Goal: Book appointment/travel/reservation

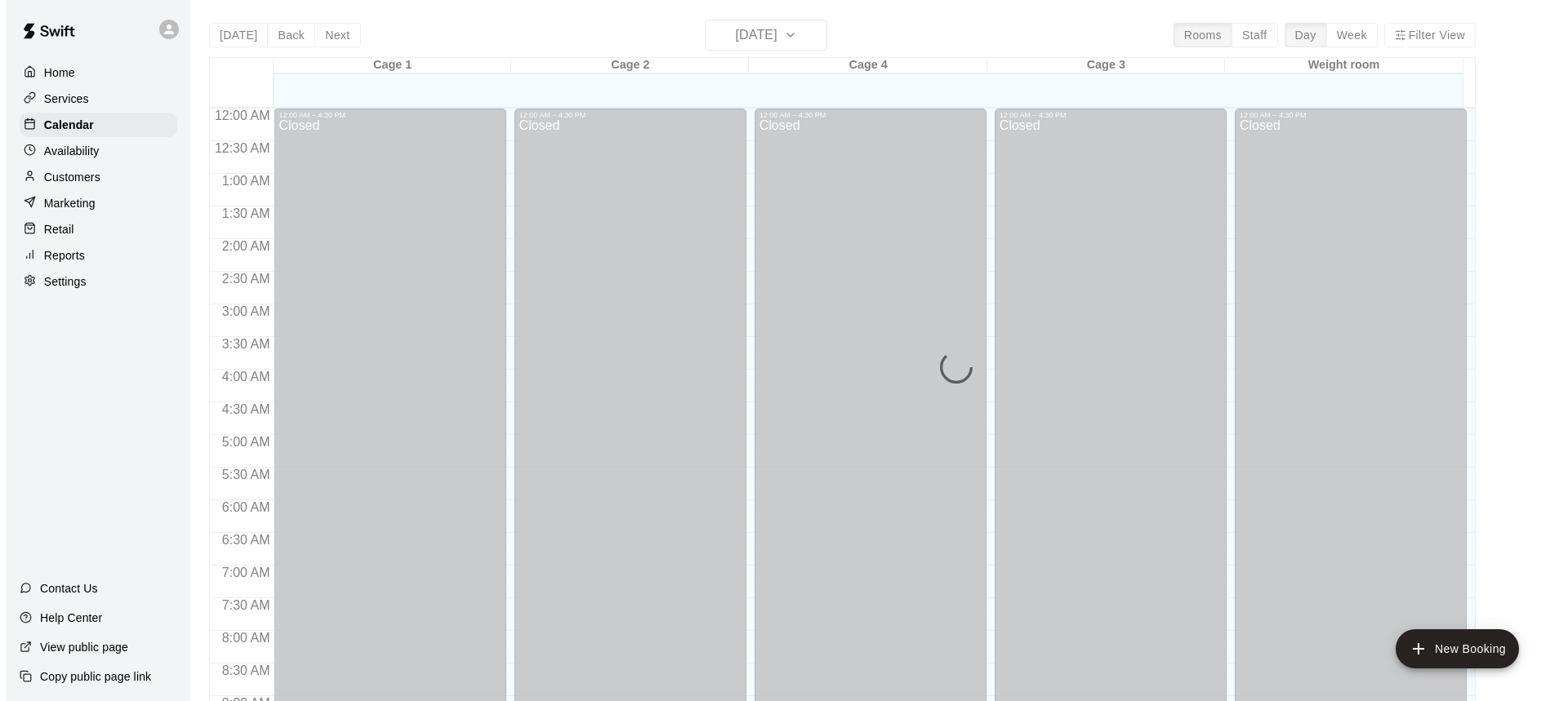
scroll to position [907, 0]
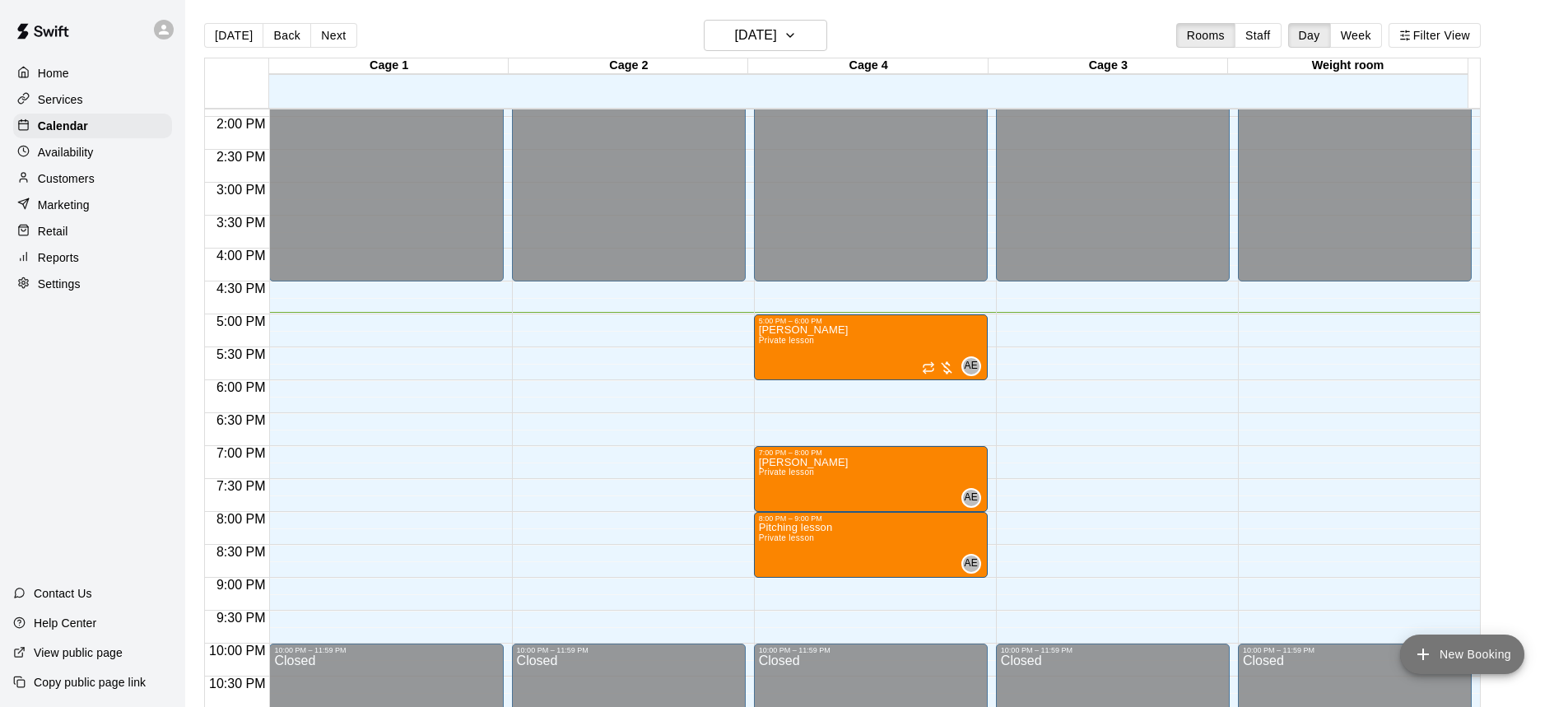
click at [1441, 655] on button "New Booking" at bounding box center [1462, 654] width 125 height 39
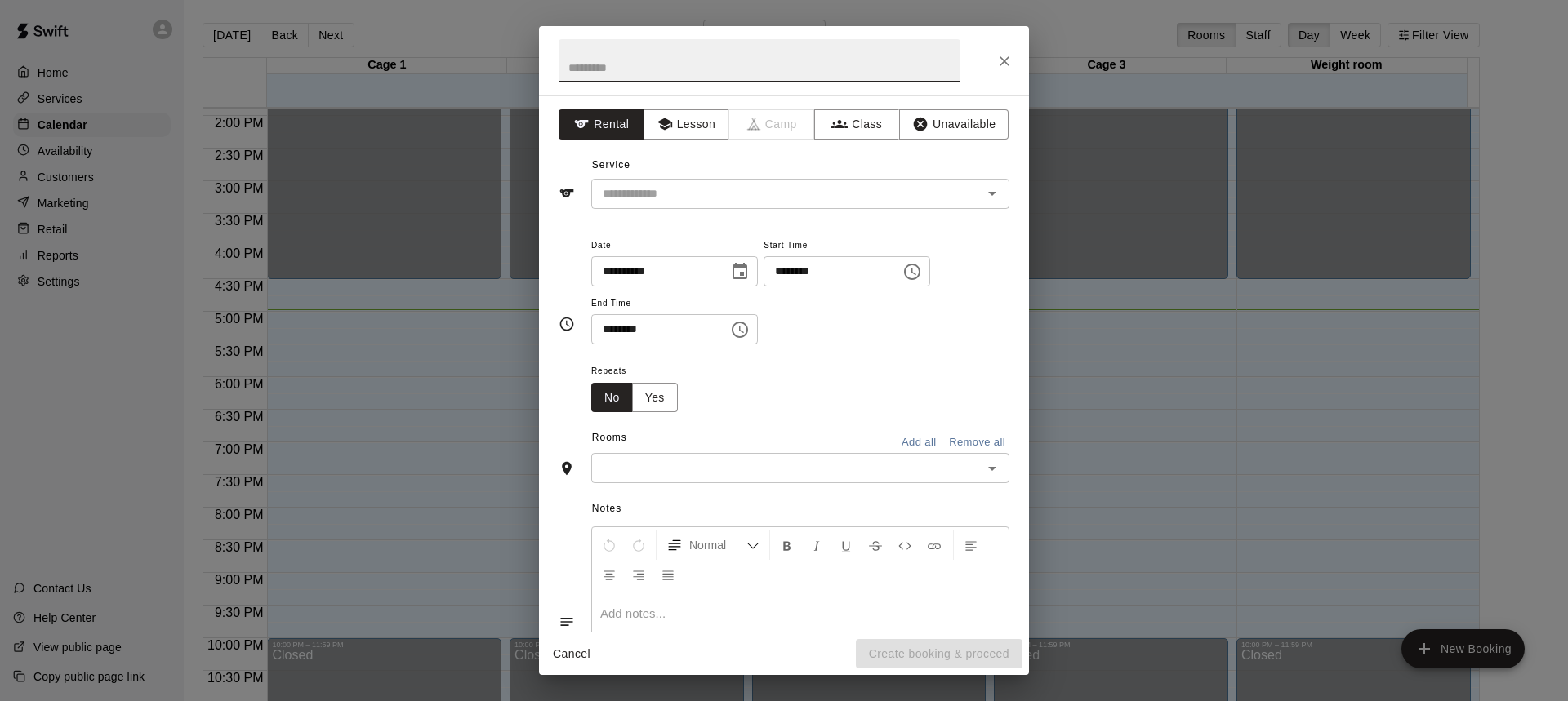
click at [616, 67] on input "text" at bounding box center [759, 60] width 402 height 43
type input "*****"
click at [684, 200] on input "text" at bounding box center [776, 194] width 360 height 20
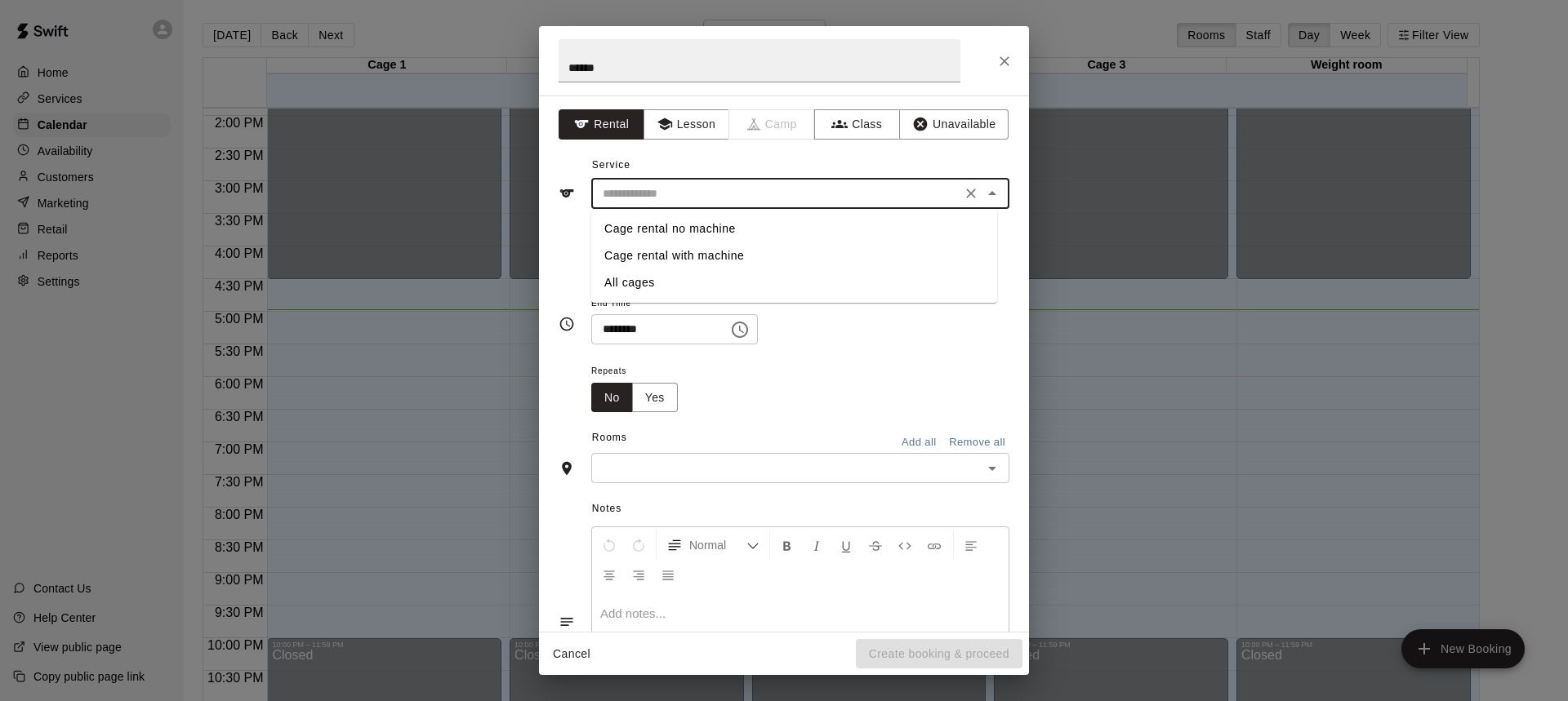
click at [693, 230] on li "Cage rental no machine" at bounding box center [794, 229] width 406 height 27
type input "**********"
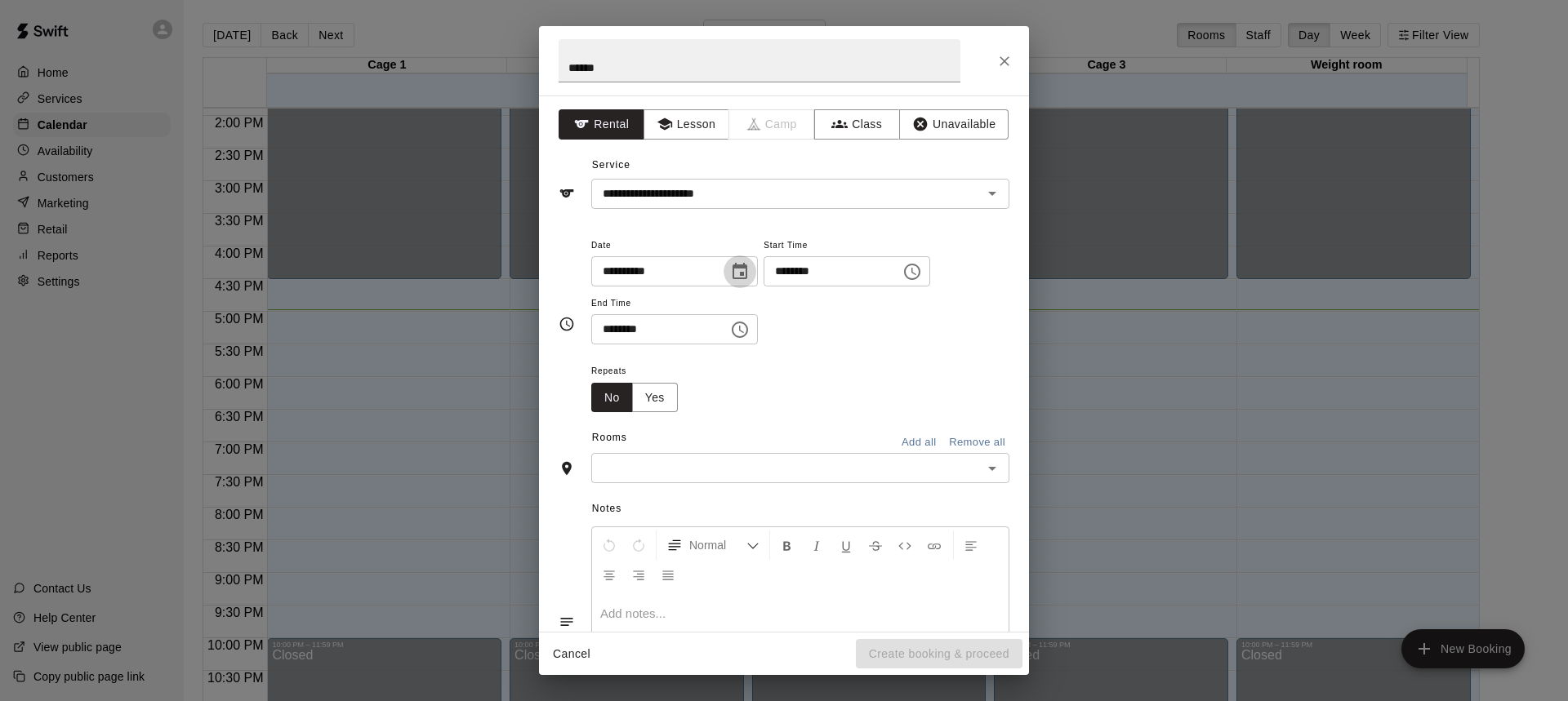
click at [747, 279] on icon "Choose date, selected date is Aug 14, 2025" at bounding box center [740, 270] width 14 height 16
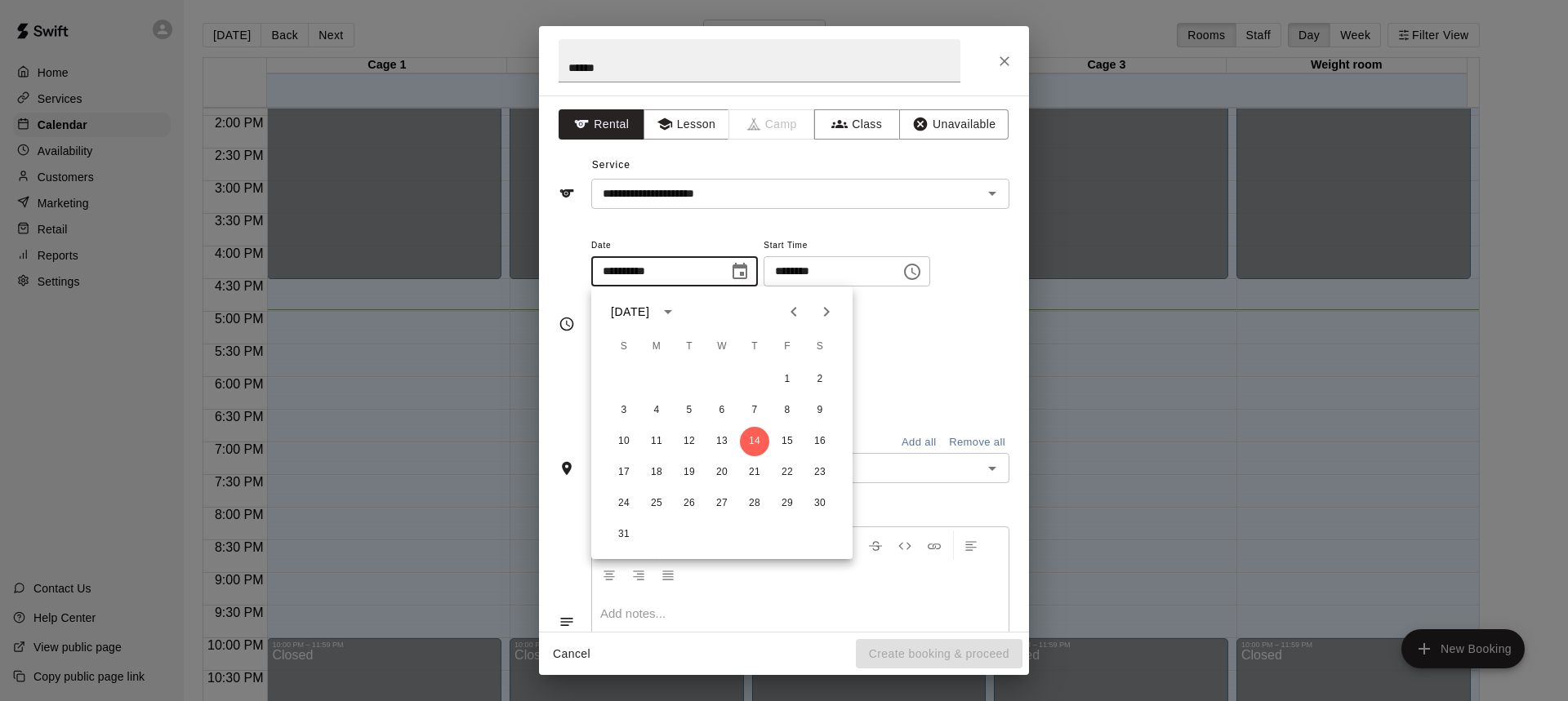
drag, startPoint x: 946, startPoint y: 377, endPoint x: 940, endPoint y: 347, distance: 30.6
click at [945, 376] on div "Repeats No Yes" at bounding box center [800, 386] width 418 height 52
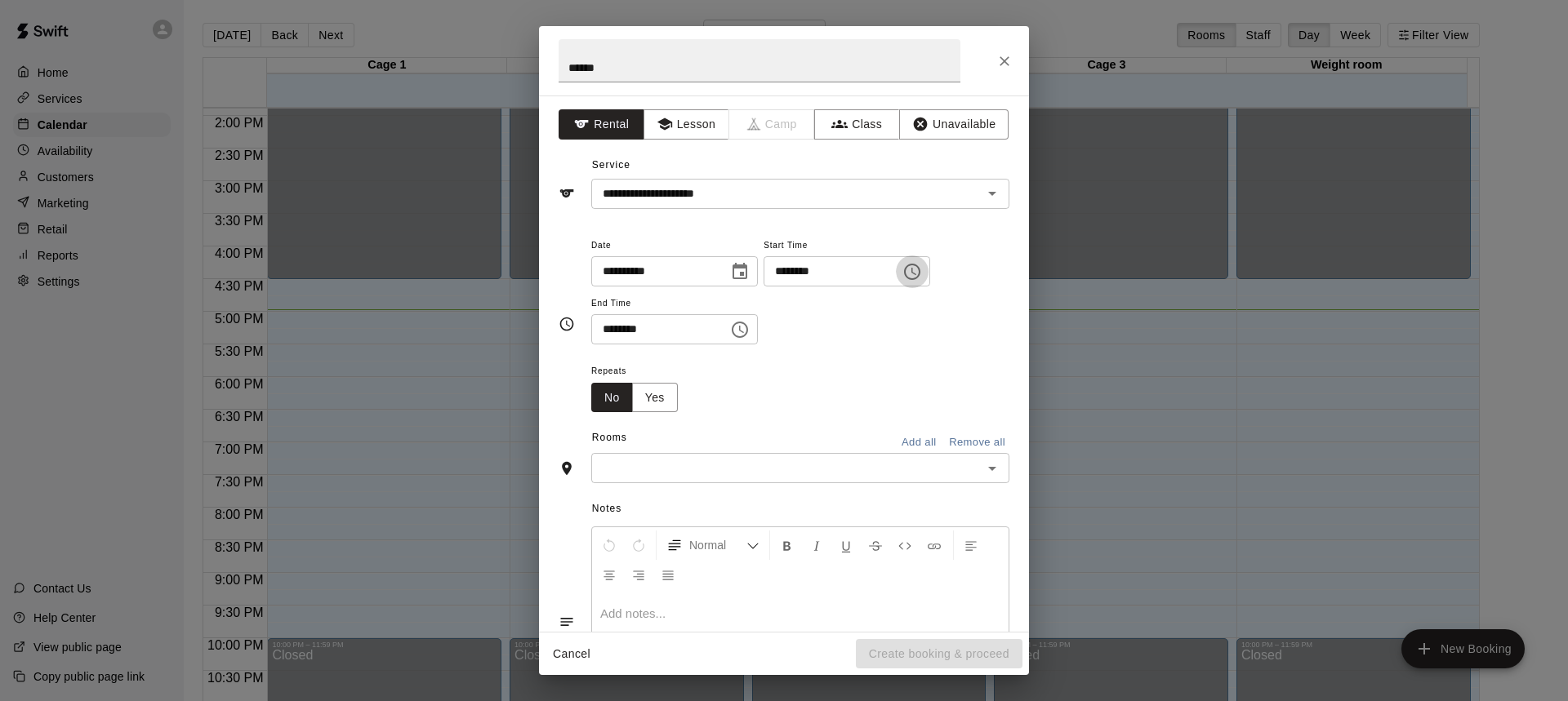
click at [922, 269] on icon "Choose time, selected time is 4:00 PM" at bounding box center [911, 271] width 19 height 19
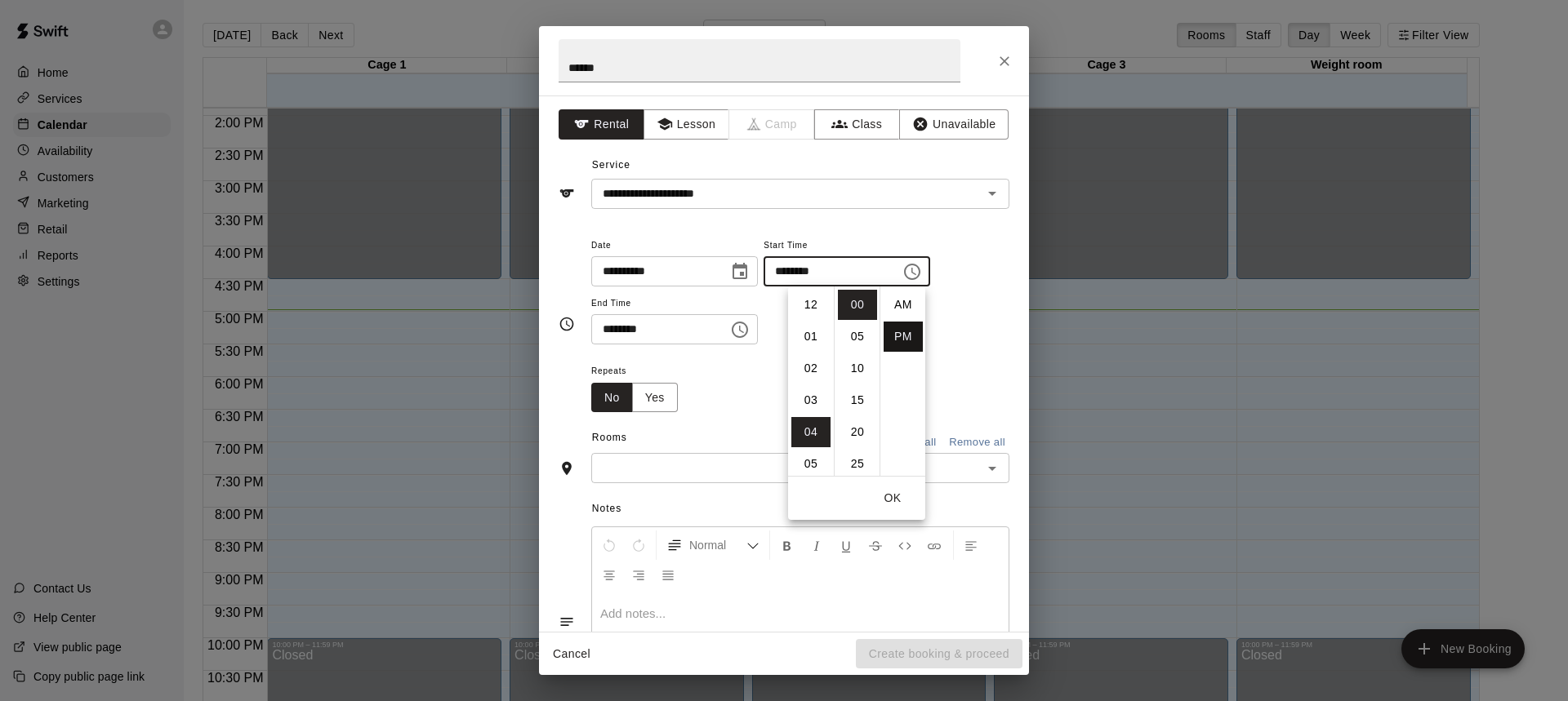
scroll to position [30, 0]
click at [813, 373] on li "06" at bounding box center [811, 368] width 39 height 30
click at [854, 391] on li "30" at bounding box center [857, 387] width 39 height 30
type input "********"
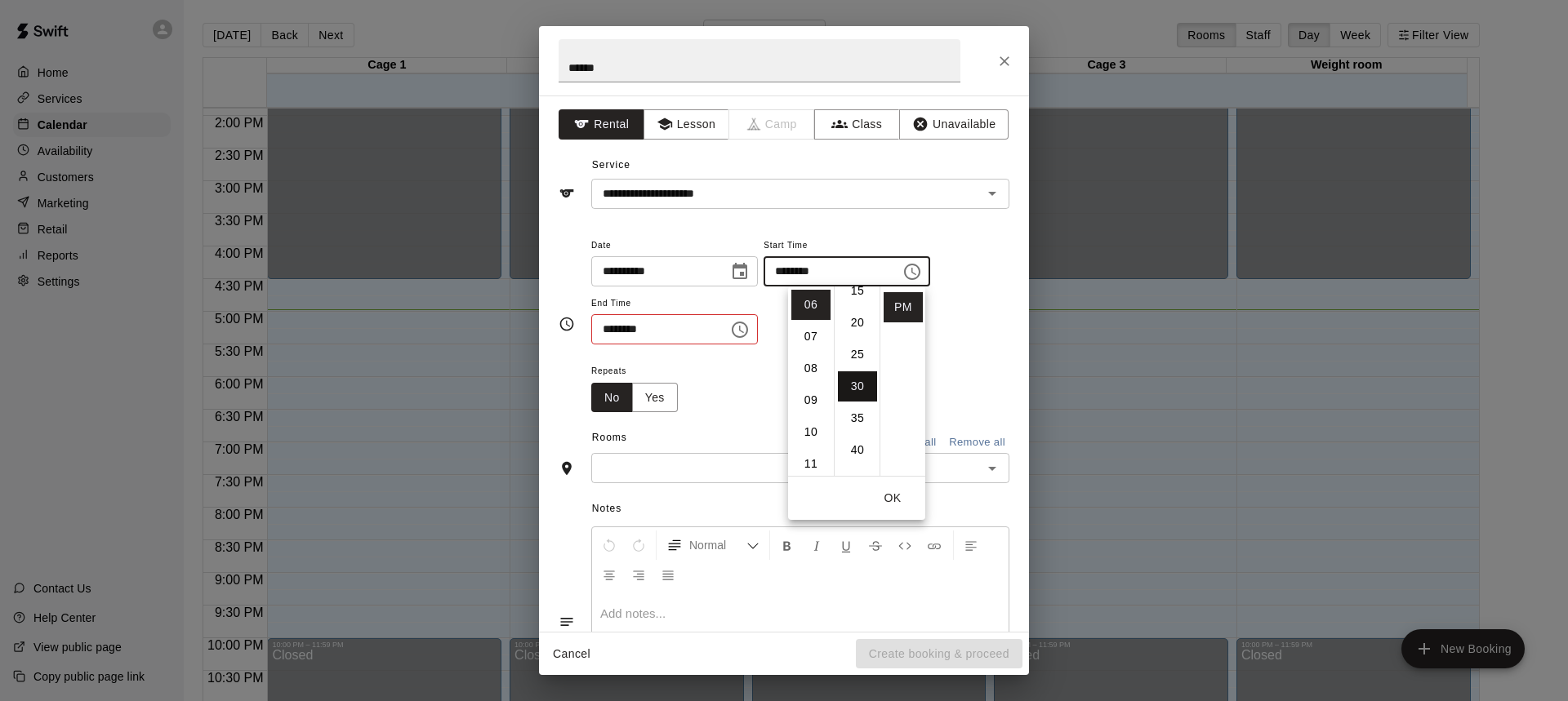
scroll to position [191, 0]
click at [756, 390] on div "Repeats No Yes" at bounding box center [800, 386] width 418 height 52
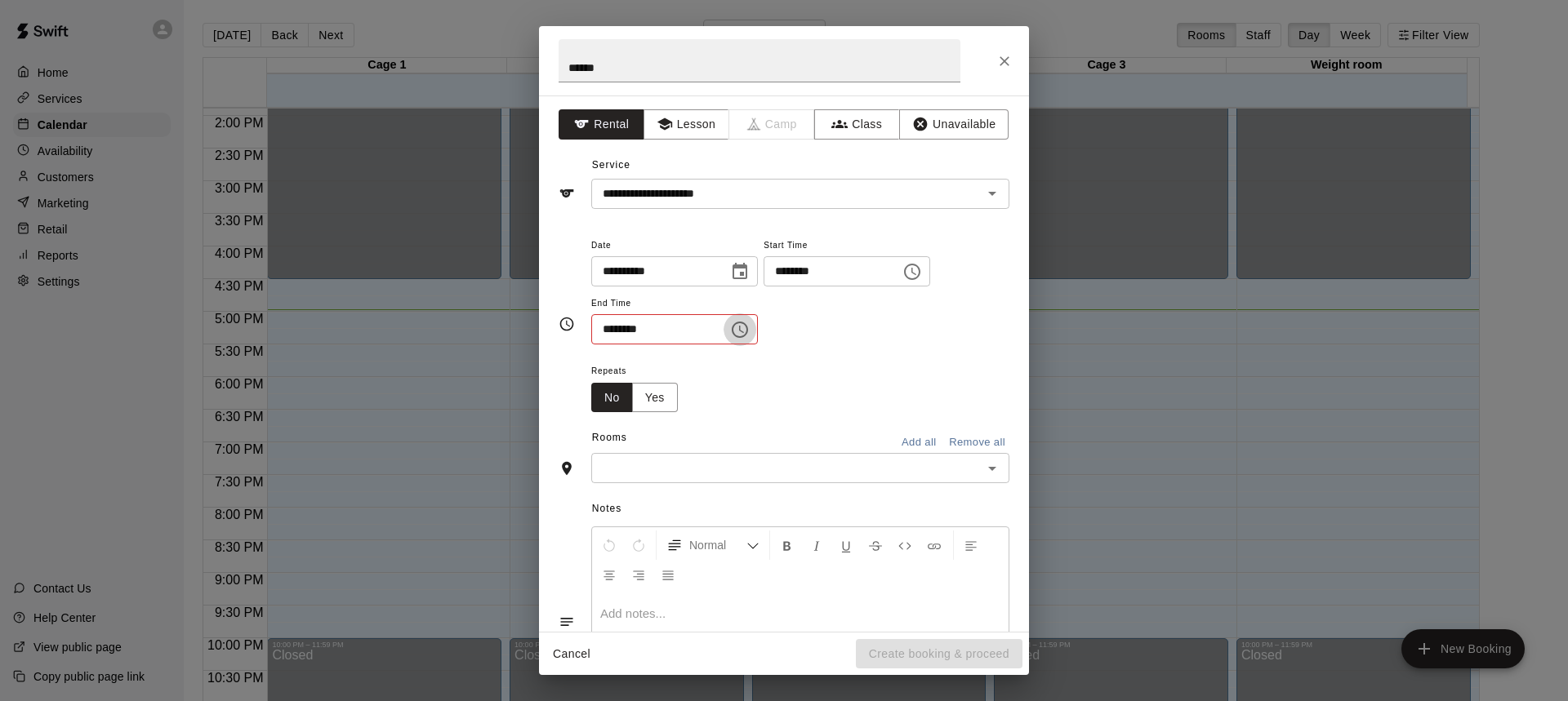
click at [750, 332] on icon "Choose time, selected time is 4:30 PM" at bounding box center [740, 329] width 19 height 19
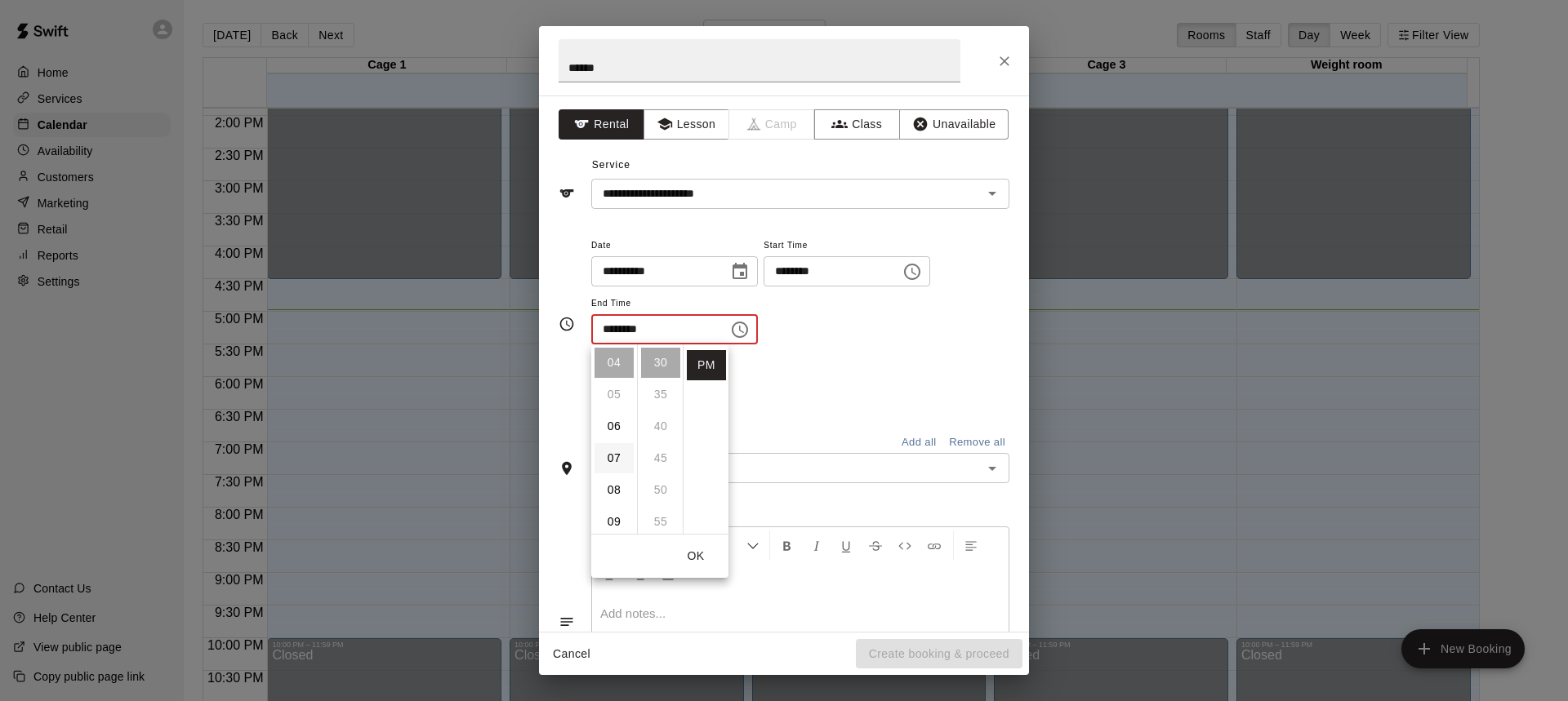
click at [618, 454] on li "07" at bounding box center [614, 458] width 39 height 30
drag, startPoint x: 701, startPoint y: 565, endPoint x: 699, endPoint y: 550, distance: 15.1
click at [701, 565] on button "OK" at bounding box center [695, 556] width 53 height 30
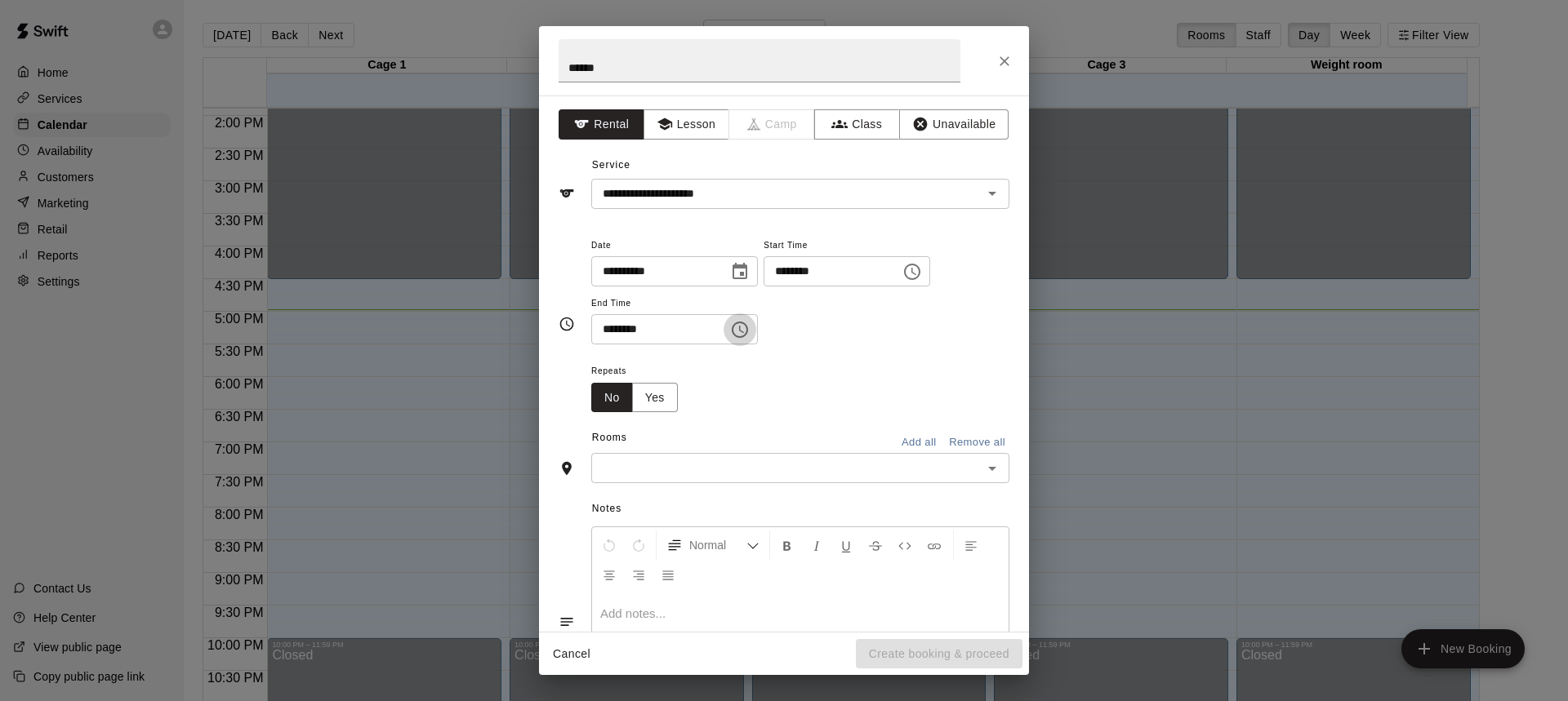
click at [750, 330] on icon "Choose time, selected time is 7:30 PM" at bounding box center [740, 329] width 19 height 19
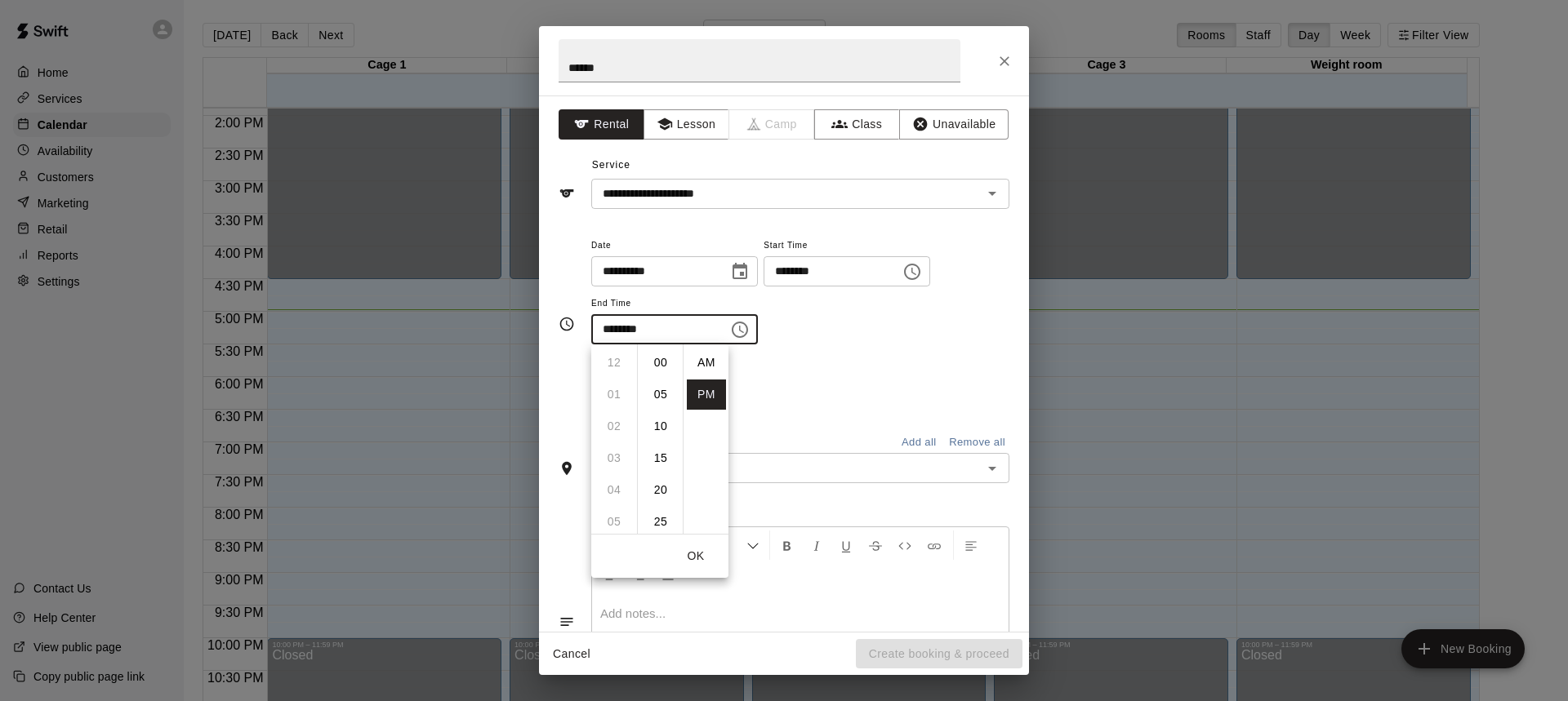
scroll to position [30, 0]
click at [620, 397] on li "08" at bounding box center [614, 395] width 39 height 30
click at [666, 362] on li "00" at bounding box center [661, 363] width 39 height 30
click at [857, 363] on div "Repeats No Yes" at bounding box center [800, 386] width 418 height 52
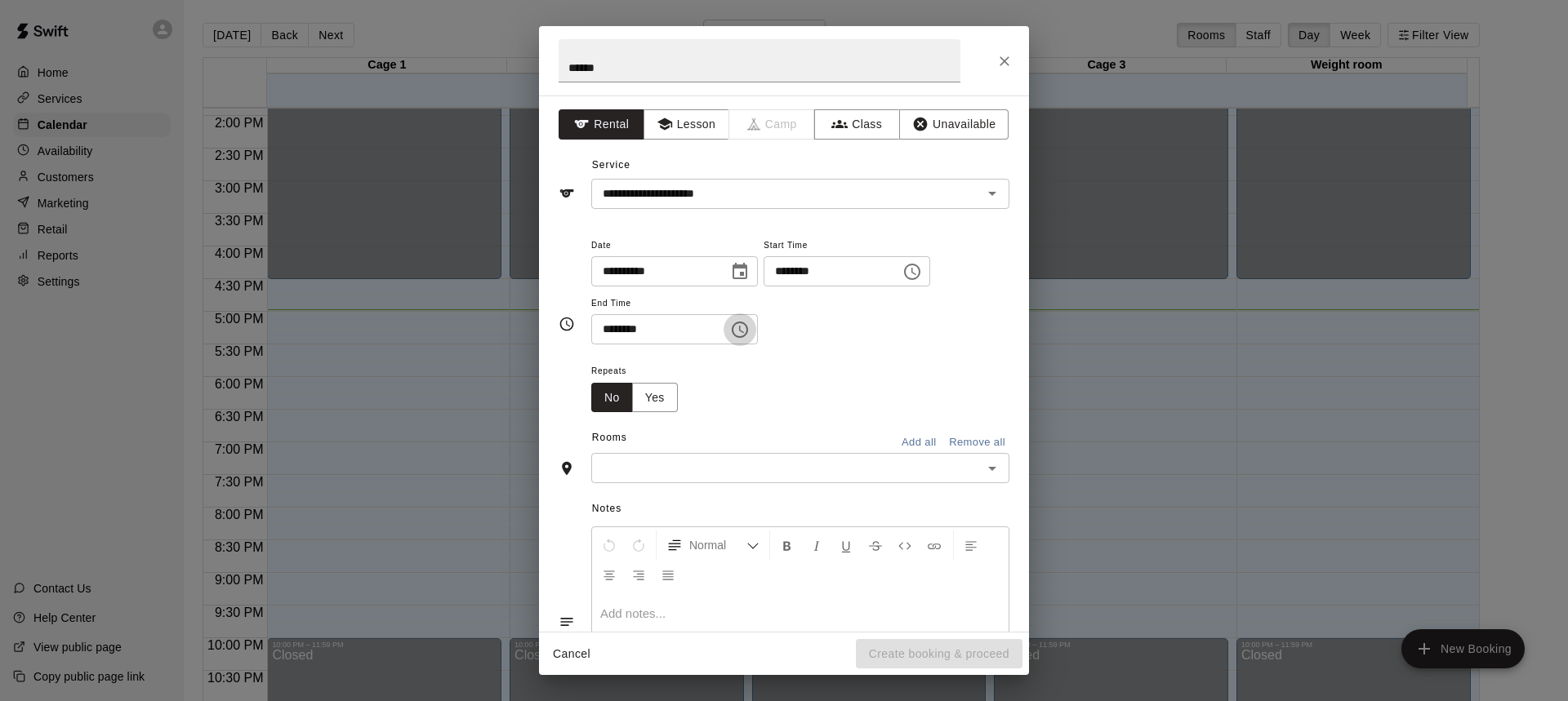
click at [756, 343] on button "Choose time, selected time is 8:00 PM" at bounding box center [740, 329] width 33 height 33
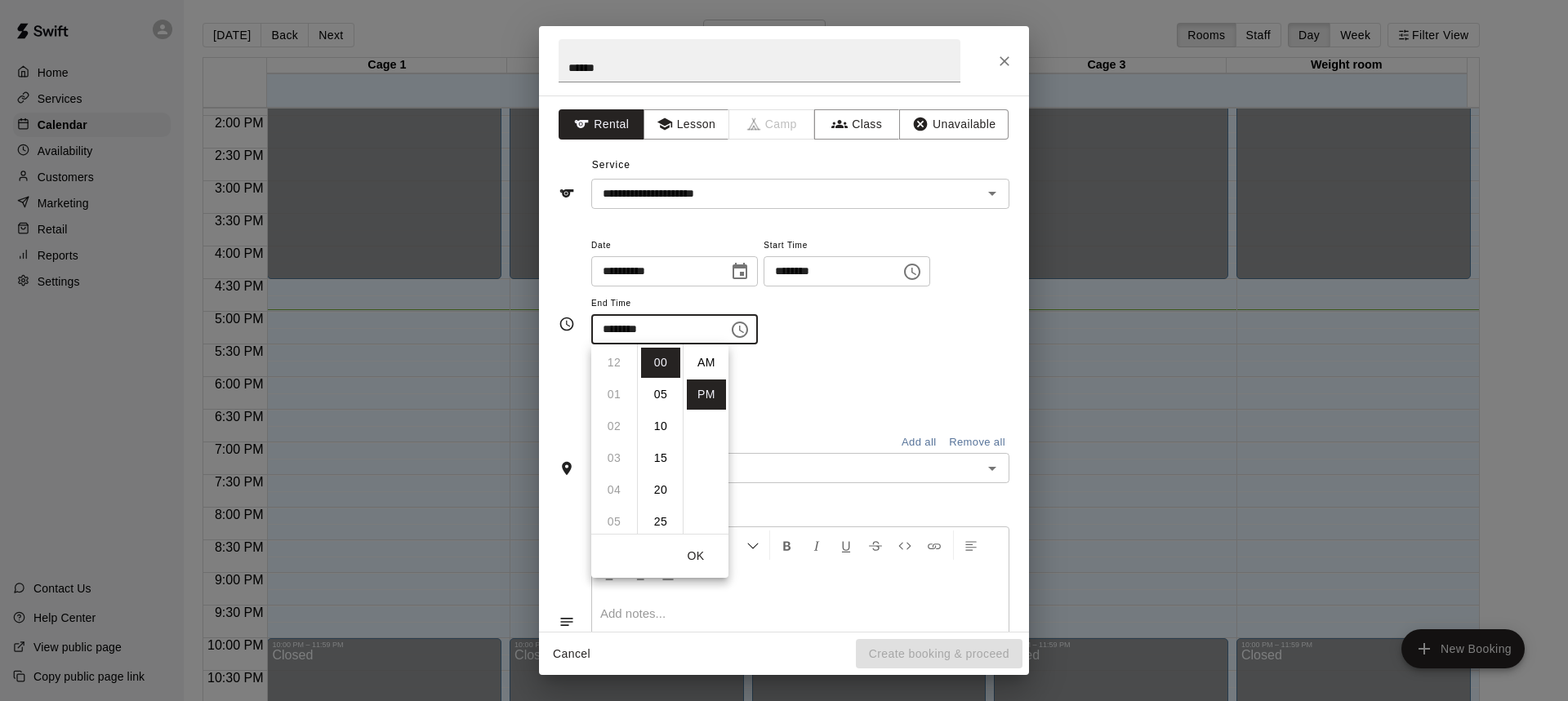
scroll to position [30, 0]
click at [617, 401] on li "07" at bounding box center [614, 412] width 39 height 30
click at [664, 469] on li "30" at bounding box center [661, 472] width 39 height 30
type input "********"
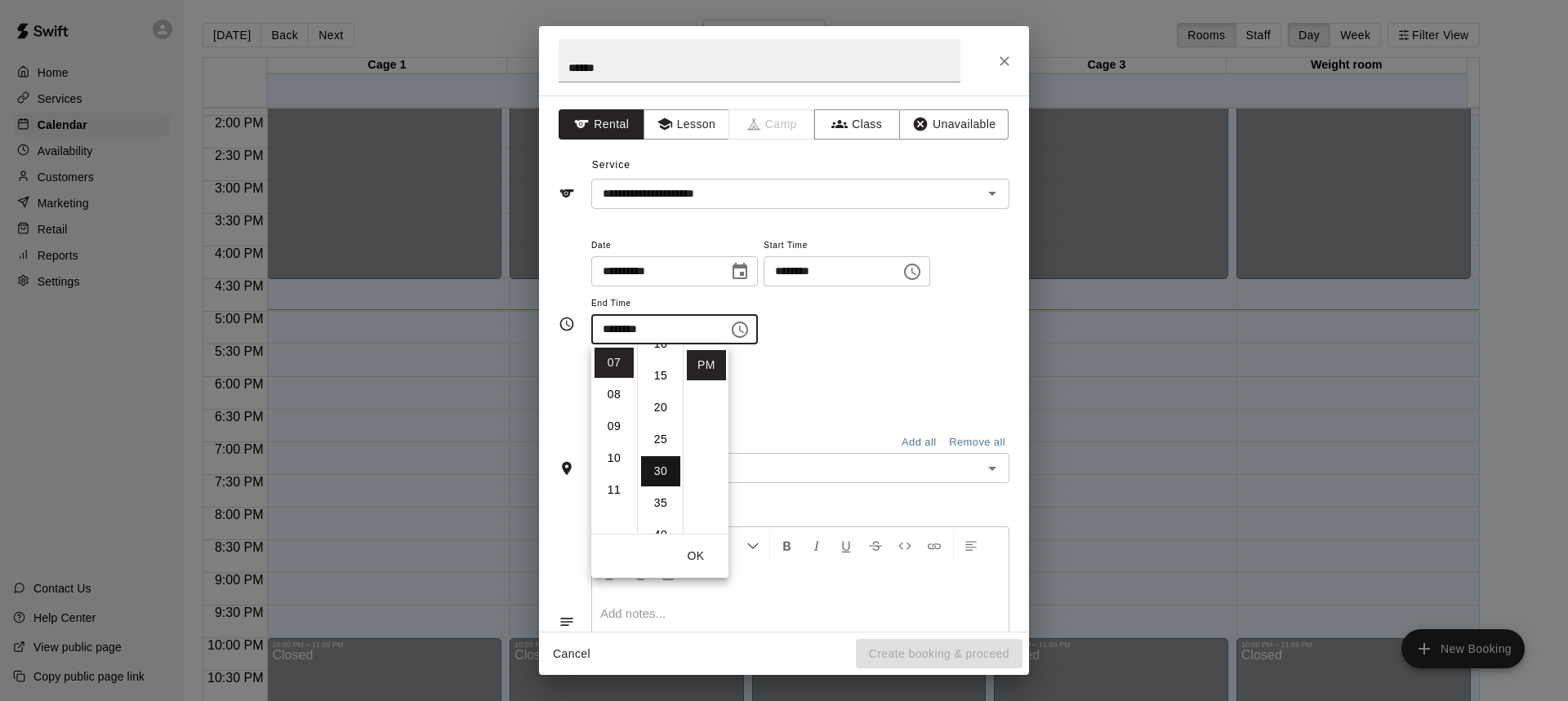
scroll to position [191, 0]
click at [781, 382] on div "Repeats No Yes" at bounding box center [800, 386] width 418 height 52
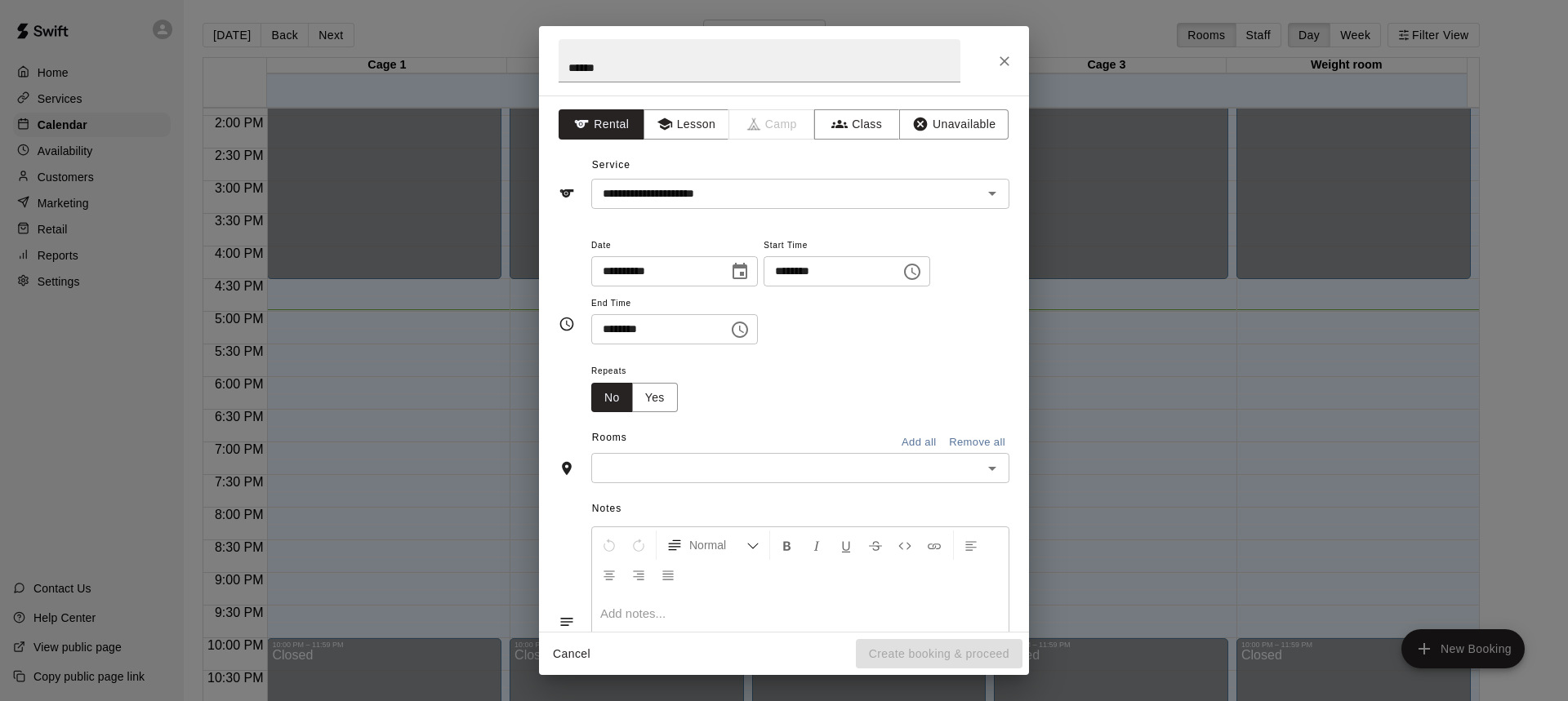
click at [762, 455] on div "​" at bounding box center [800, 468] width 418 height 30
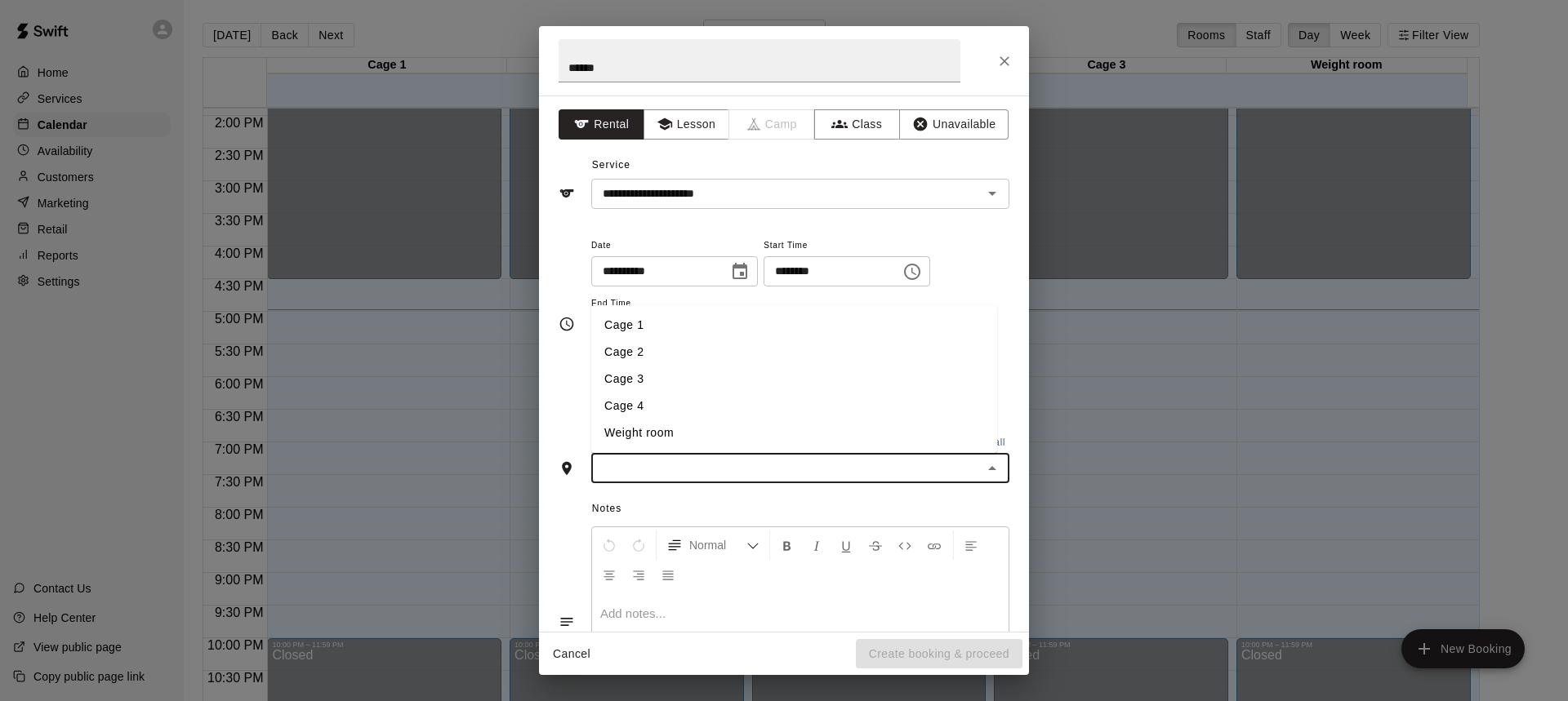
click at [648, 348] on li "Cage 2" at bounding box center [794, 352] width 406 height 27
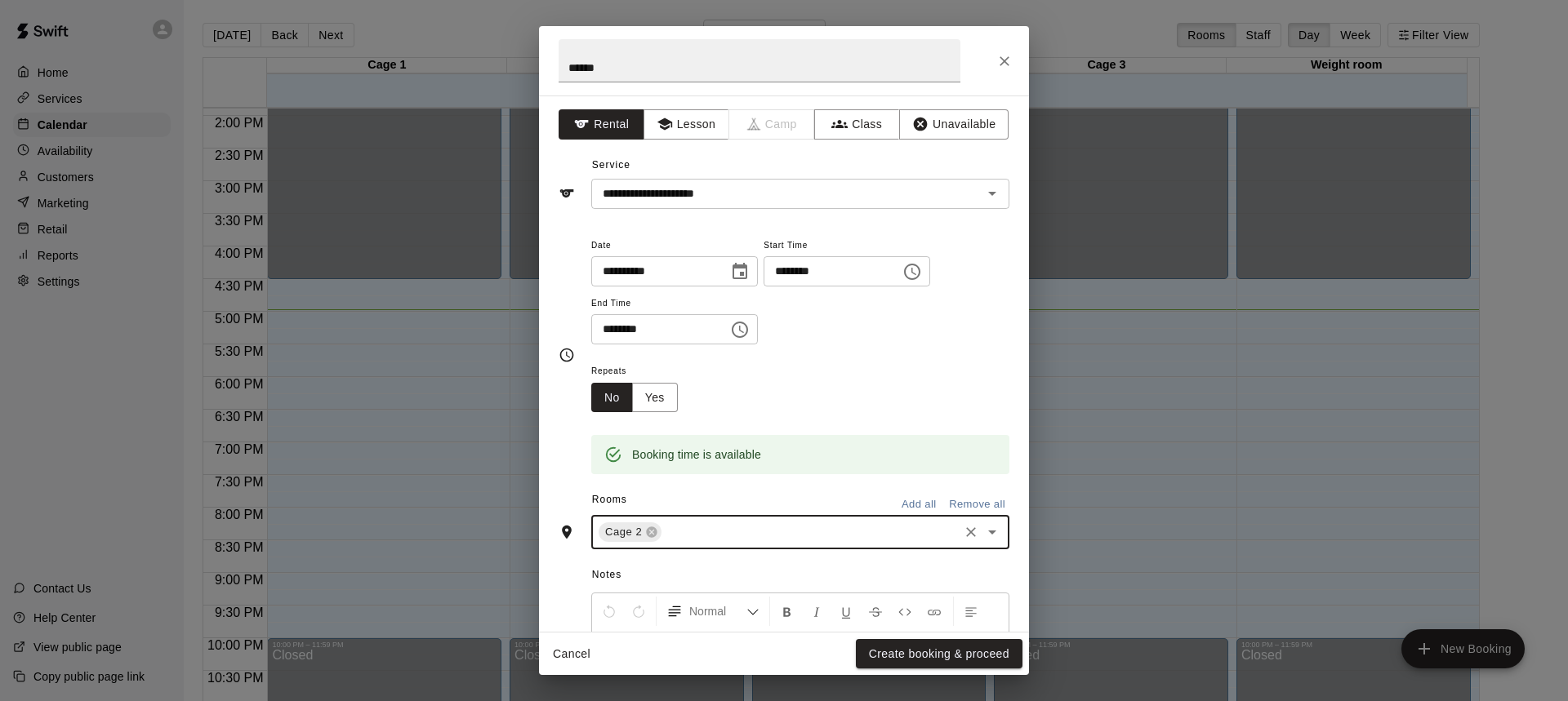
click at [693, 535] on input "text" at bounding box center [810, 533] width 292 height 20
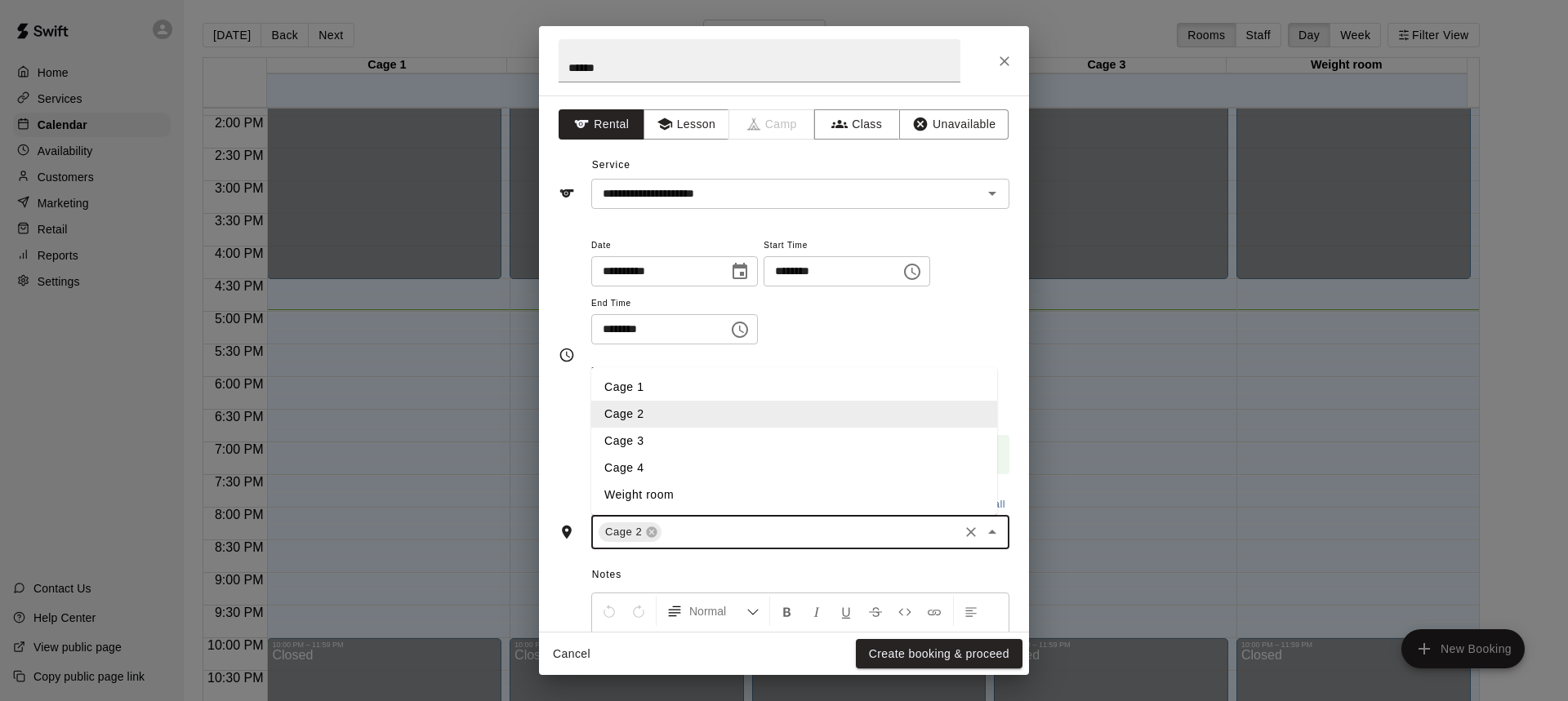
click at [645, 393] on li "Cage 1" at bounding box center [794, 387] width 406 height 27
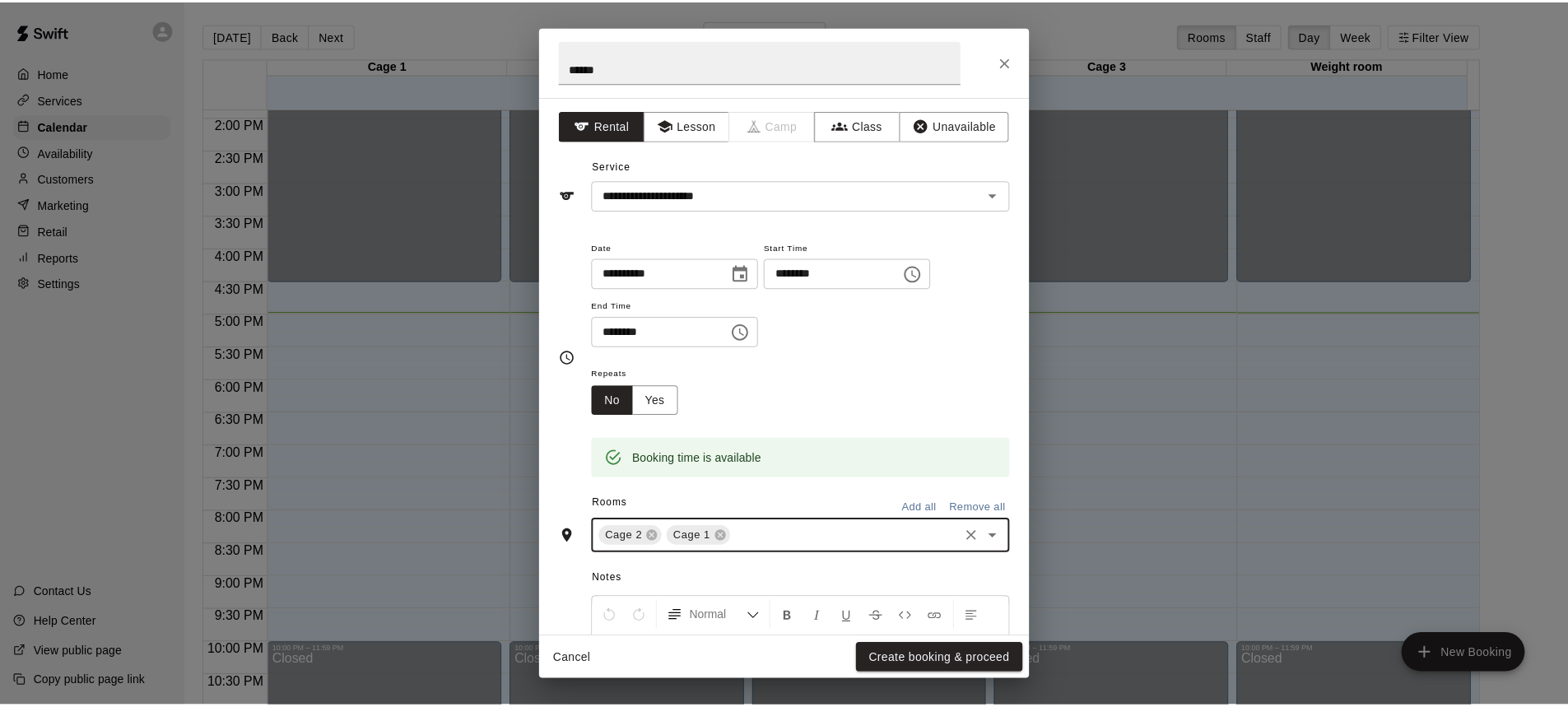
scroll to position [183, 0]
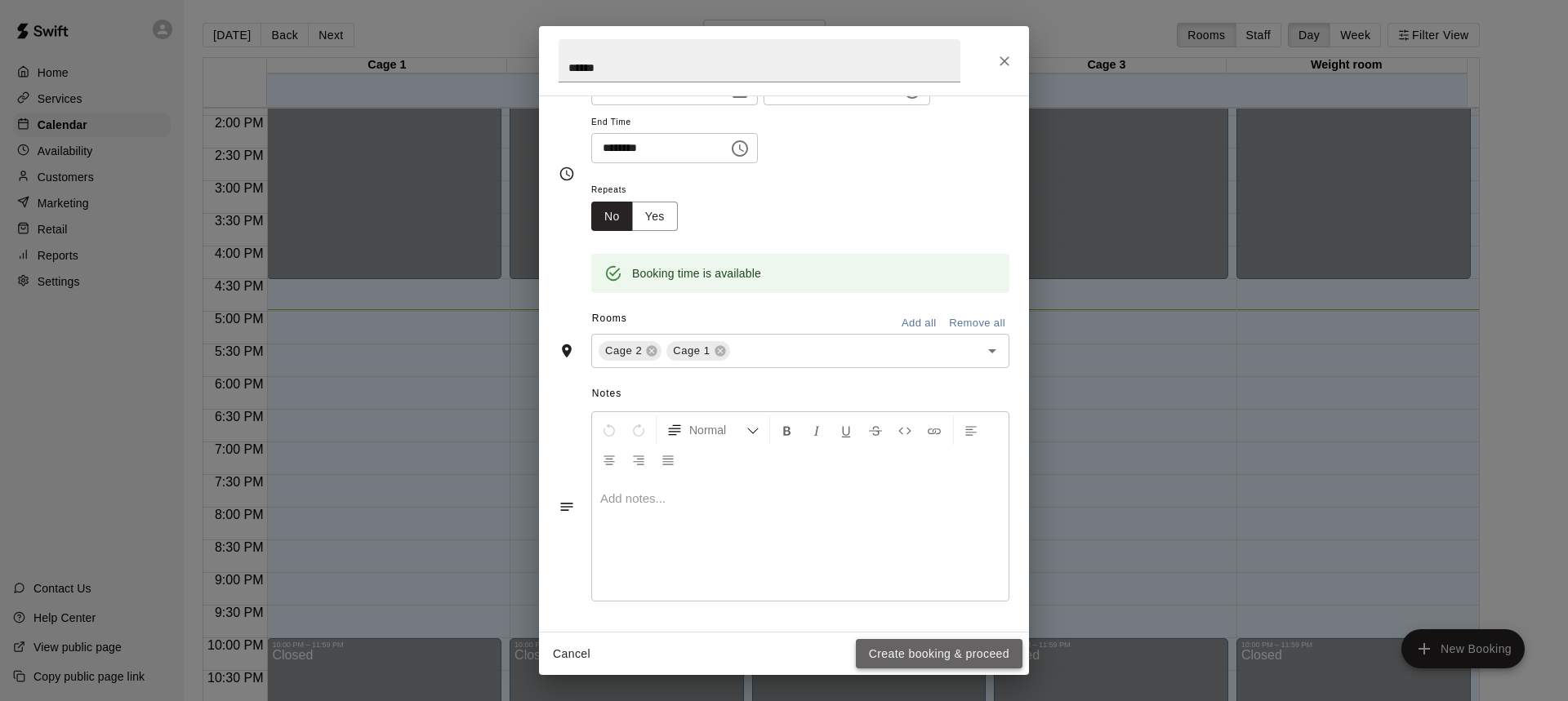
click at [930, 660] on button "Create booking & proceed" at bounding box center [939, 654] width 167 height 30
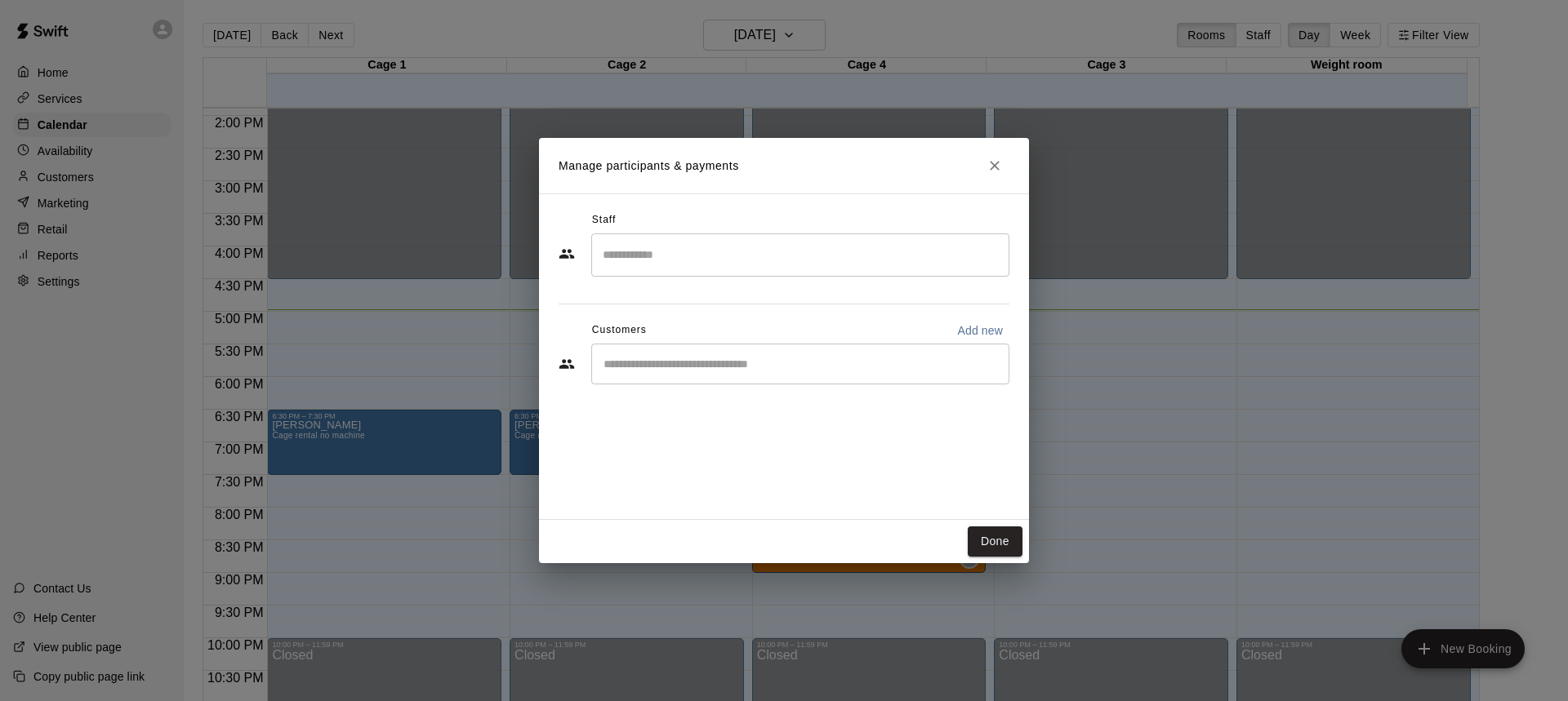
click at [695, 257] on input "Search staff" at bounding box center [800, 255] width 403 height 29
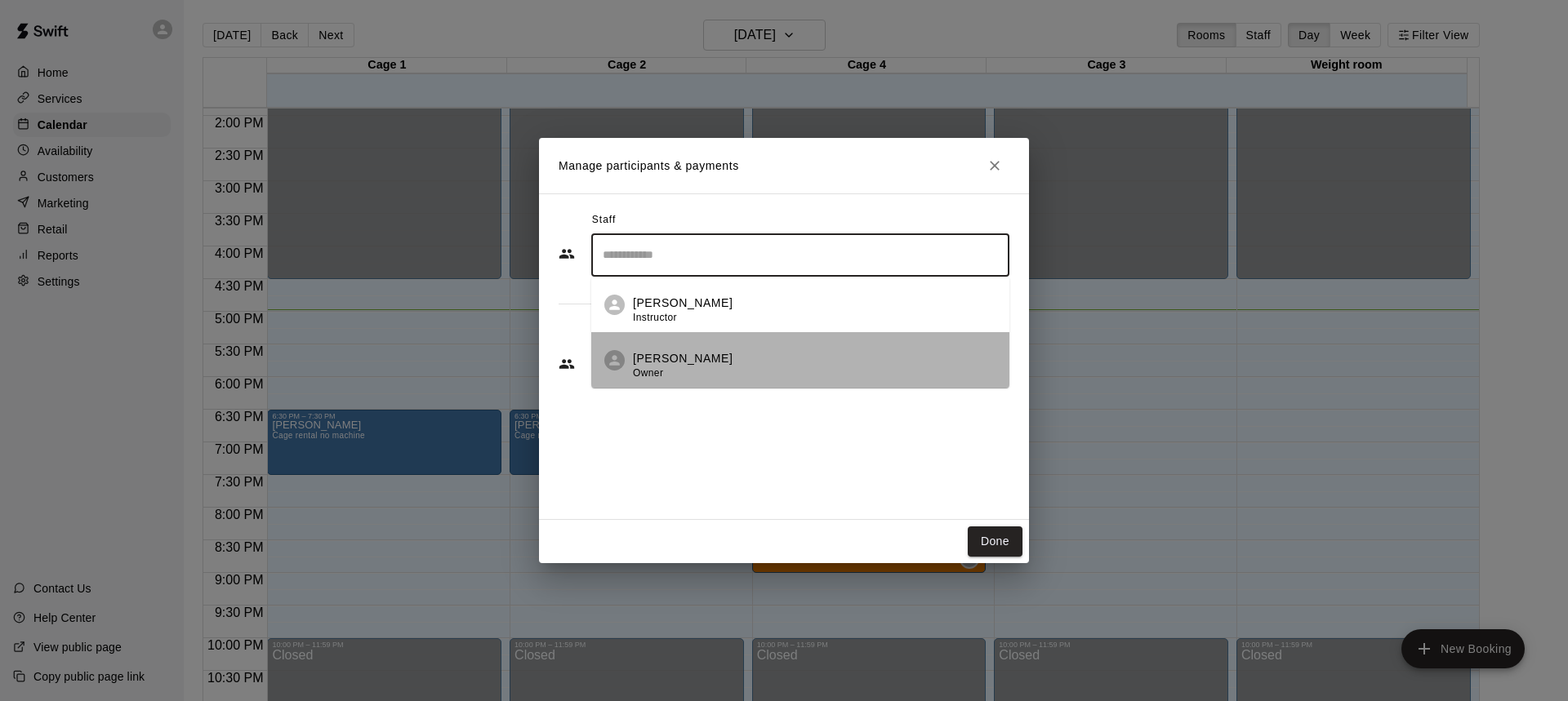
click at [679, 359] on p "[PERSON_NAME]" at bounding box center [683, 358] width 100 height 17
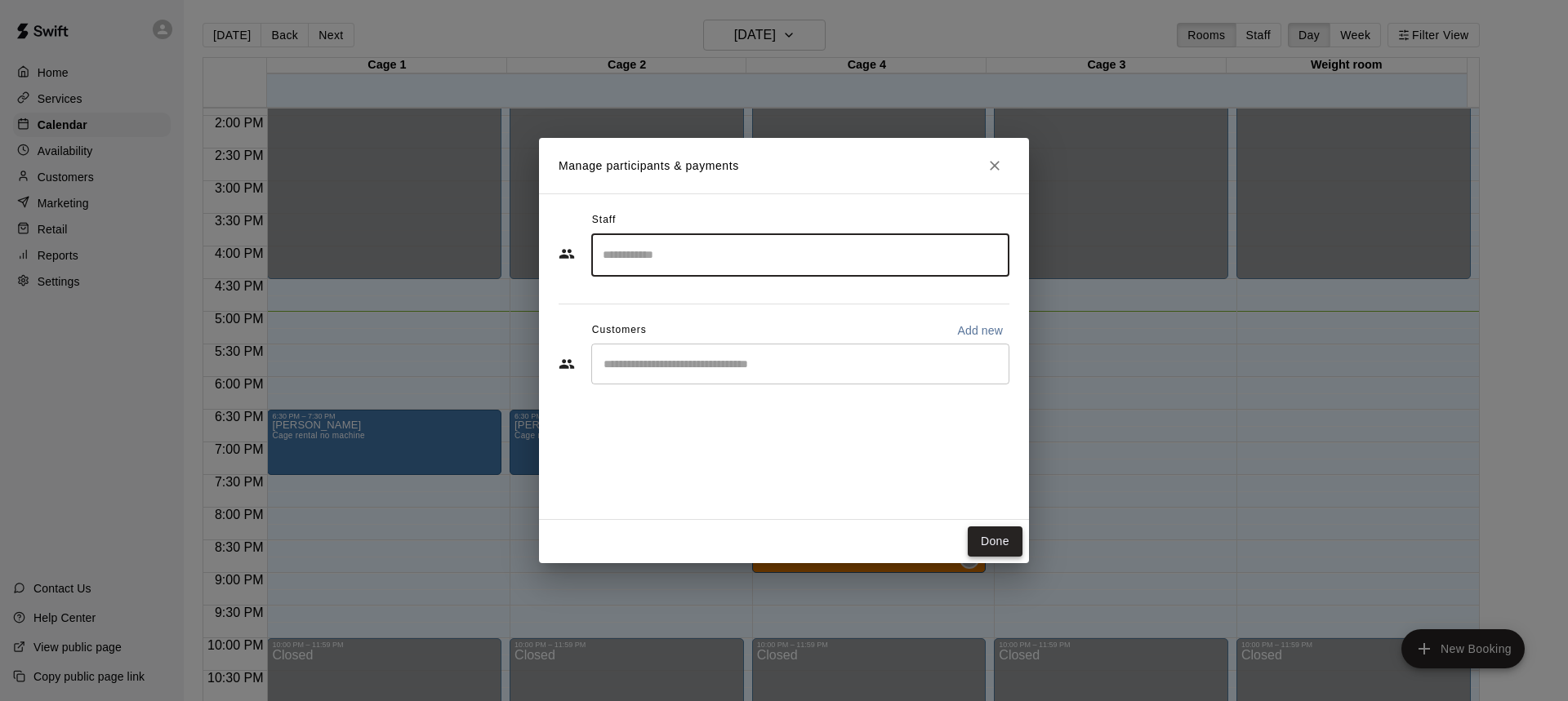
click at [995, 538] on button "Done" at bounding box center [995, 542] width 55 height 30
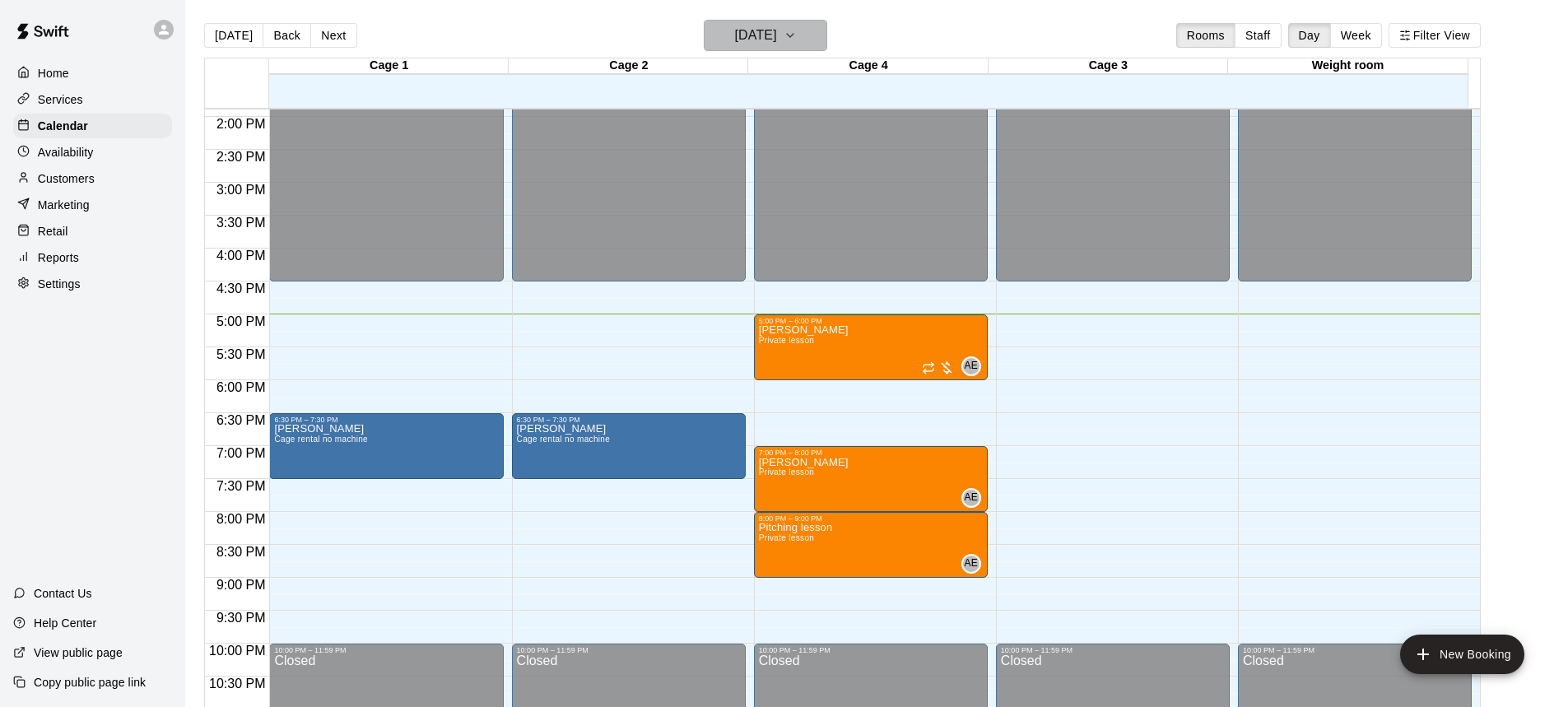
click at [777, 26] on h6 "[DATE]" at bounding box center [756, 35] width 42 height 23
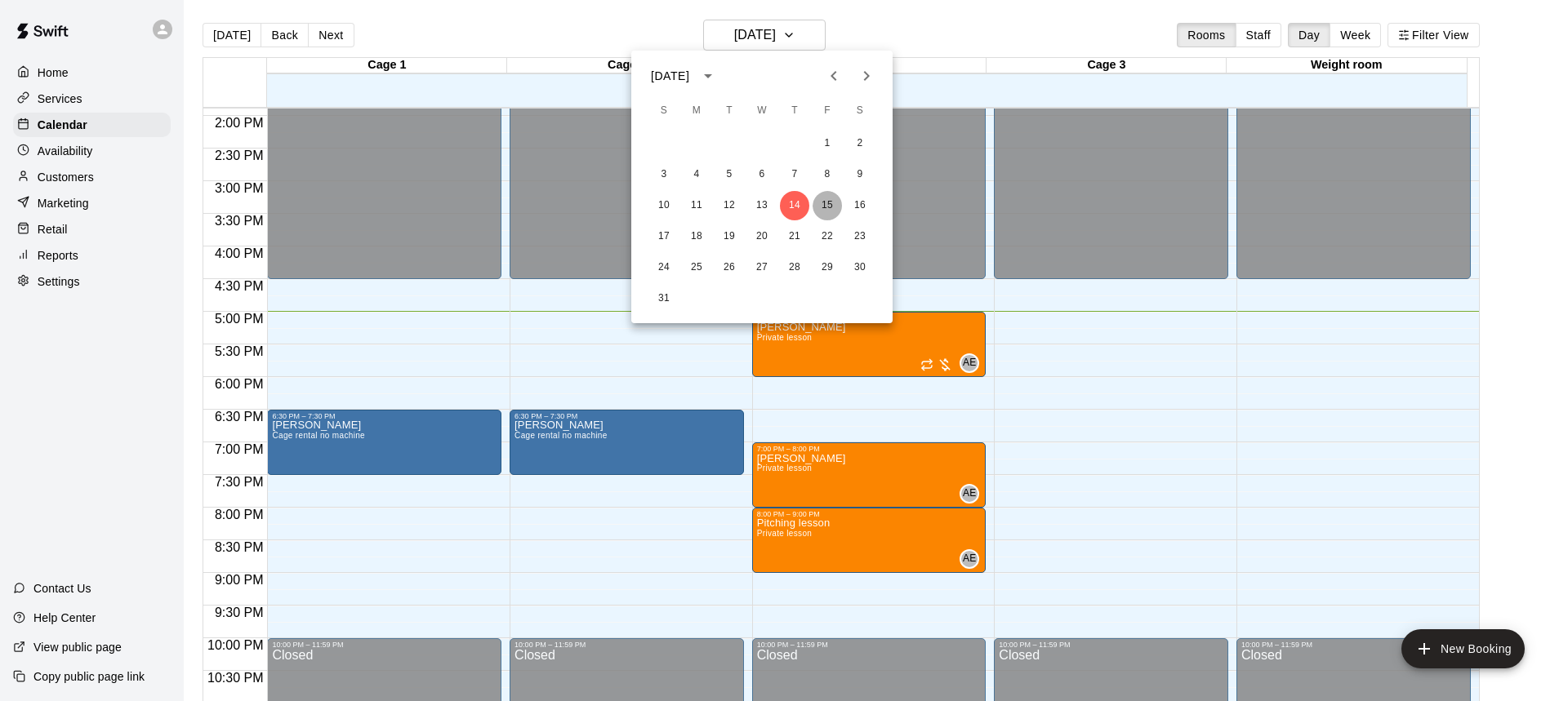
click at [831, 203] on button "15" at bounding box center [827, 206] width 30 height 30
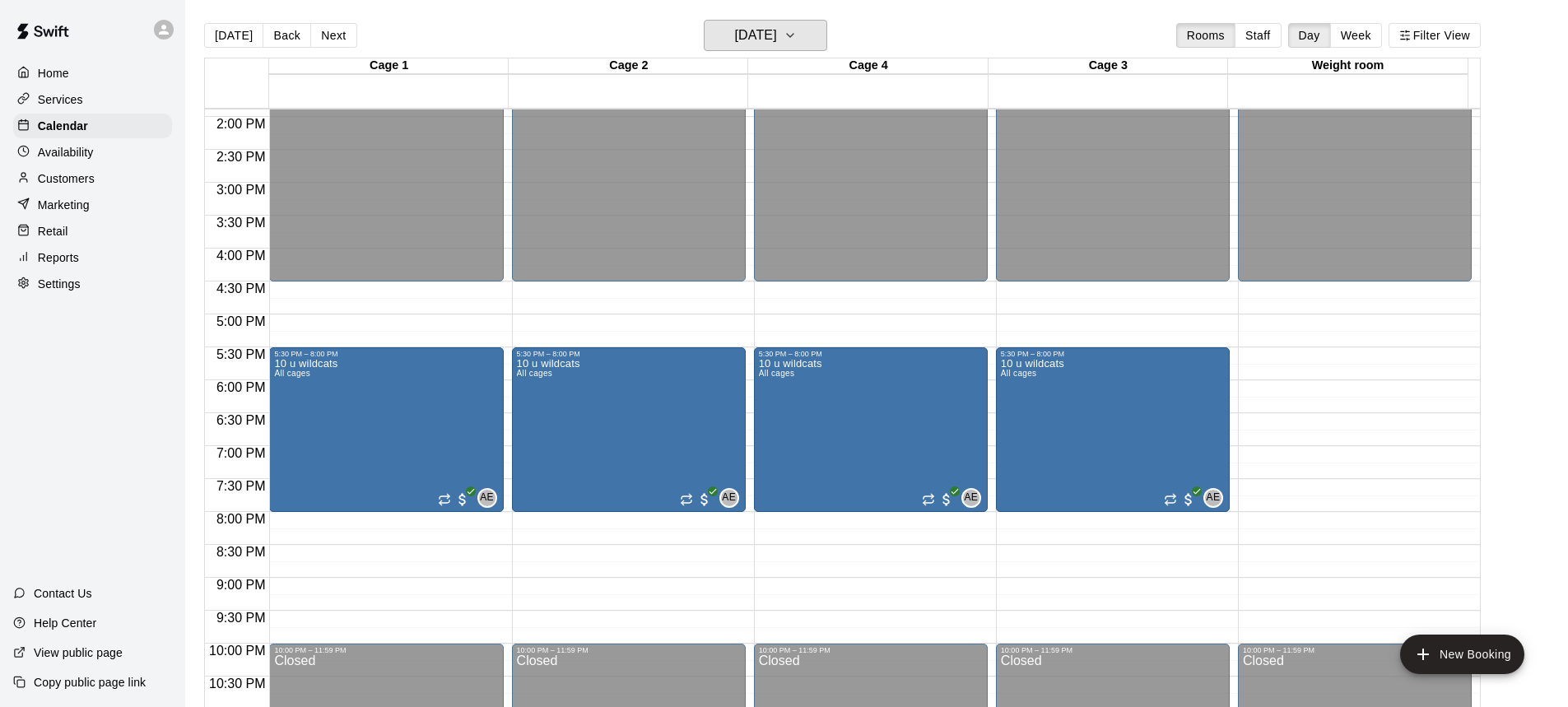
click at [801, 39] on button "[DATE]" at bounding box center [765, 35] width 124 height 32
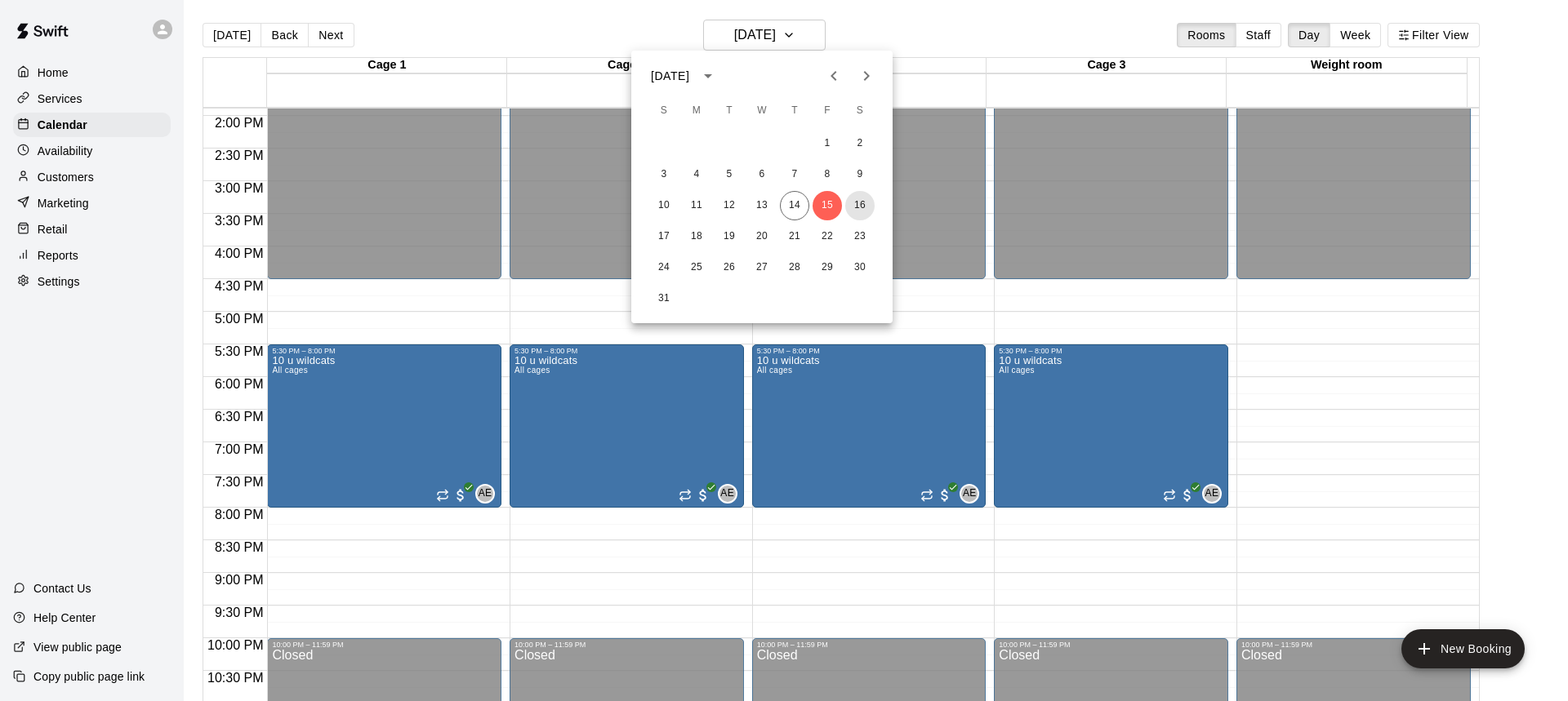
drag, startPoint x: 860, startPoint y: 209, endPoint x: 819, endPoint y: 74, distance: 141.1
click at [860, 208] on button "16" at bounding box center [860, 206] width 30 height 30
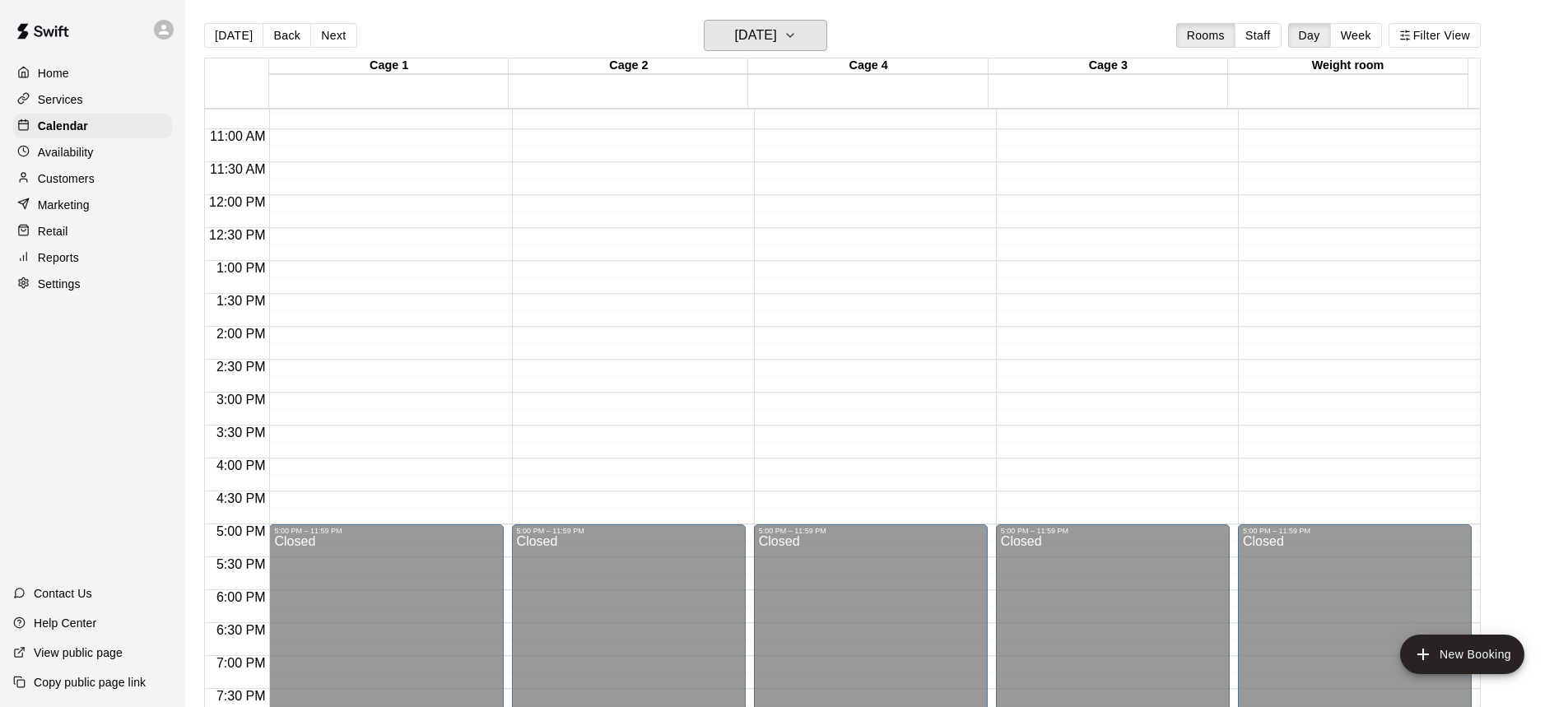
scroll to position [421, 0]
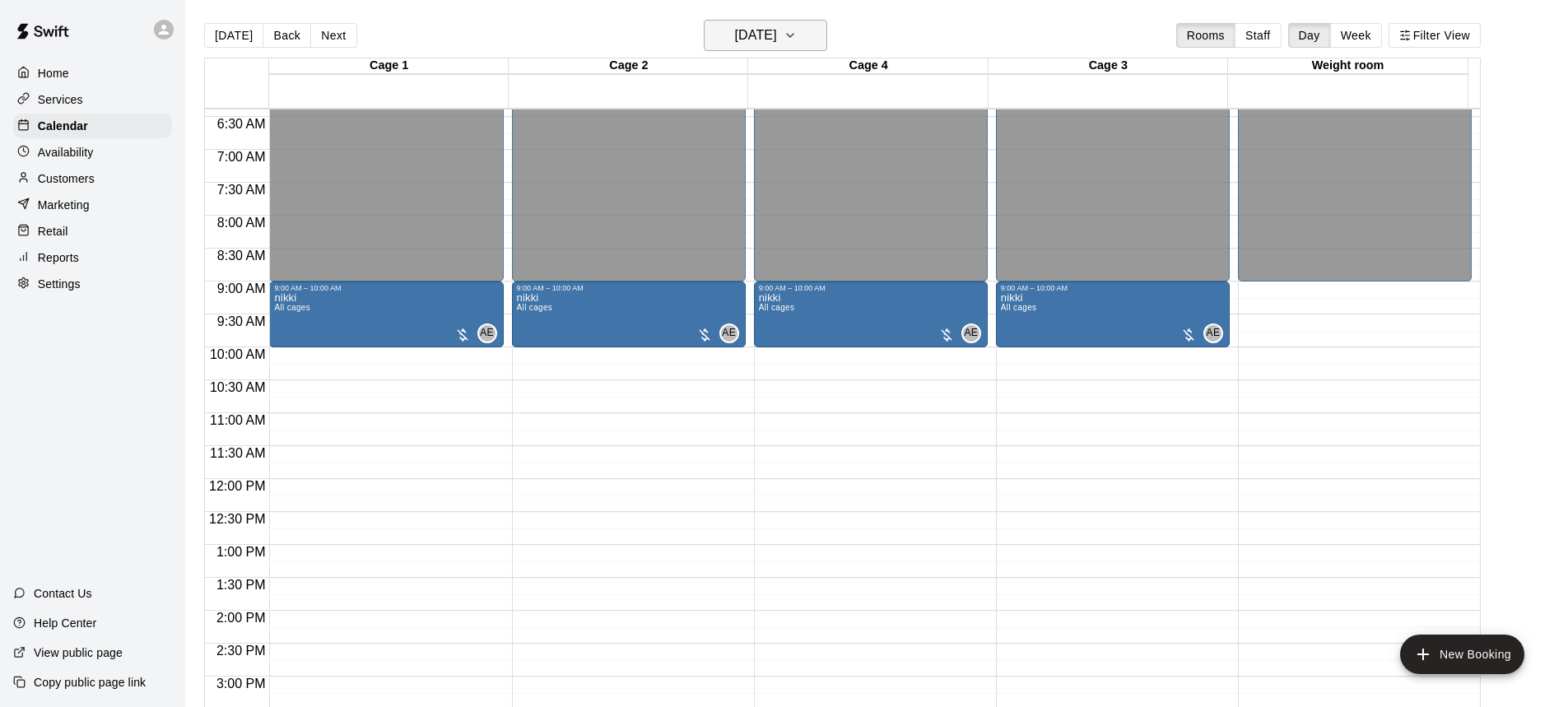
click at [777, 32] on h6 "[DATE]" at bounding box center [756, 35] width 42 height 23
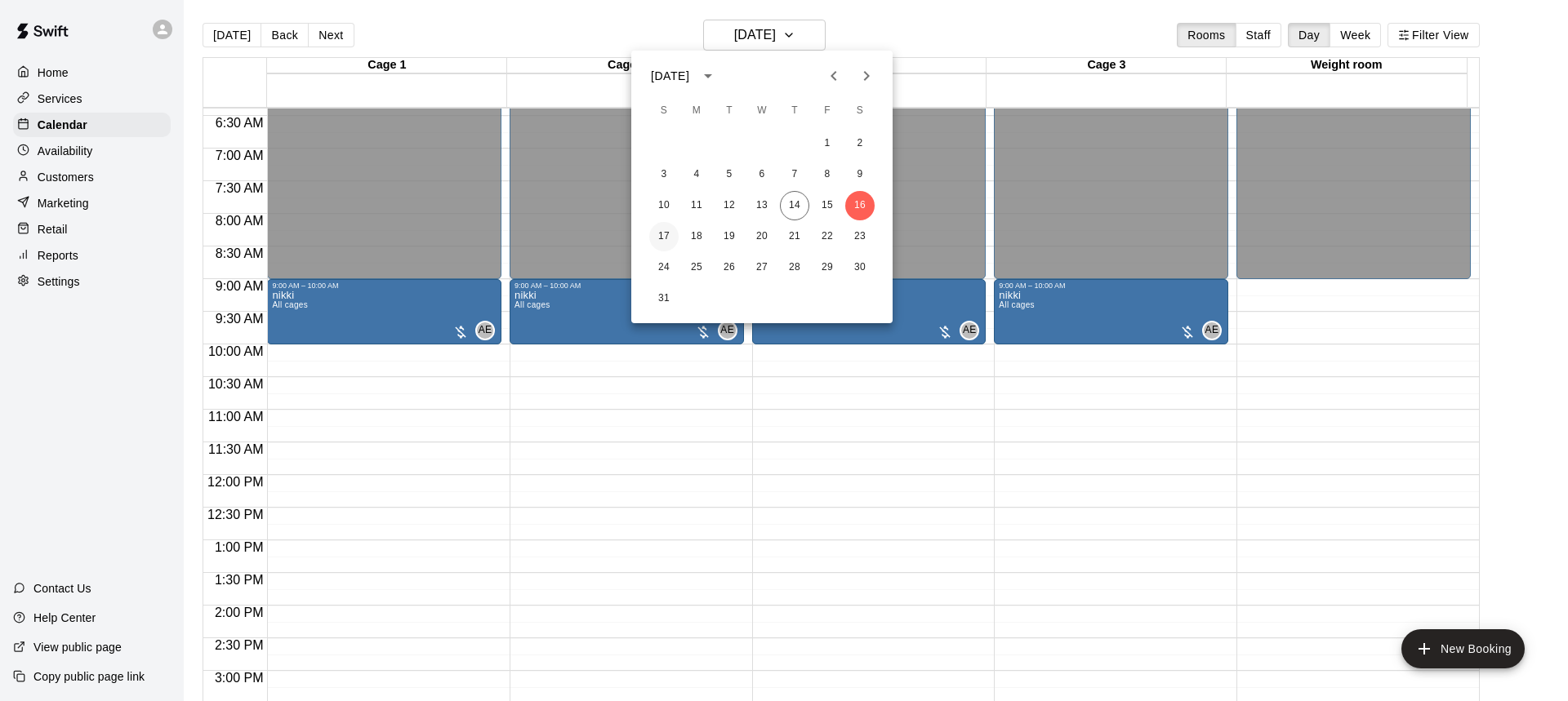
click at [654, 236] on button "17" at bounding box center [663, 236] width 30 height 30
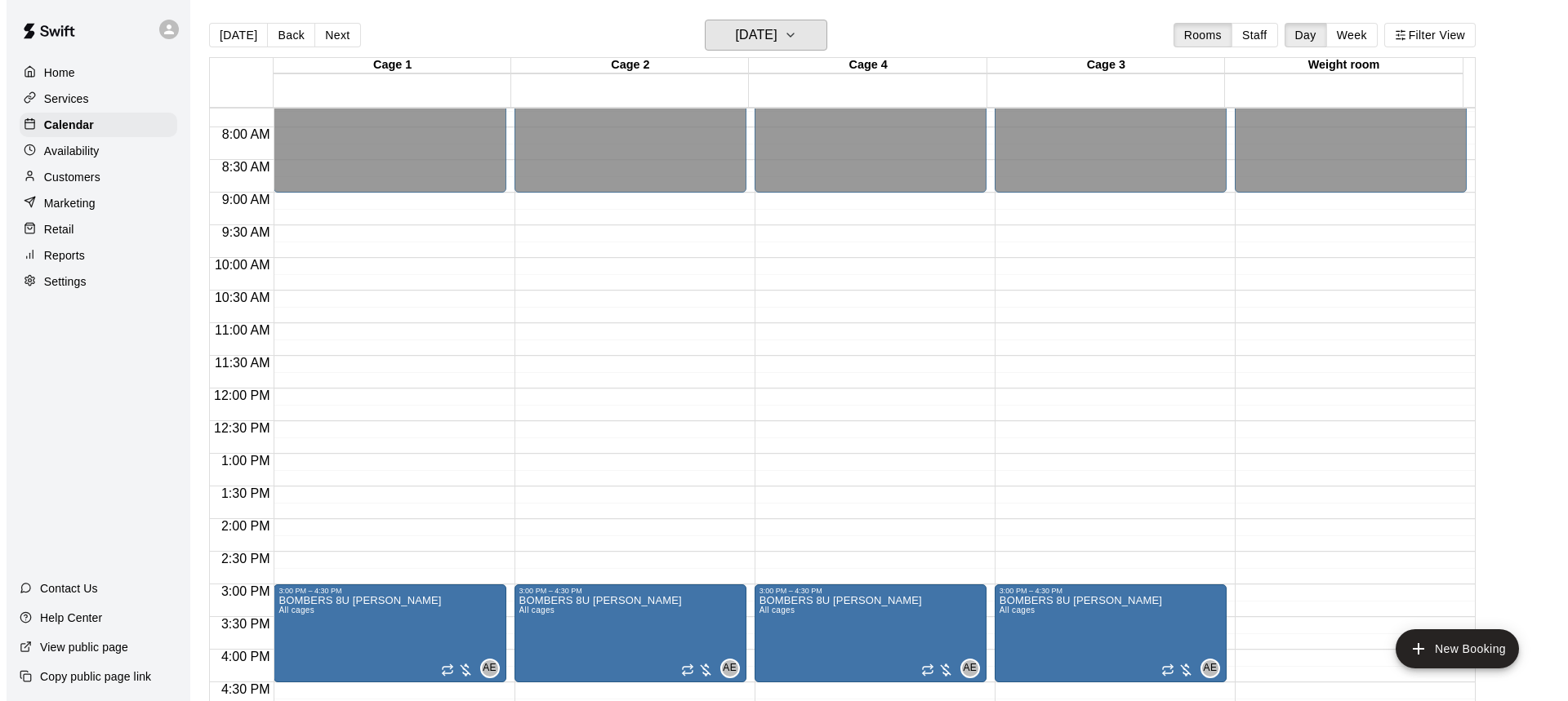
scroll to position [662, 0]
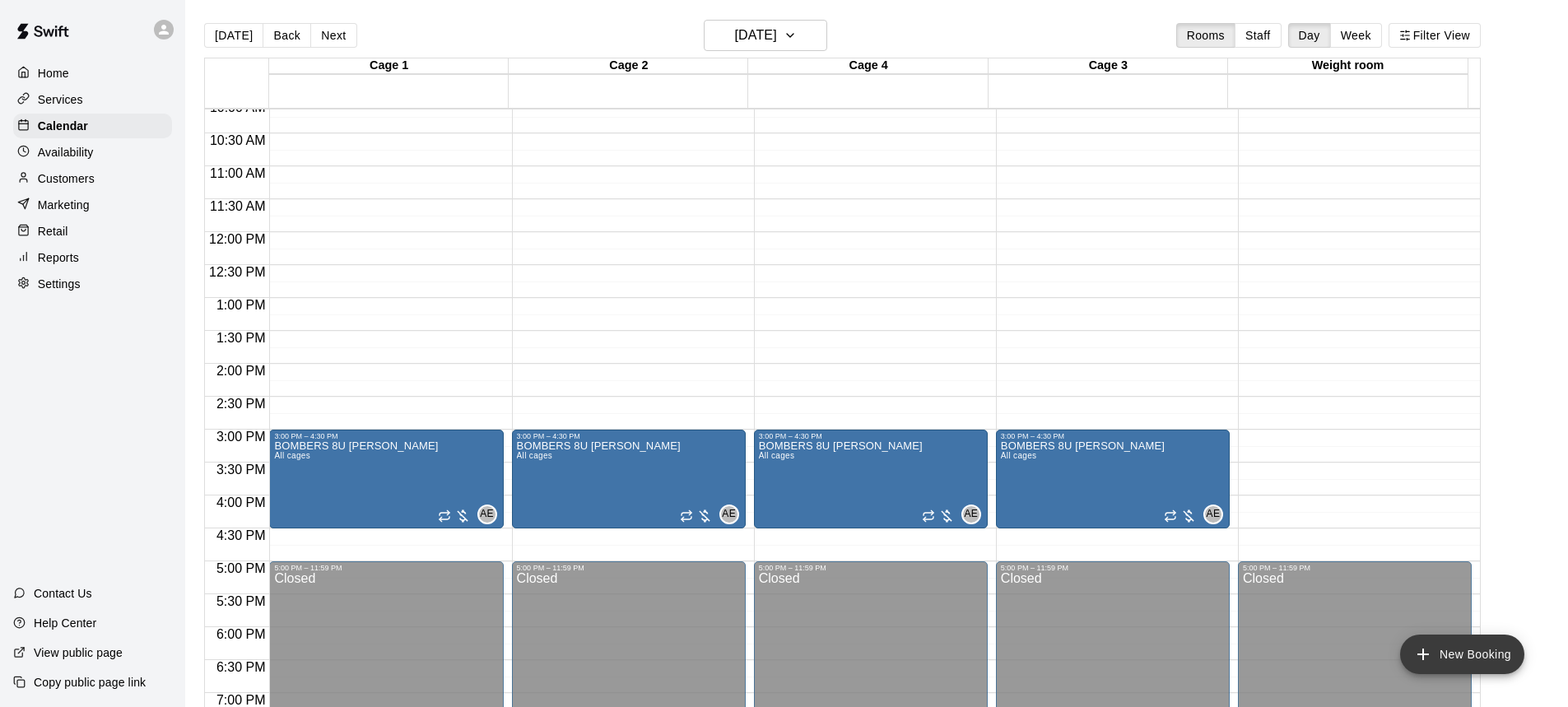
click at [1437, 640] on button "New Booking" at bounding box center [1462, 654] width 125 height 39
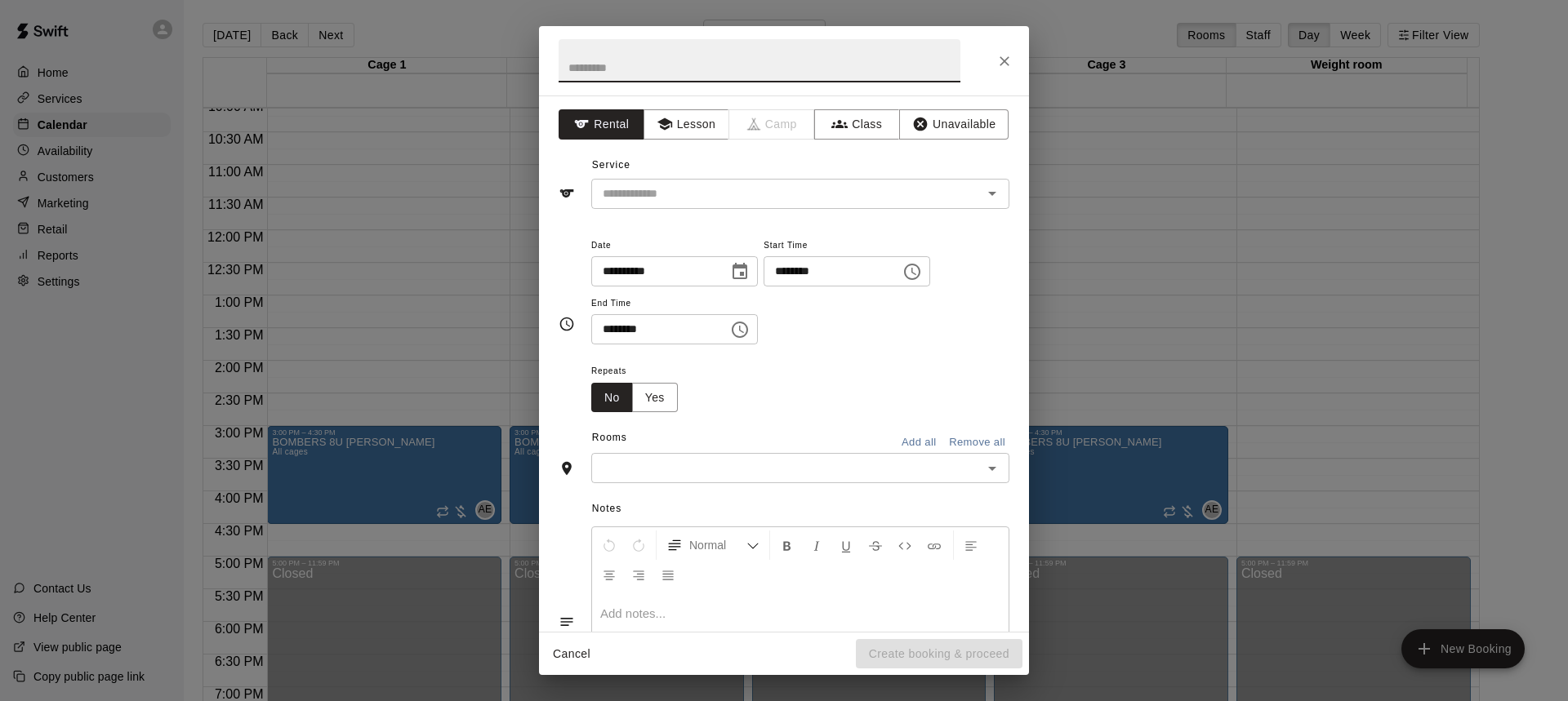
click at [644, 60] on input "text" at bounding box center [759, 60] width 402 height 43
click at [735, 182] on div "​" at bounding box center [800, 194] width 418 height 30
type input "**********"
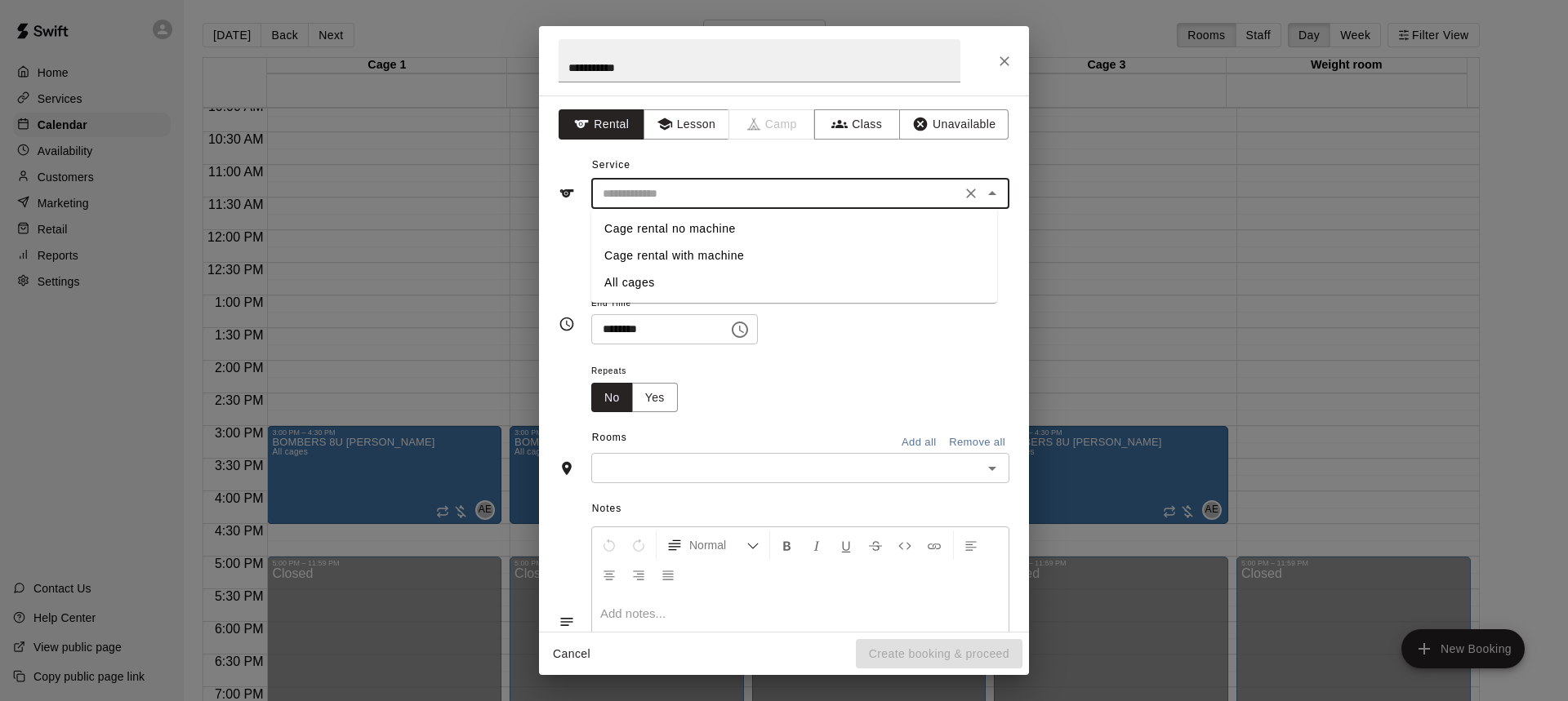
click at [655, 275] on li "All cages" at bounding box center [794, 283] width 406 height 27
type input "*********"
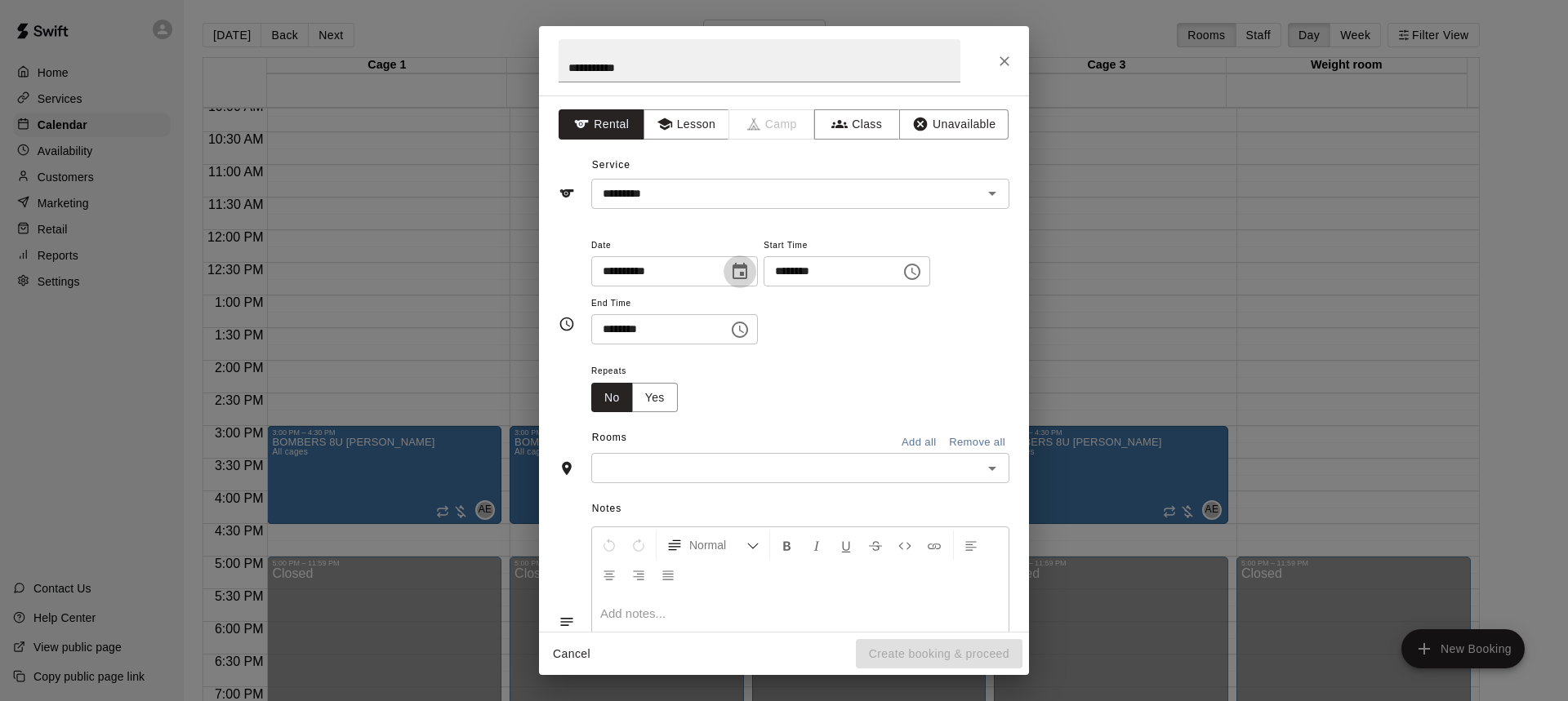
click at [750, 273] on icon "Choose date, selected date is Aug 17, 2025" at bounding box center [740, 271] width 19 height 19
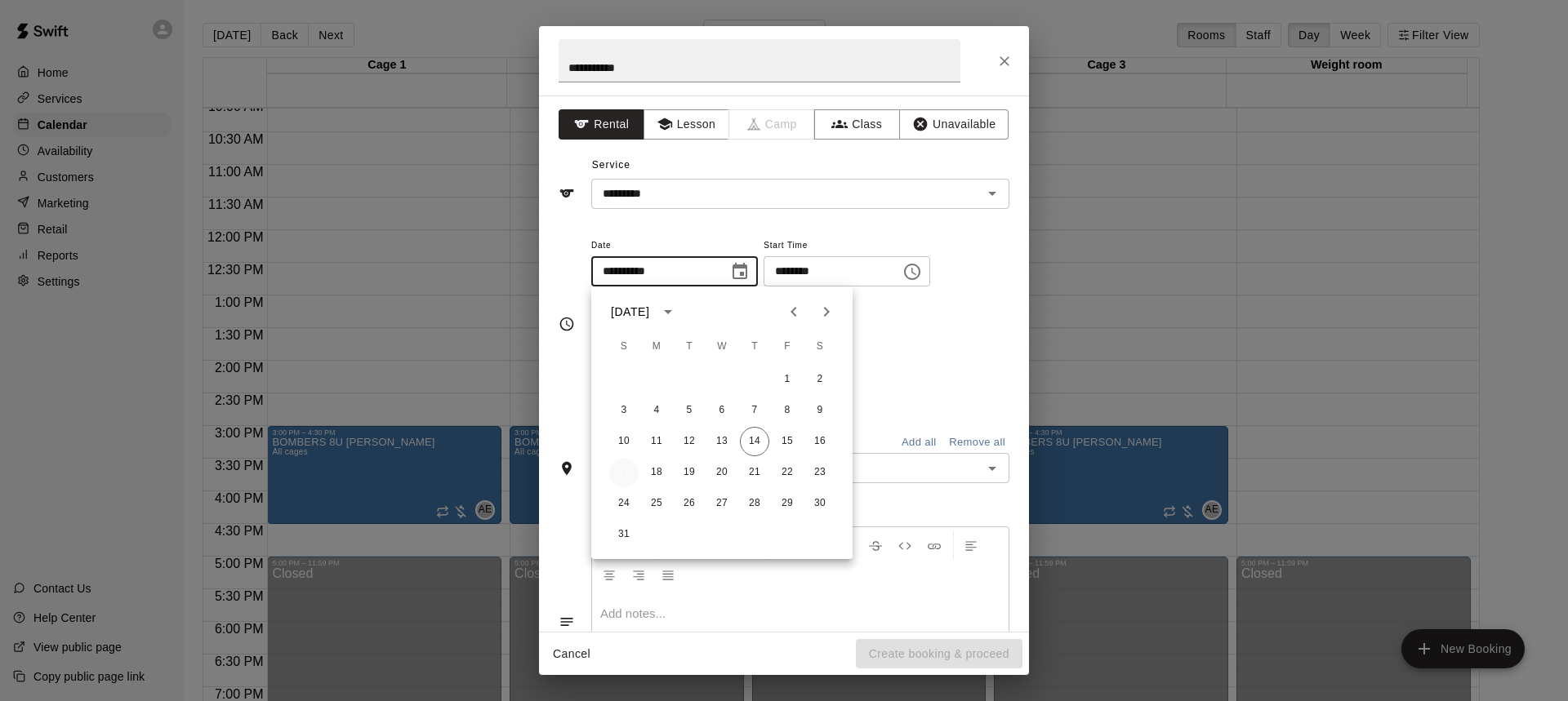
click at [624, 472] on button "17" at bounding box center [623, 472] width 30 height 30
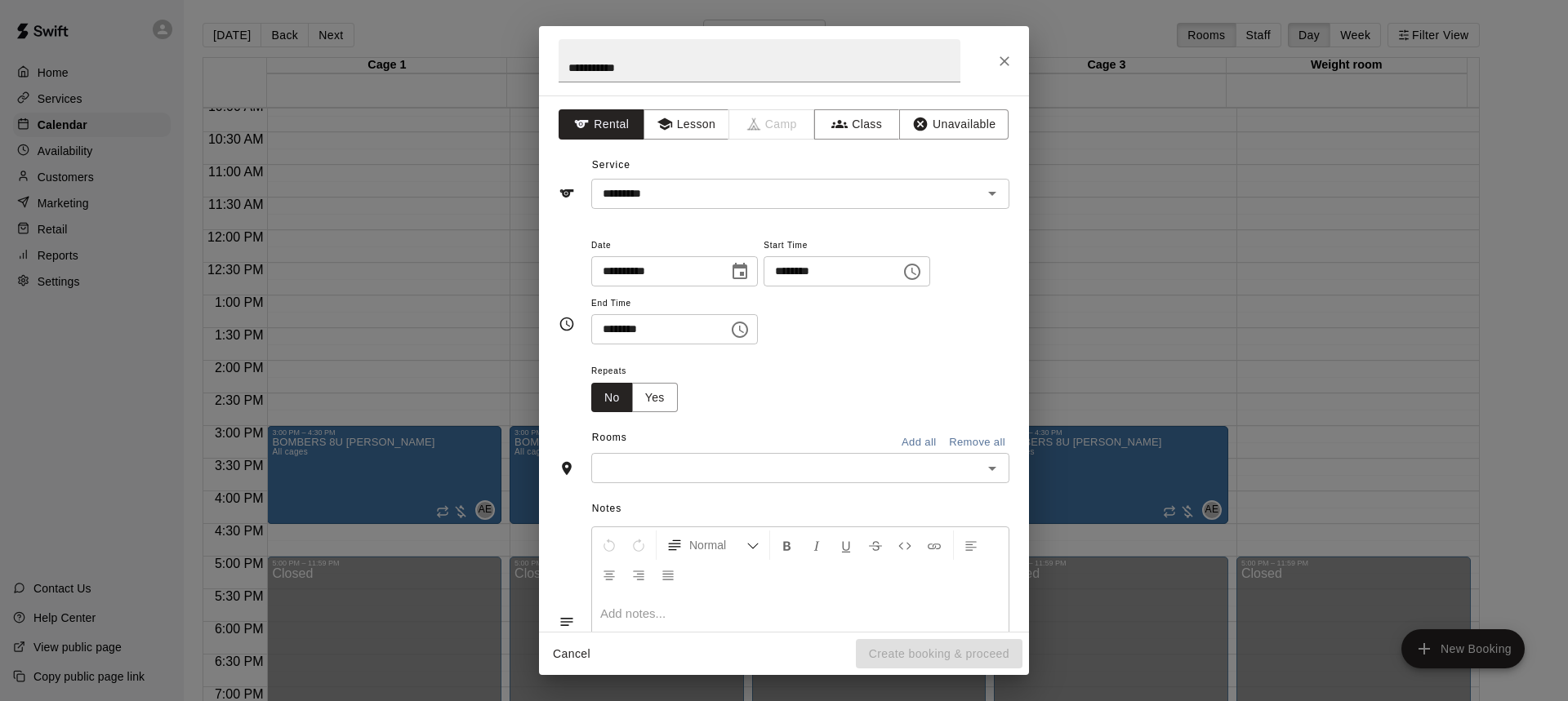
click at [916, 273] on icon "Choose time, selected time is 4:00 PM" at bounding box center [914, 271] width 5 height 8
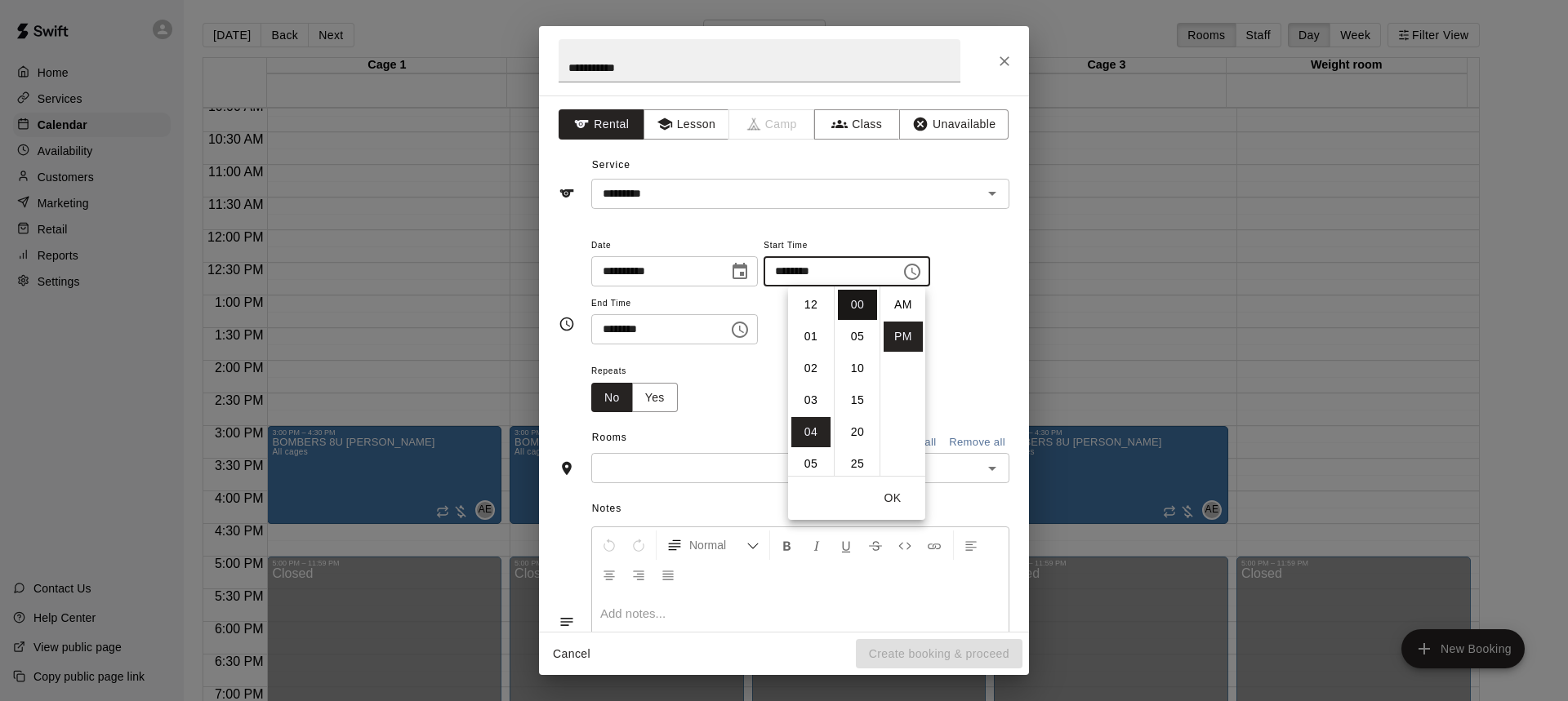
scroll to position [30, 0]
click at [807, 338] on li "05" at bounding box center [811, 337] width 39 height 30
type input "********"
click at [750, 328] on icon "Choose time, selected time is 4:30 PM" at bounding box center [740, 329] width 19 height 19
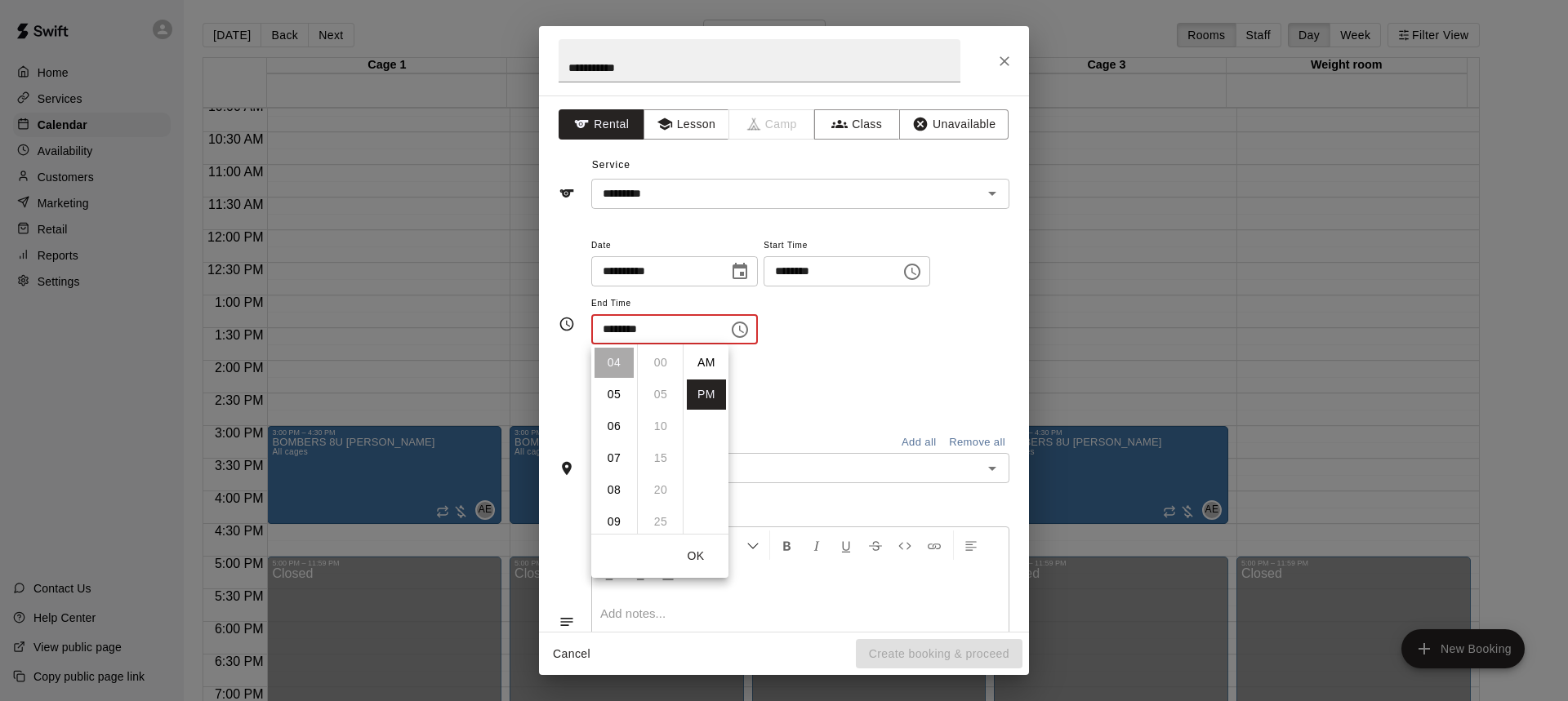
scroll to position [30, 0]
click at [618, 428] on li "06" at bounding box center [614, 427] width 39 height 30
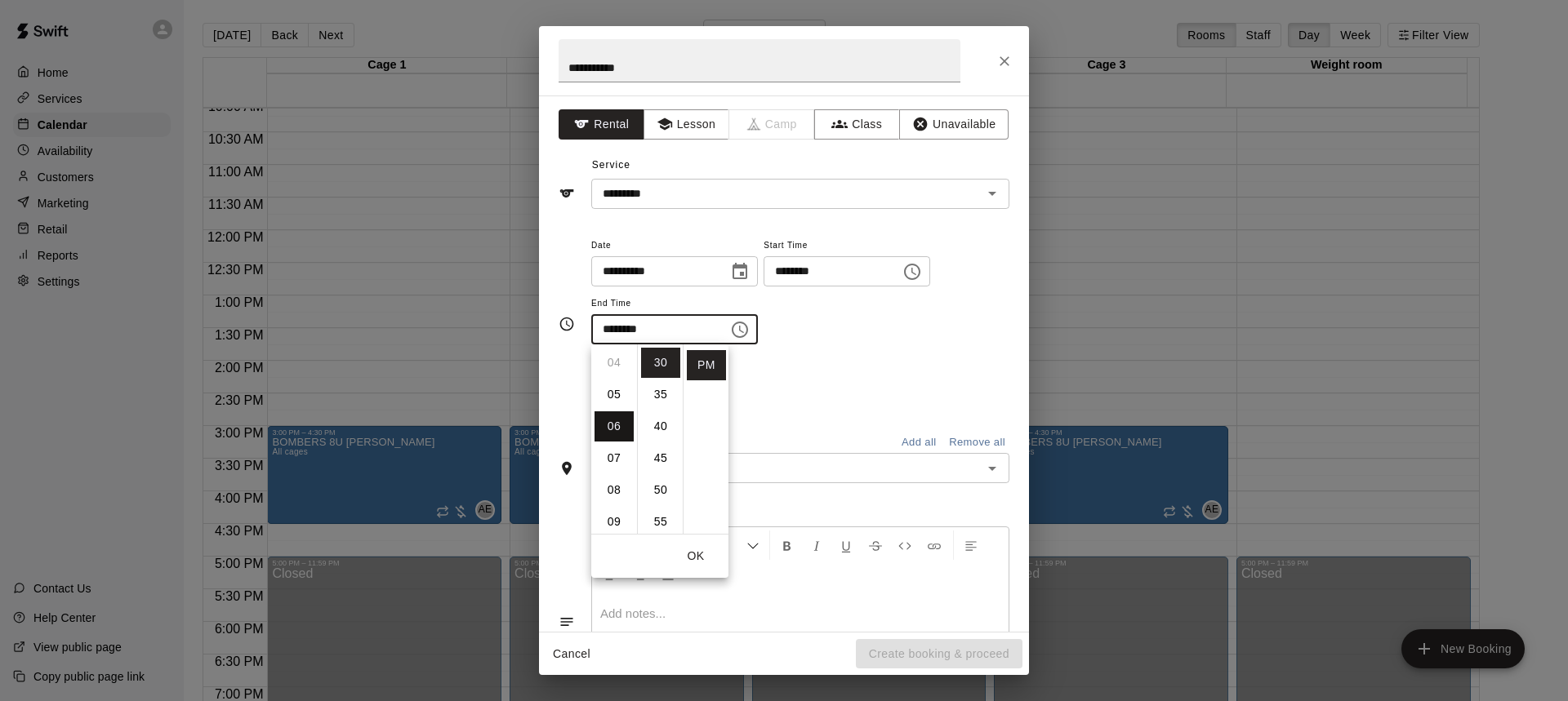
type input "********"
click at [695, 564] on button "OK" at bounding box center [695, 556] width 53 height 30
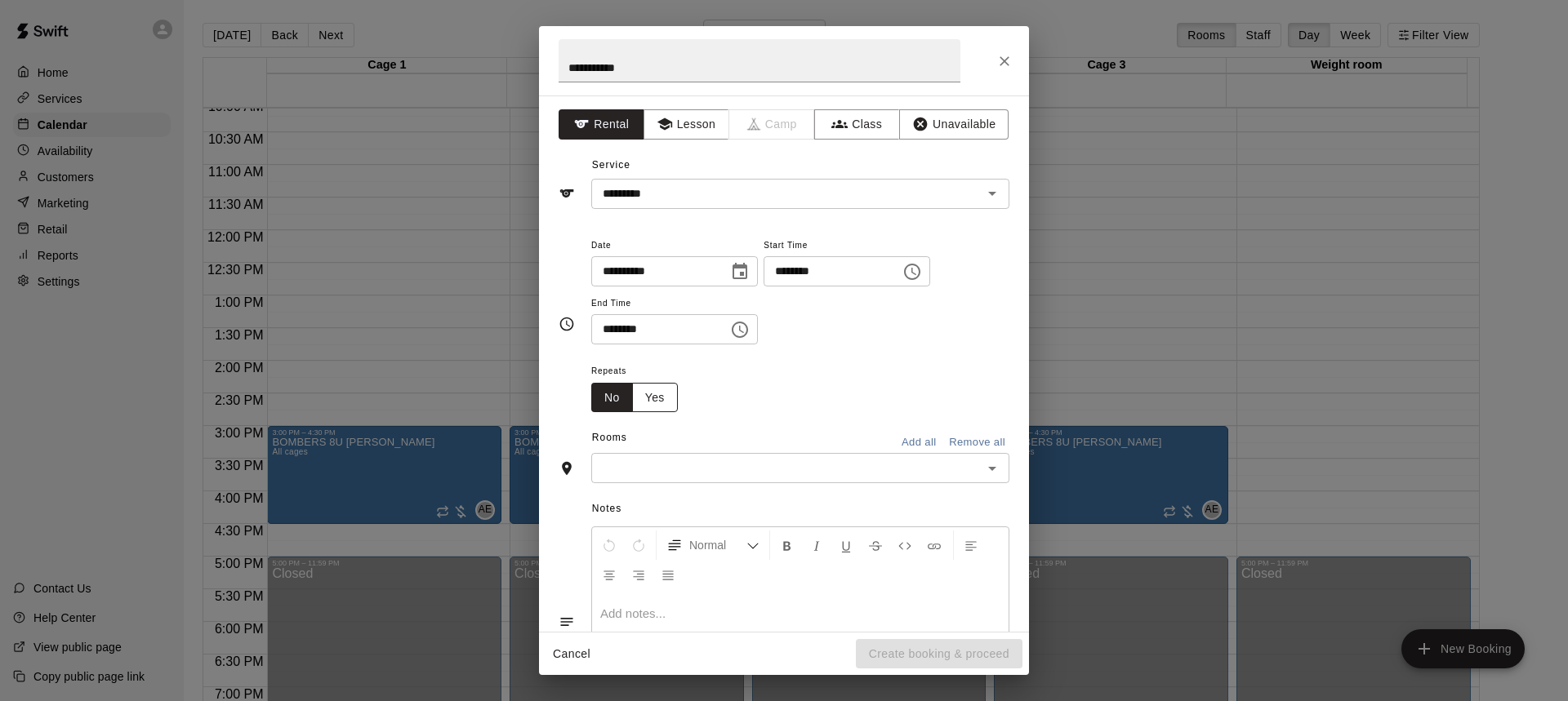
click at [667, 400] on button "Yes" at bounding box center [655, 398] width 46 height 30
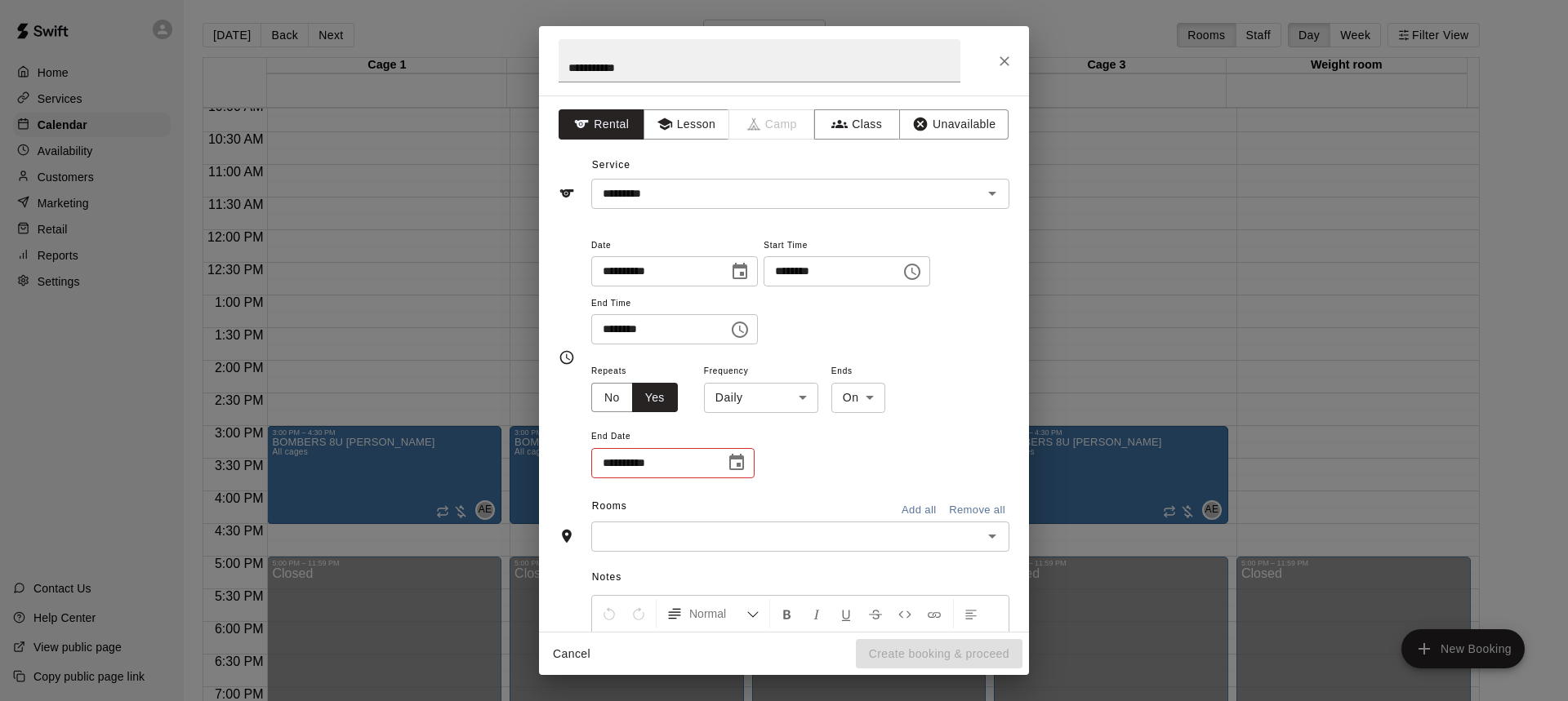
click at [736, 469] on icon "Choose date" at bounding box center [736, 461] width 14 height 16
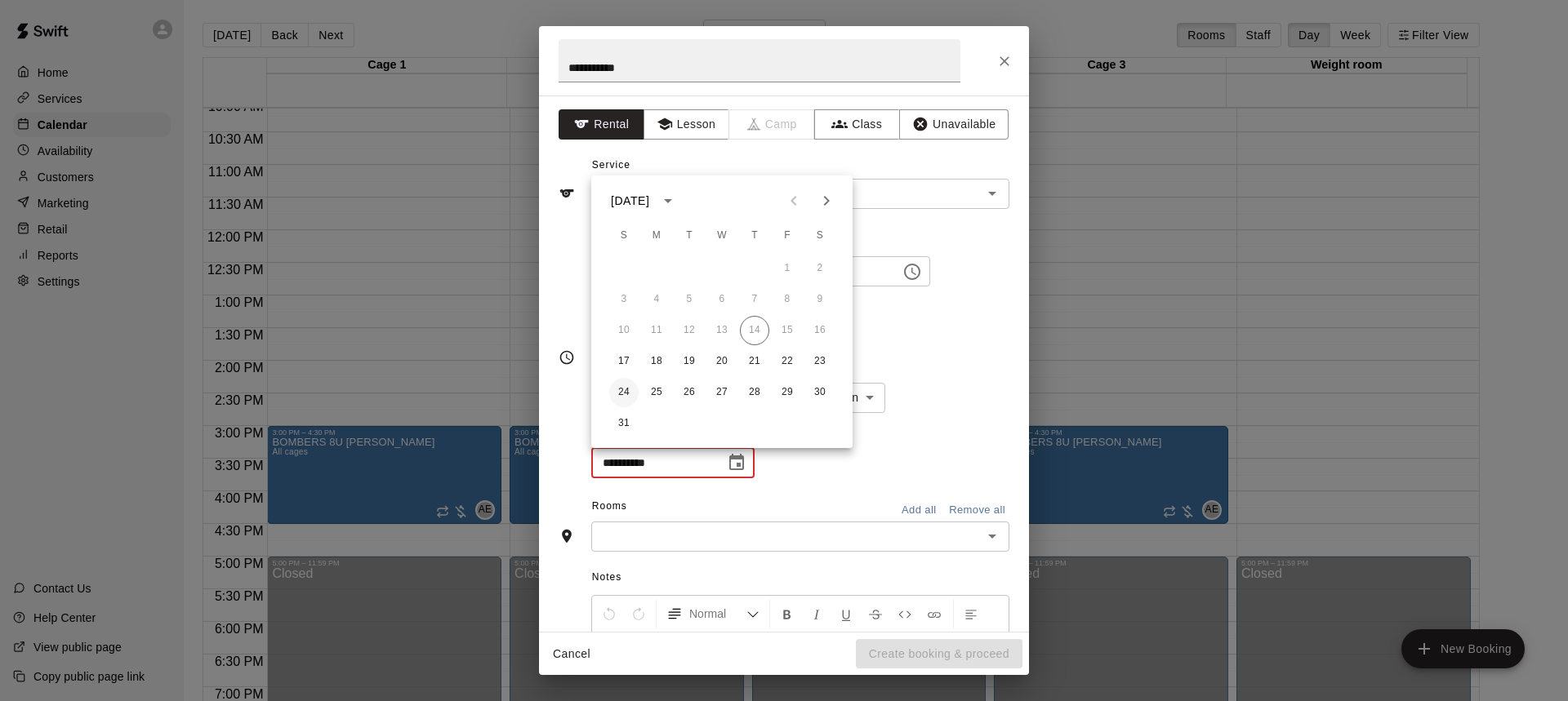
click at [621, 394] on button "24" at bounding box center [623, 392] width 30 height 30
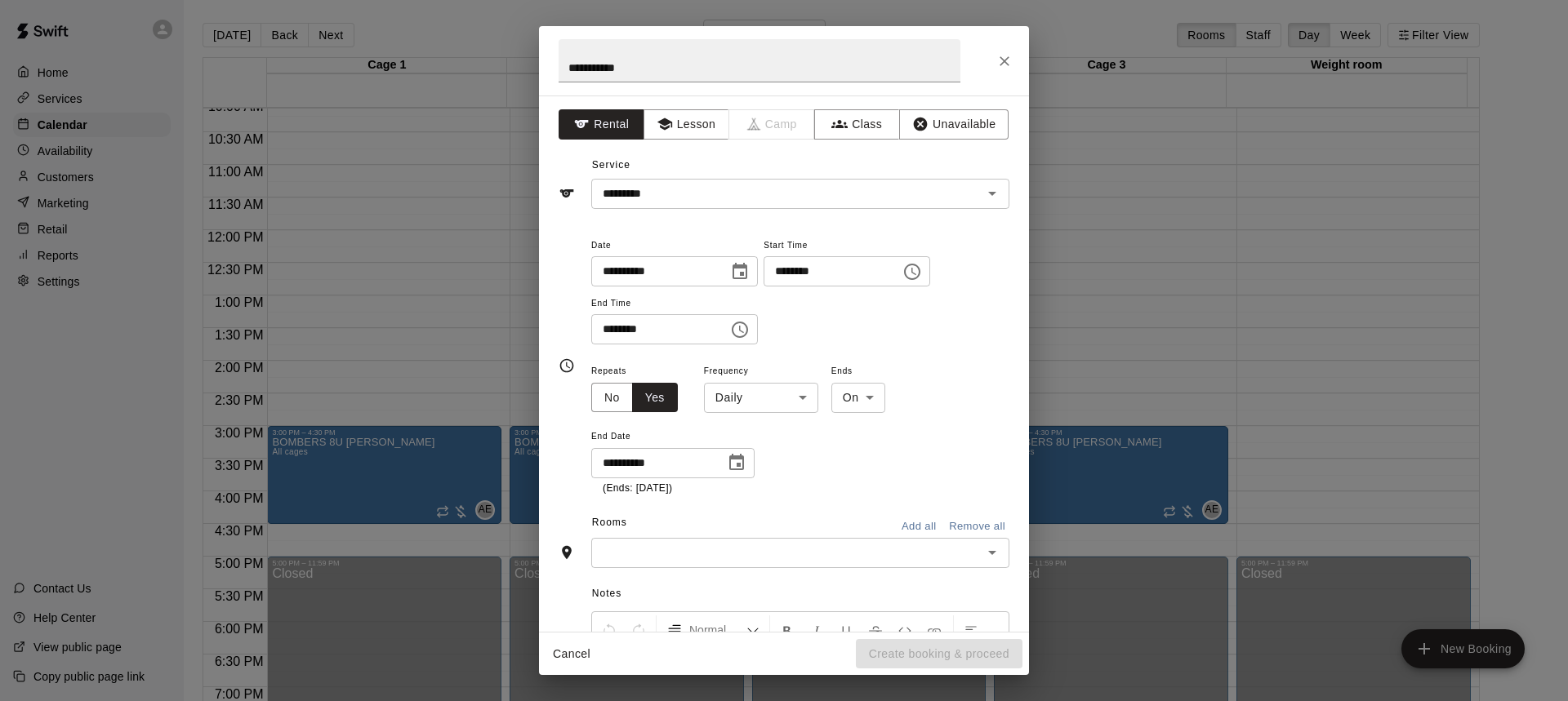
type input "**********"
click at [806, 466] on div "**********" at bounding box center [800, 428] width 418 height 135
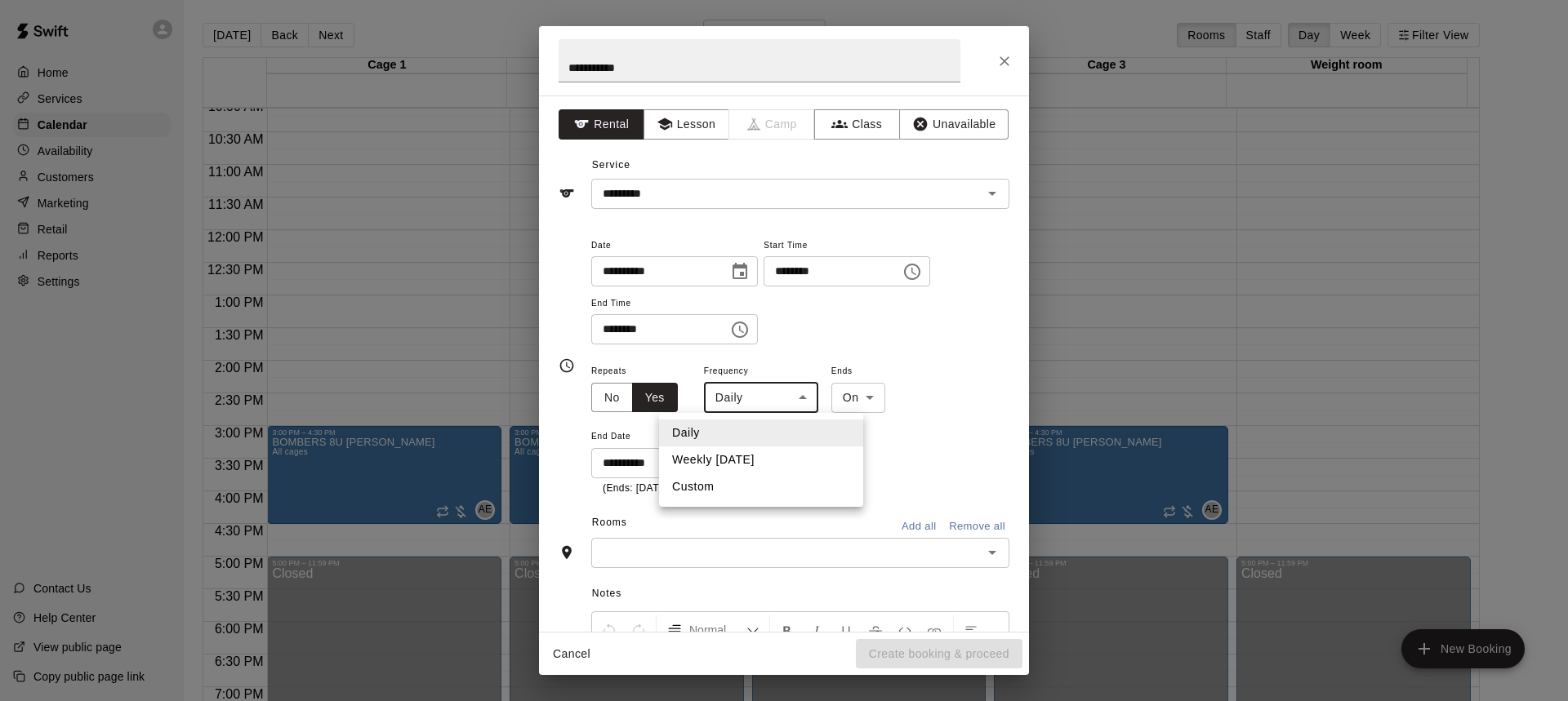
click at [777, 402] on body "Home Services Calendar Availability Customers Marketing Retail Reports Settings…" at bounding box center [784, 363] width 1568 height 727
click at [743, 462] on li "Weekly [DATE]" at bounding box center [761, 460] width 204 height 27
type input "******"
click at [908, 447] on div "**********" at bounding box center [800, 428] width 418 height 135
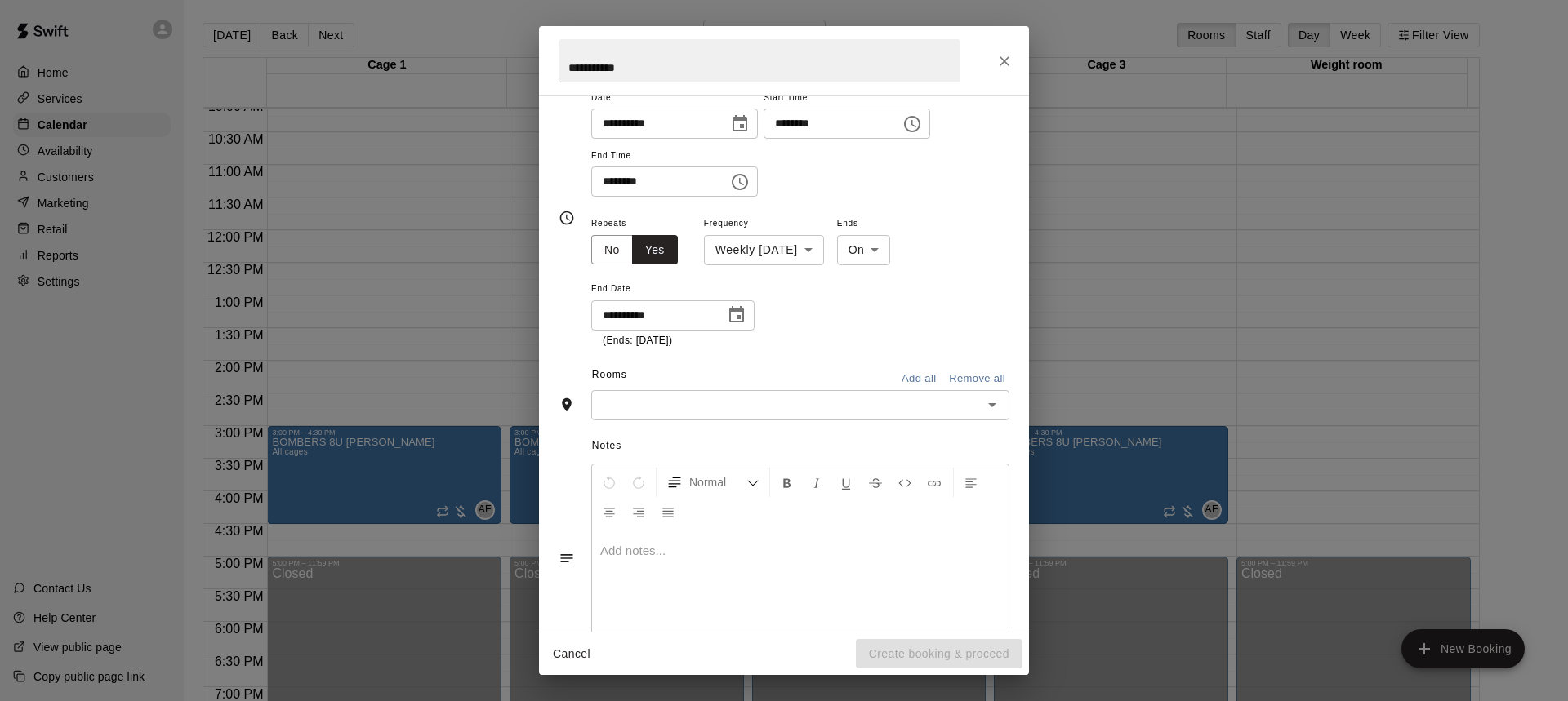
scroll to position [163, 0]
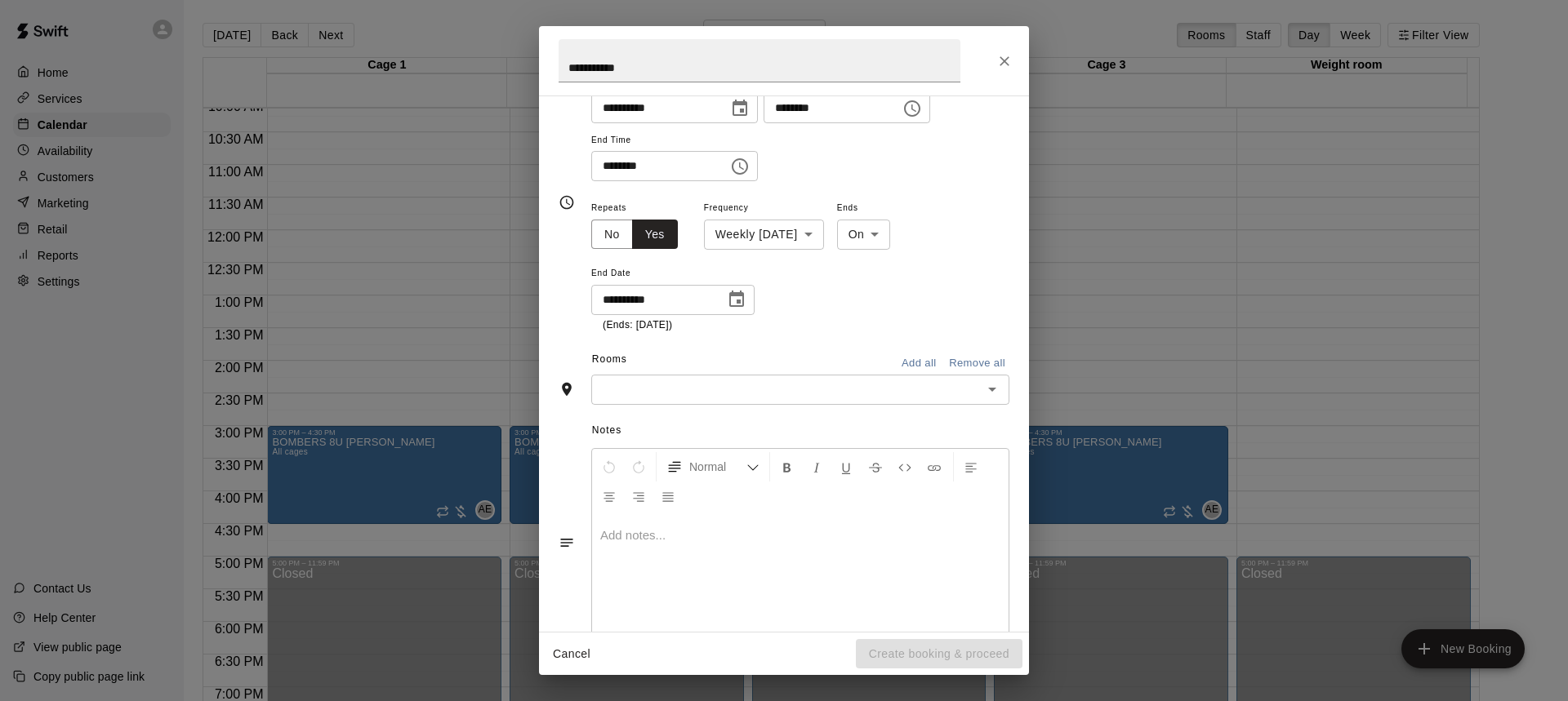
click at [829, 392] on input "text" at bounding box center [787, 389] width 381 height 20
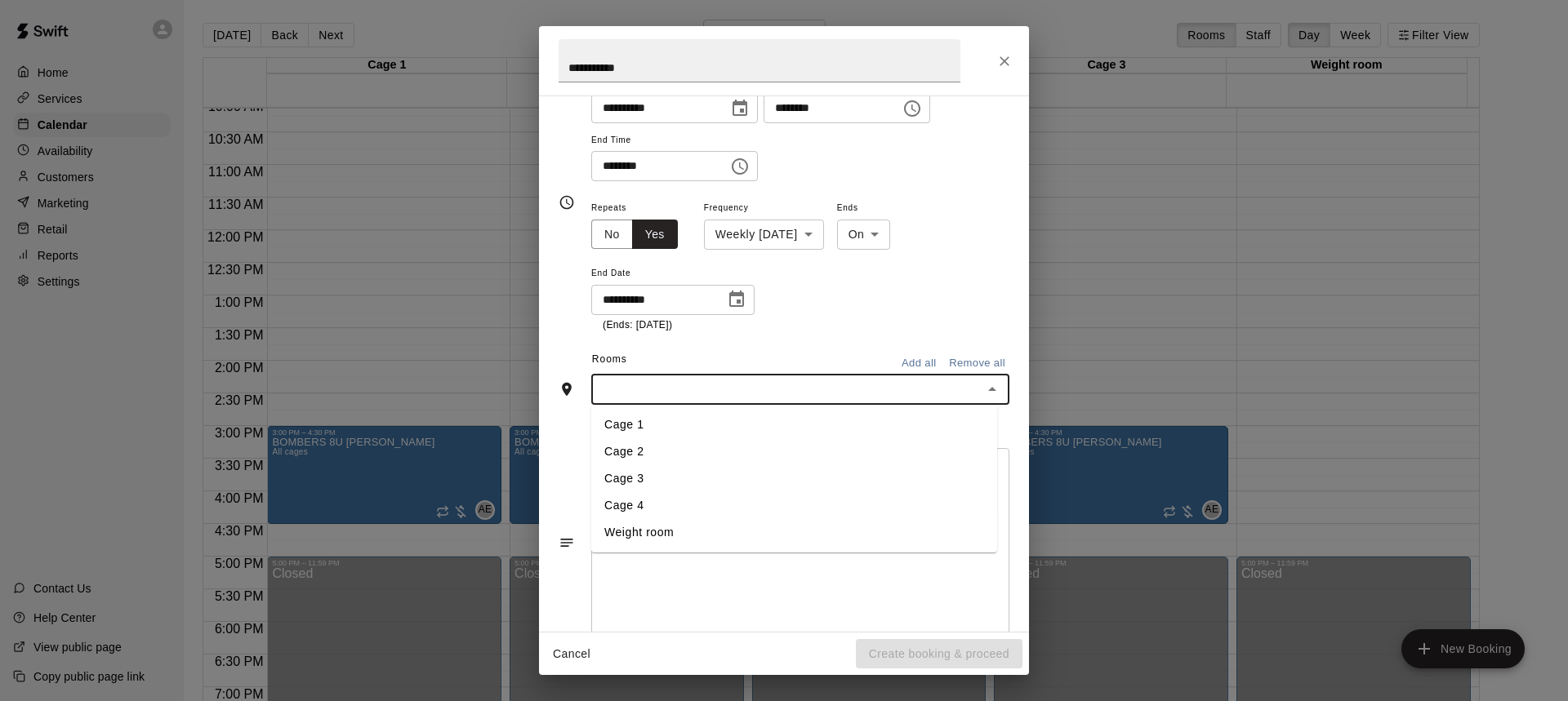
click at [631, 509] on li "Cage 4" at bounding box center [794, 505] width 406 height 27
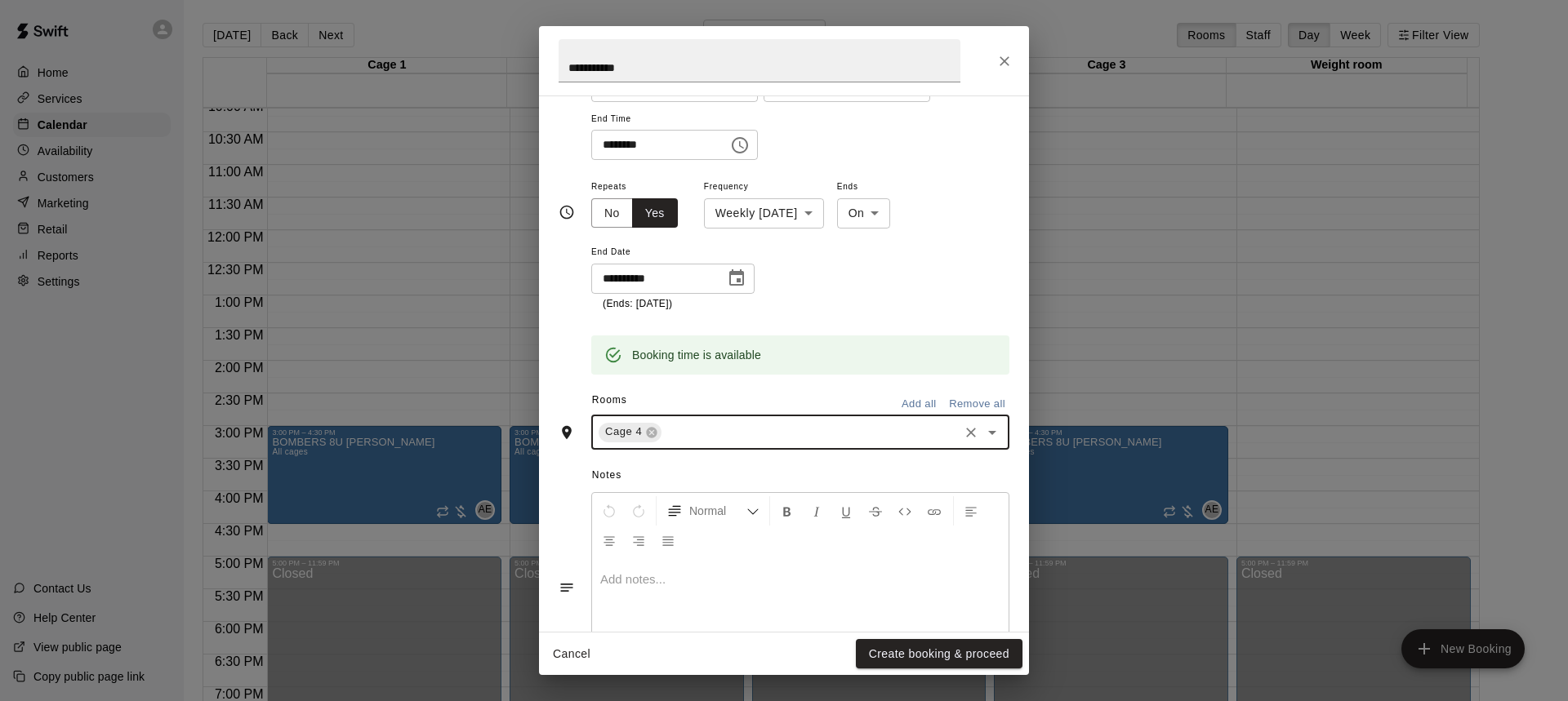
scroll to position [194, 0]
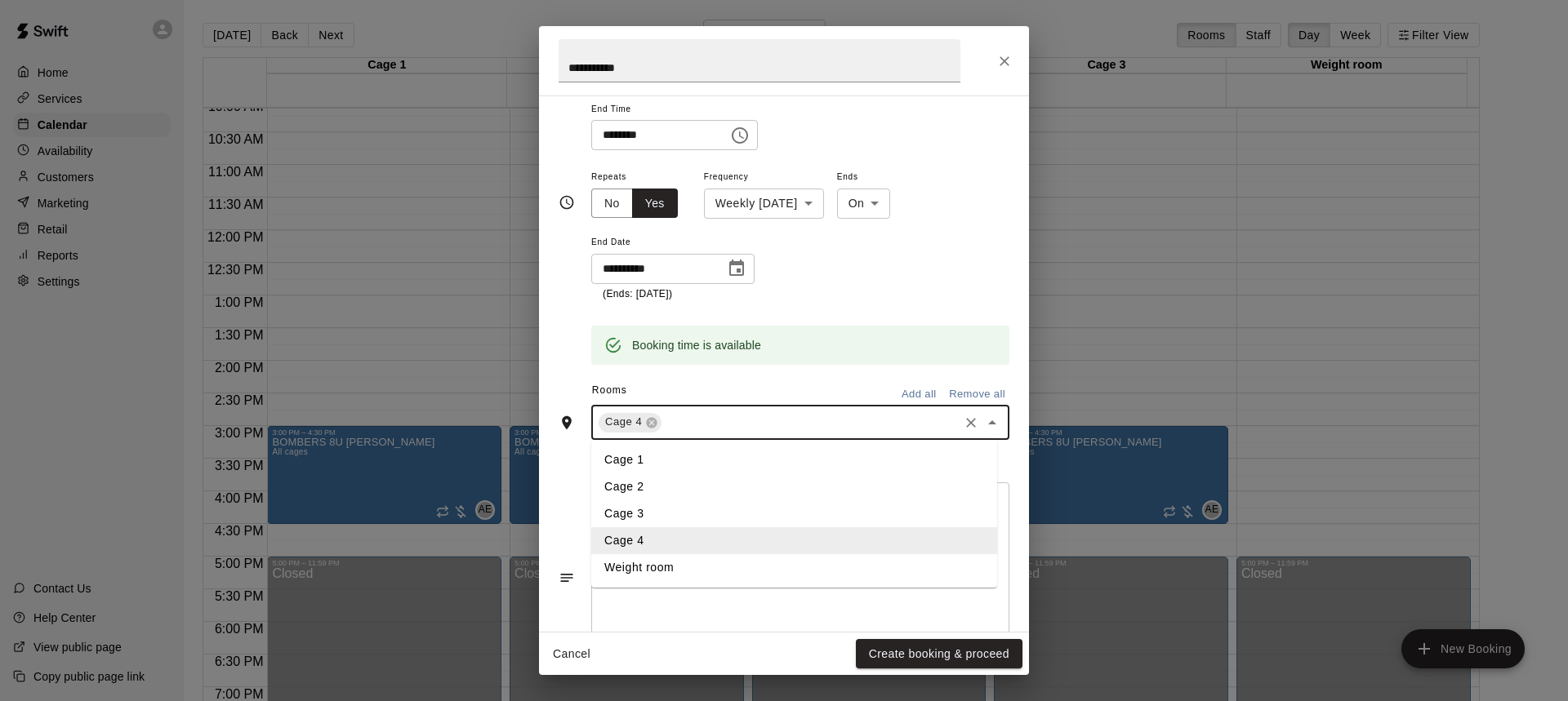
click at [772, 413] on input "text" at bounding box center [810, 422] width 292 height 20
click at [645, 508] on li "Cage 3" at bounding box center [794, 514] width 406 height 27
click at [762, 423] on input "text" at bounding box center [845, 422] width 224 height 20
drag, startPoint x: 643, startPoint y: 488, endPoint x: 713, endPoint y: 450, distance: 79.6
click at [643, 488] on li "Cage 2" at bounding box center [794, 487] width 406 height 27
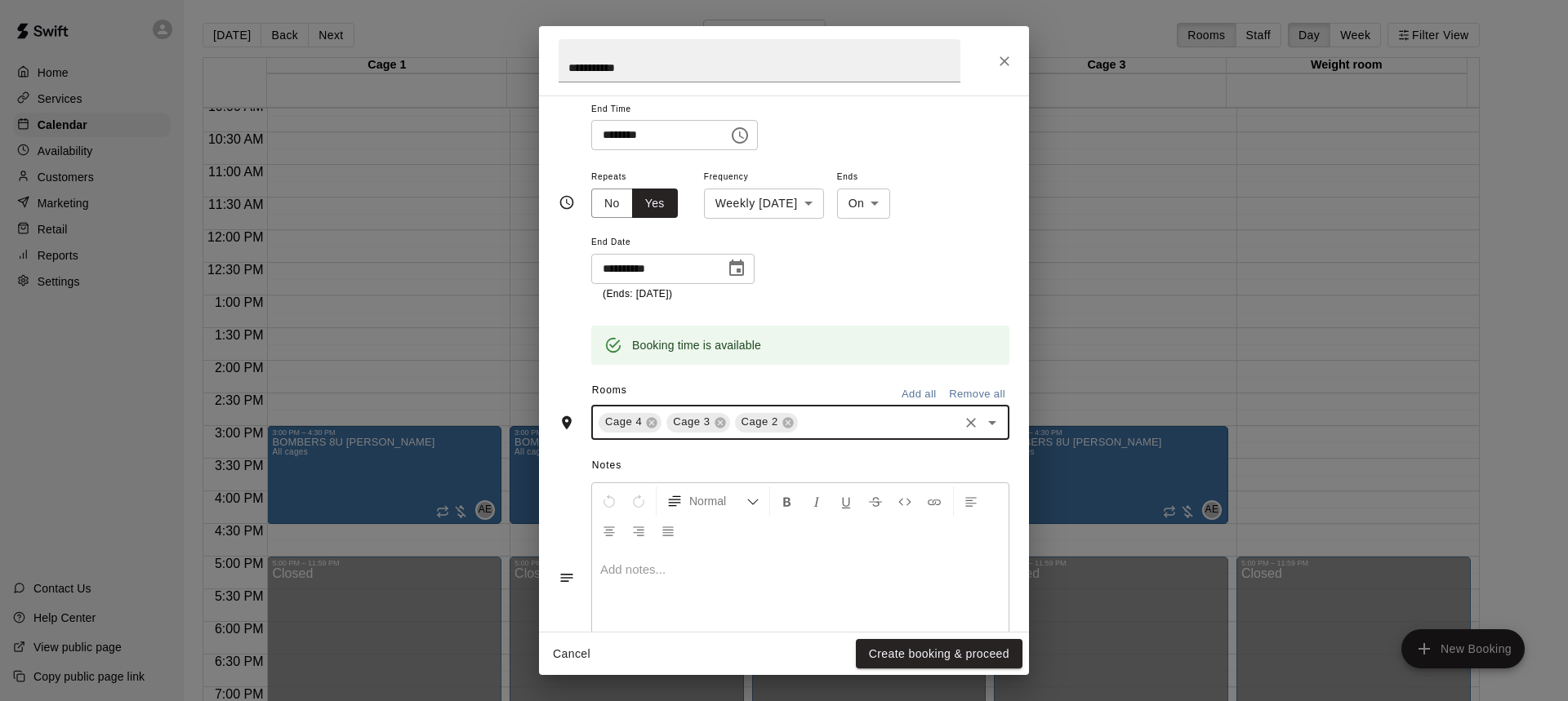
click at [810, 421] on input "text" at bounding box center [878, 422] width 156 height 20
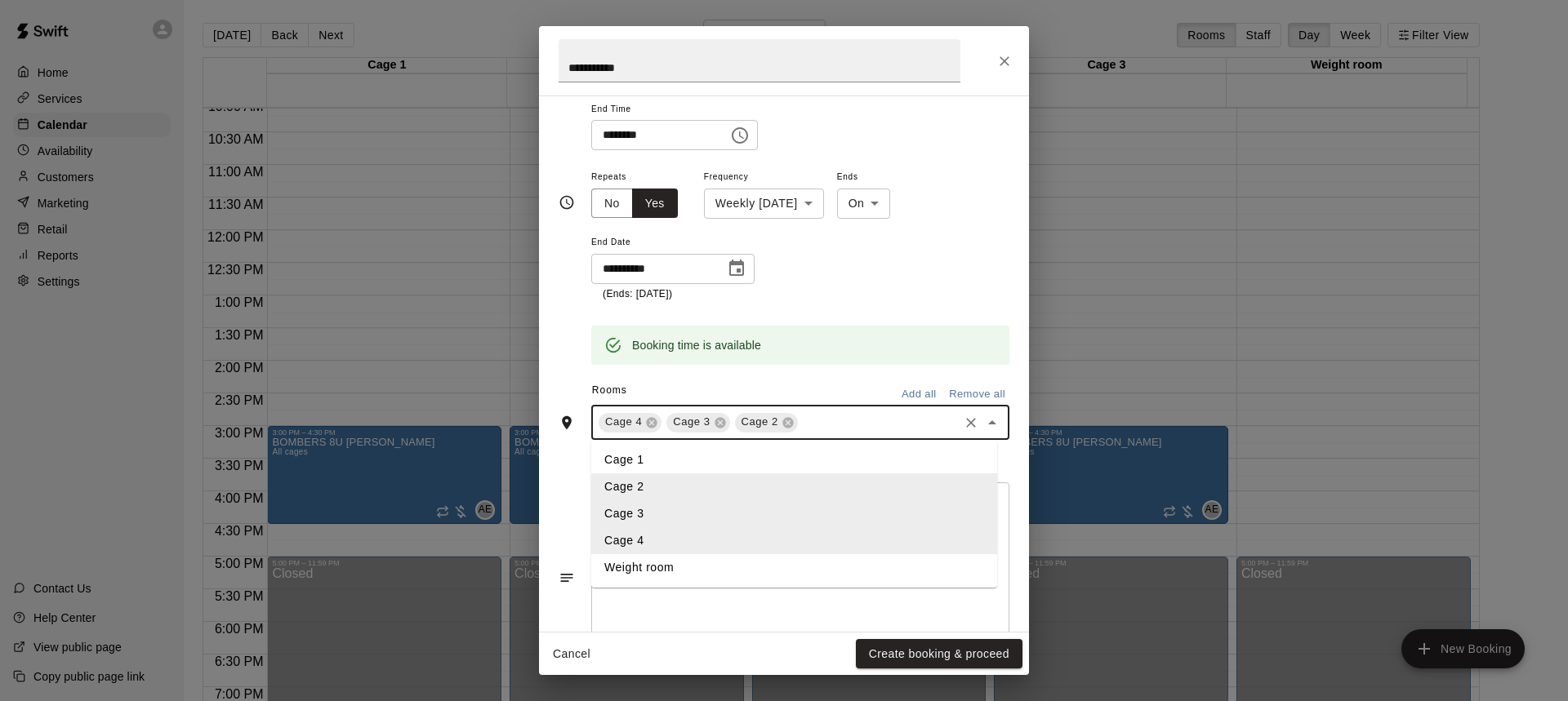
click at [657, 465] on li "Cage 1" at bounding box center [794, 460] width 406 height 27
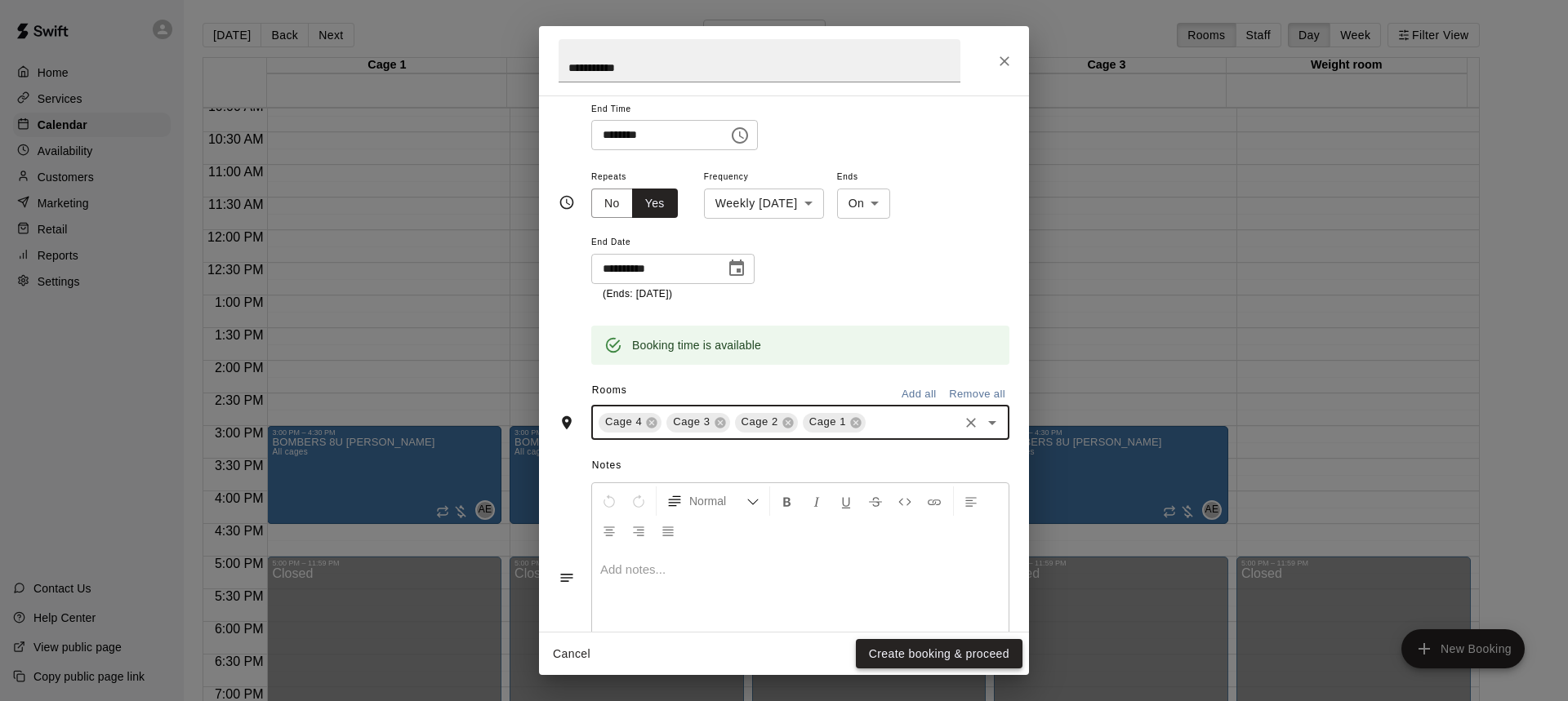
click at [947, 658] on button "Create booking & proceed" at bounding box center [939, 654] width 167 height 30
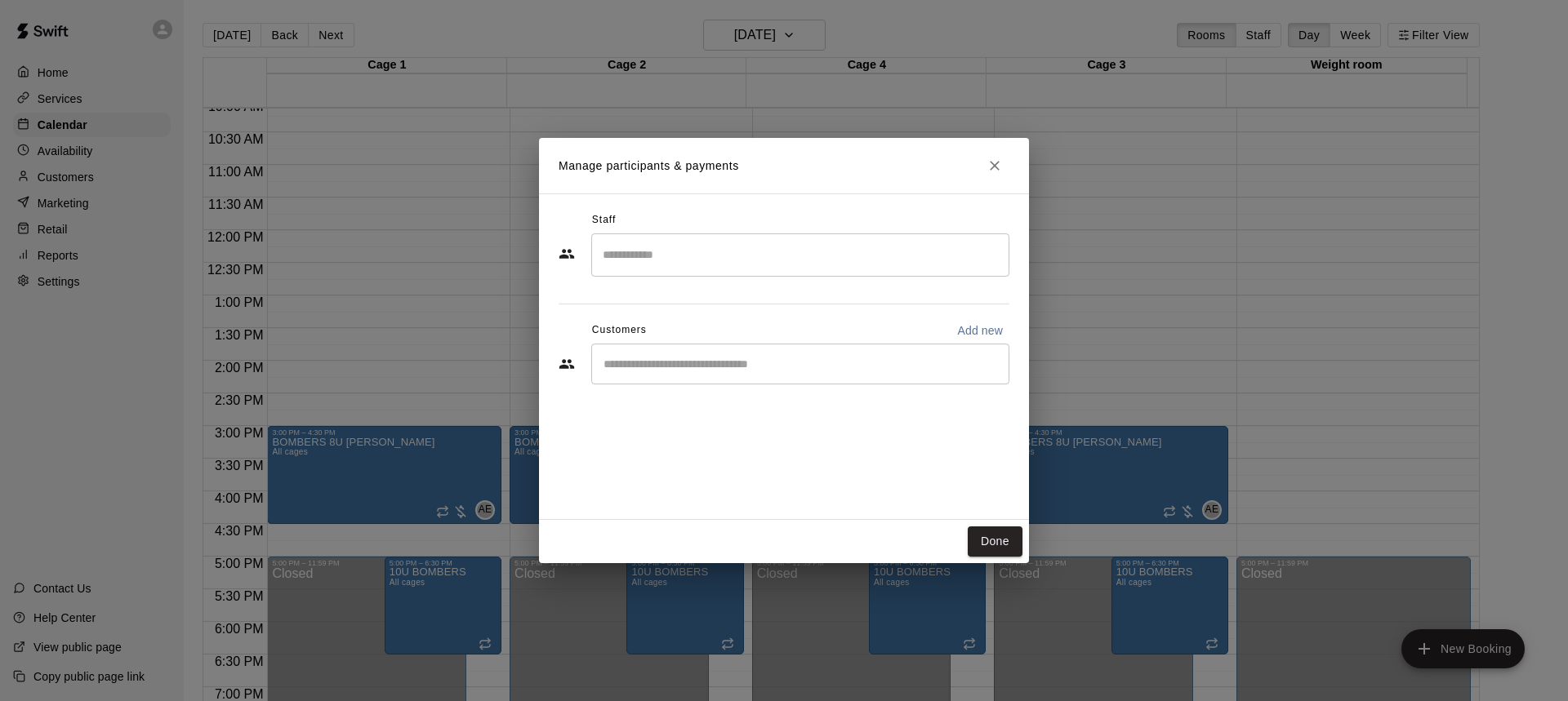
click at [649, 268] on input "Search staff" at bounding box center [800, 255] width 403 height 29
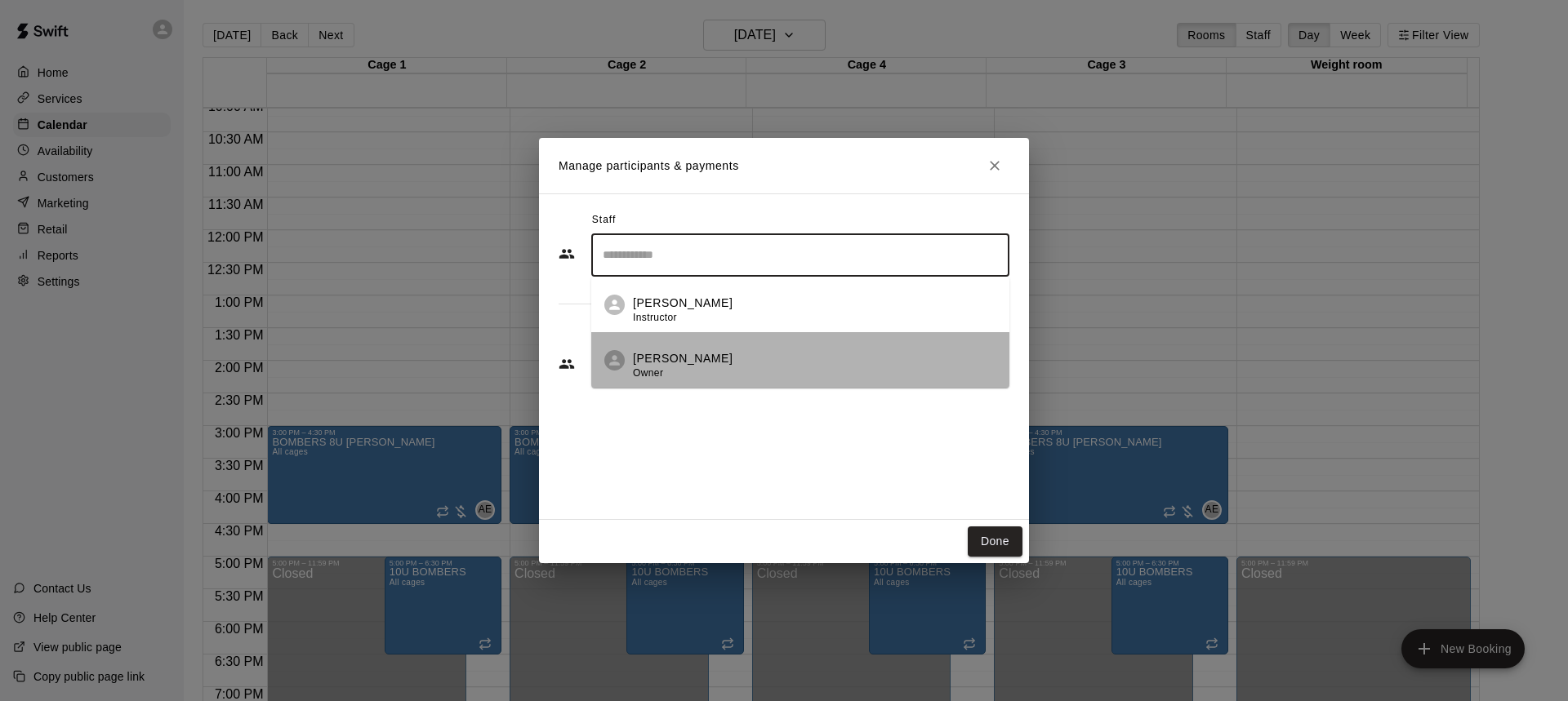
click at [653, 357] on p "[PERSON_NAME]" at bounding box center [683, 358] width 100 height 17
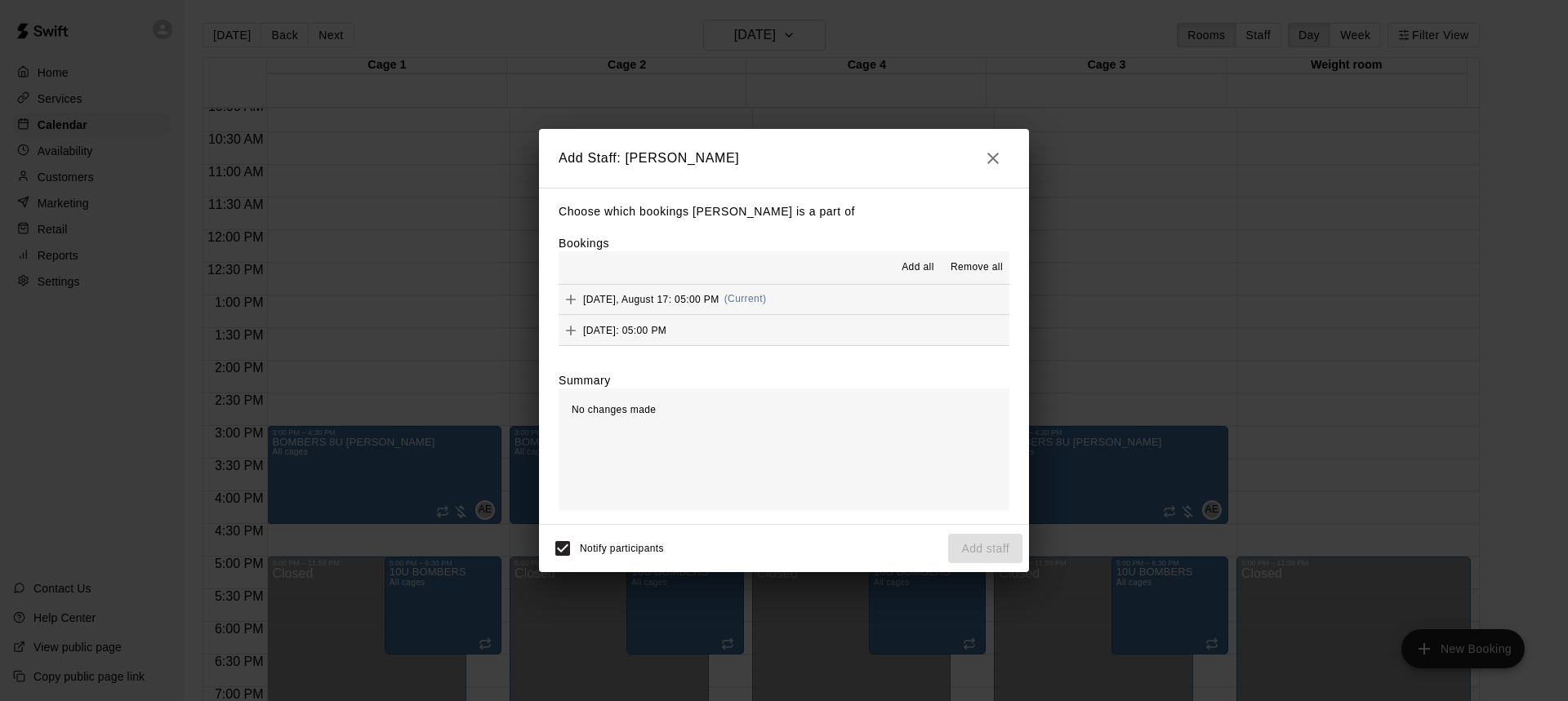
click at [933, 271] on span "Add all" at bounding box center [917, 267] width 33 height 16
click at [969, 538] on button "Add staff" at bounding box center [985, 549] width 75 height 30
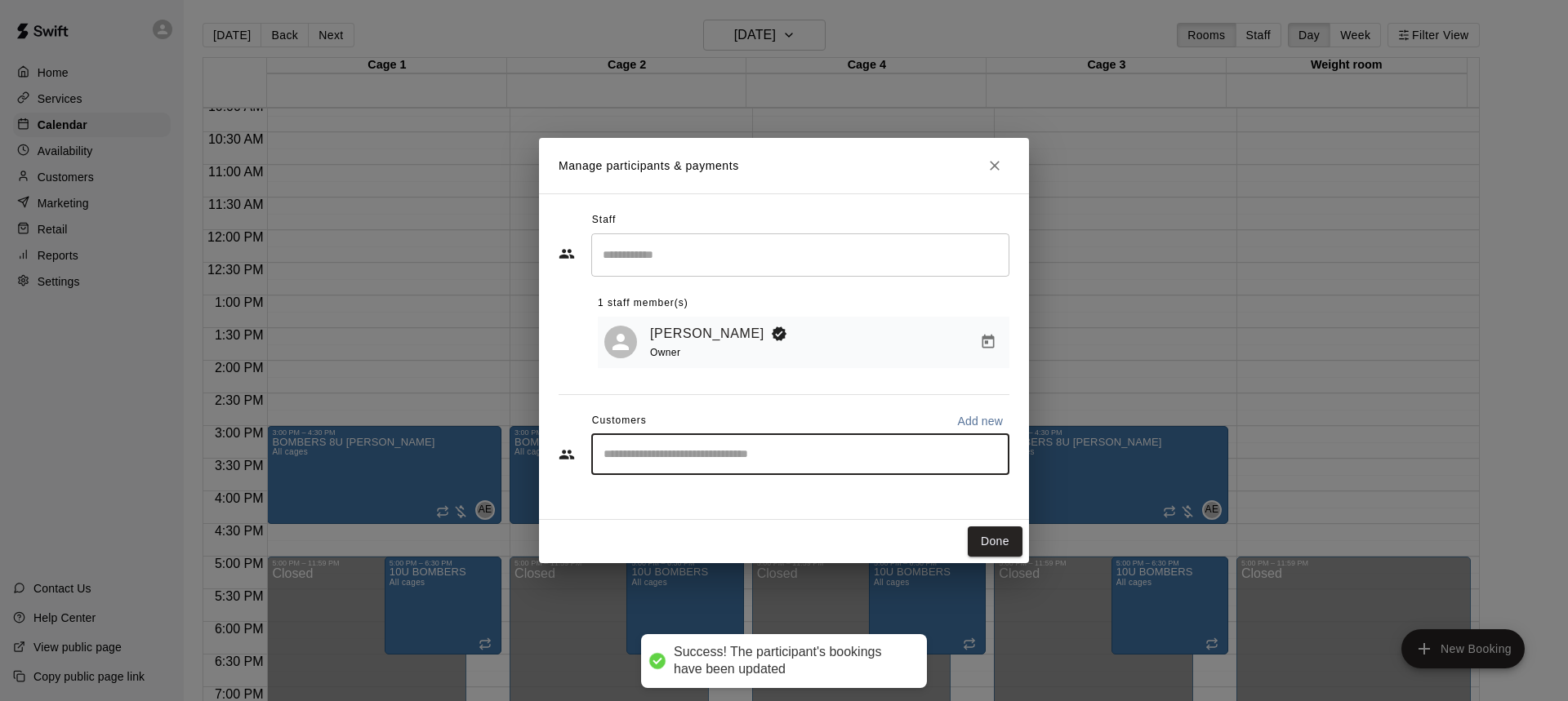
click at [684, 455] on input "Start typing to search customers..." at bounding box center [800, 454] width 403 height 16
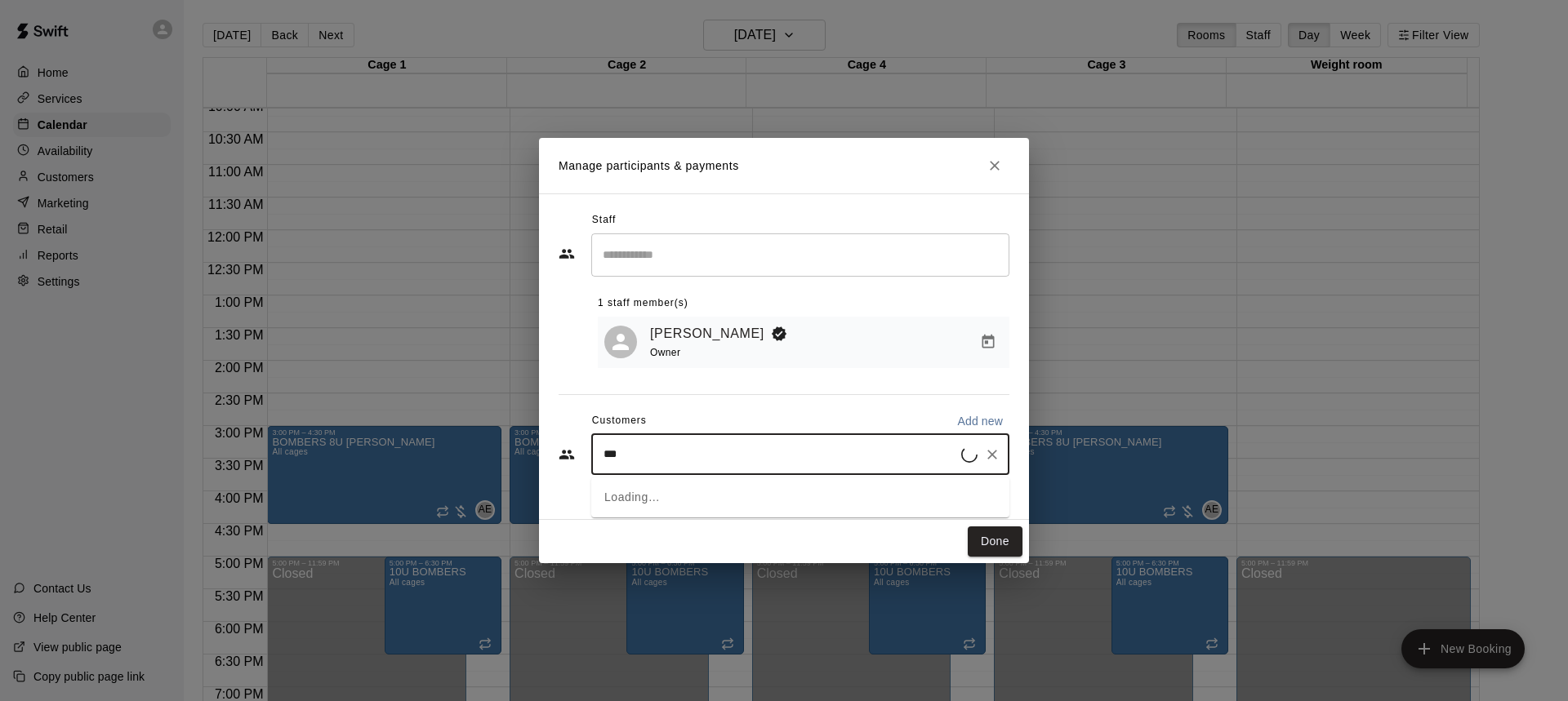
type input "****"
click at [692, 496] on p "[PERSON_NAME] and [PERSON_NAME]" at bounding box center [751, 494] width 228 height 17
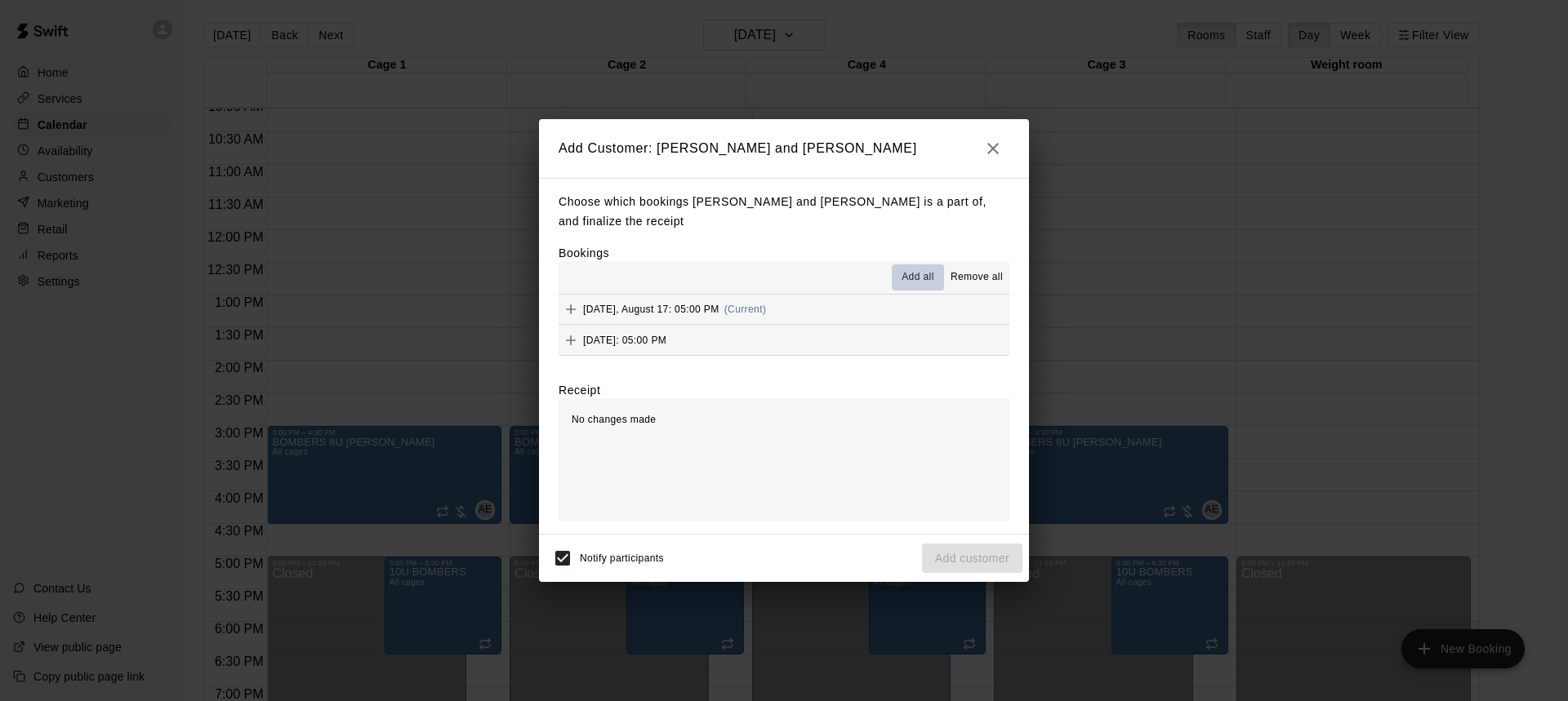
click at [919, 281] on span "Add all" at bounding box center [917, 277] width 33 height 16
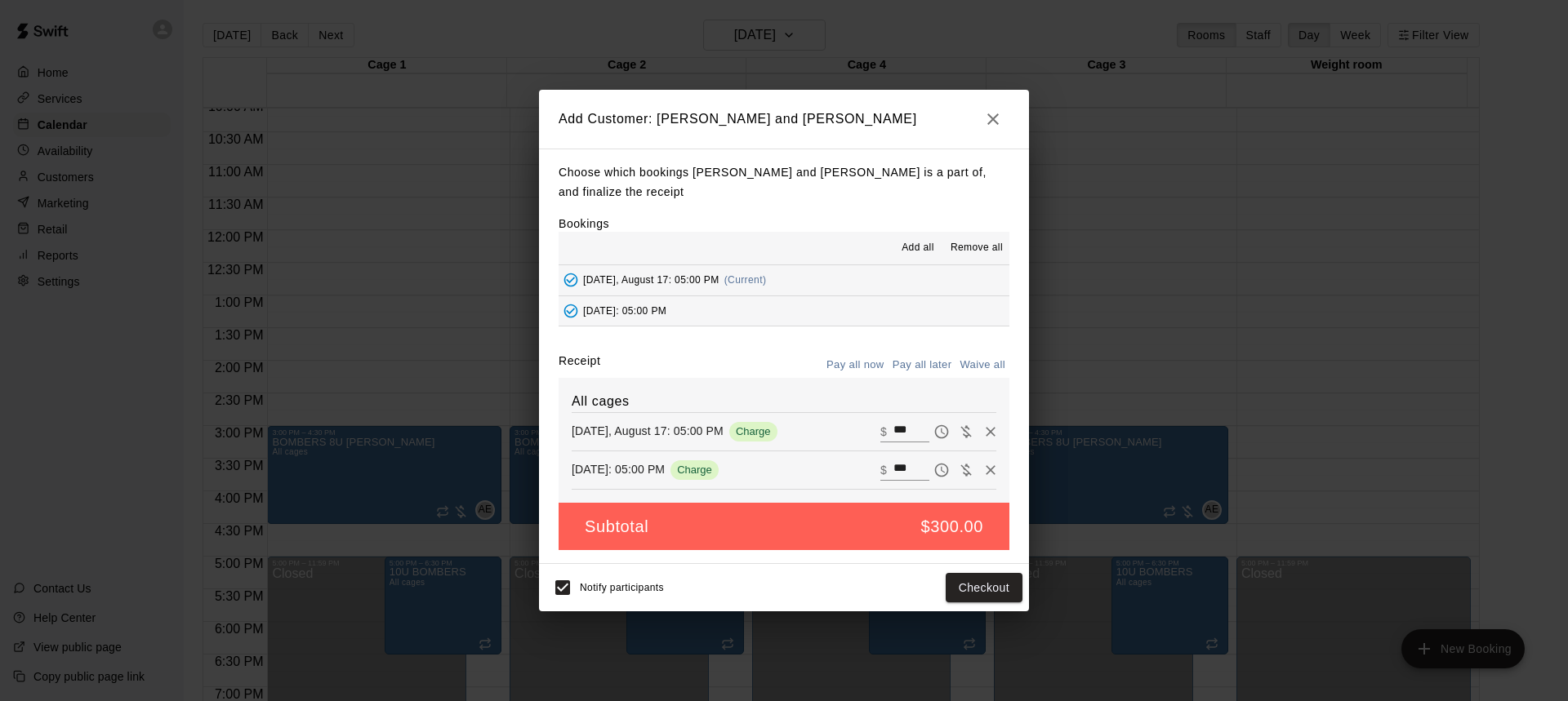
click at [932, 362] on button "Pay all later" at bounding box center [923, 365] width 68 height 25
click at [977, 595] on button "Add customer" at bounding box center [972, 588] width 101 height 30
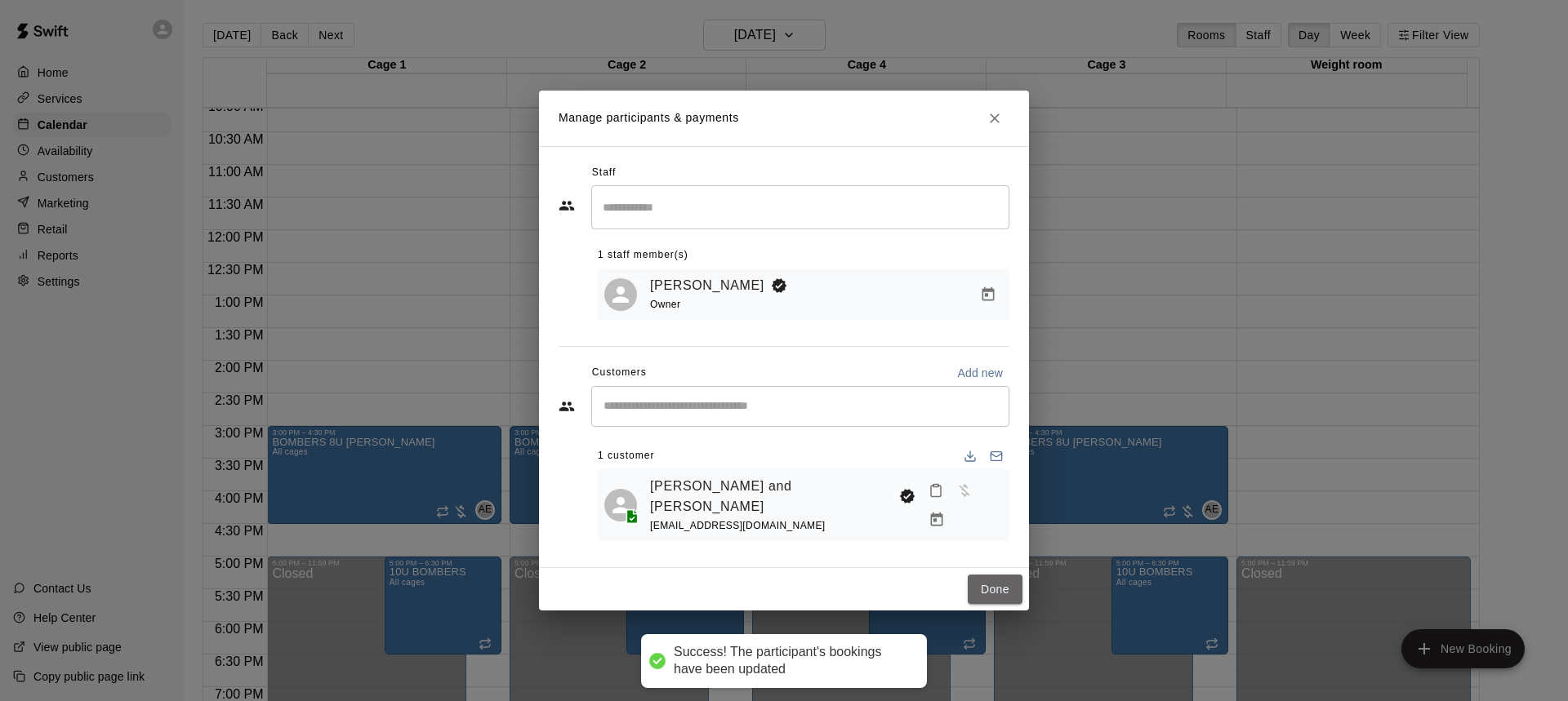
click at [977, 595] on button "Done" at bounding box center [995, 590] width 55 height 30
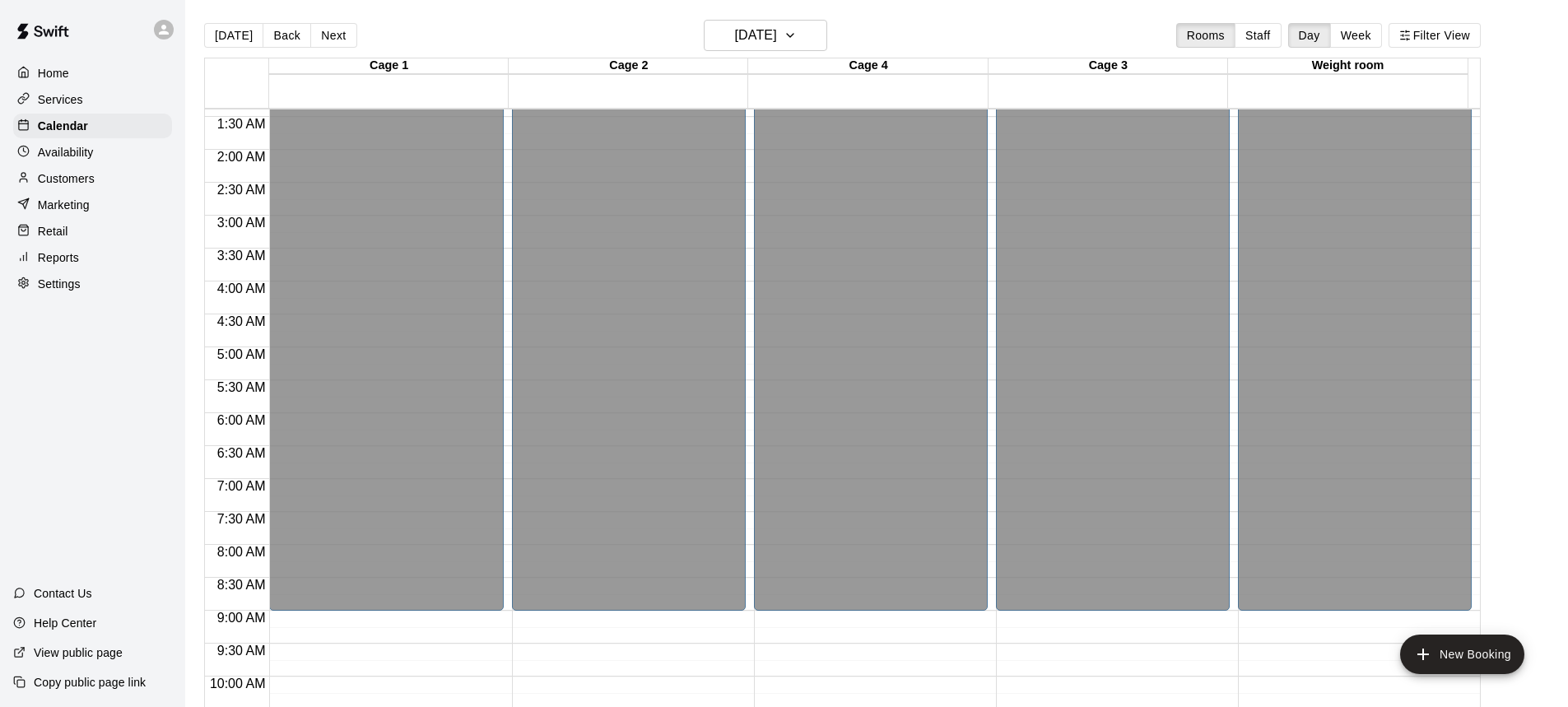
scroll to position [0, 0]
